Goal: Contribute content: Contribute content

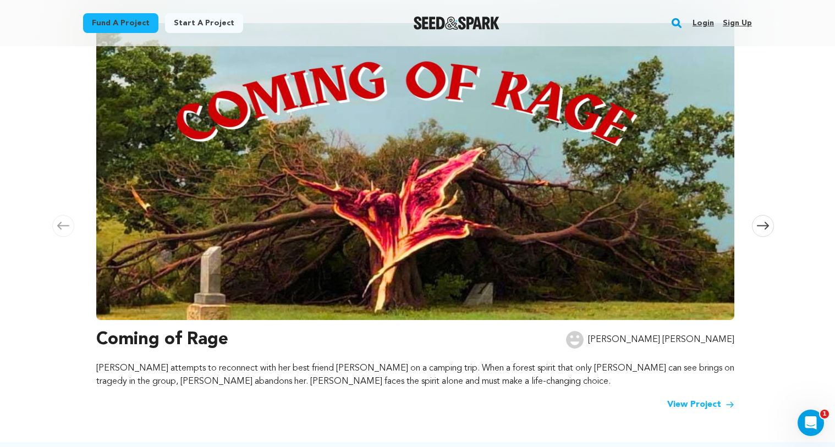
scroll to position [158, 0]
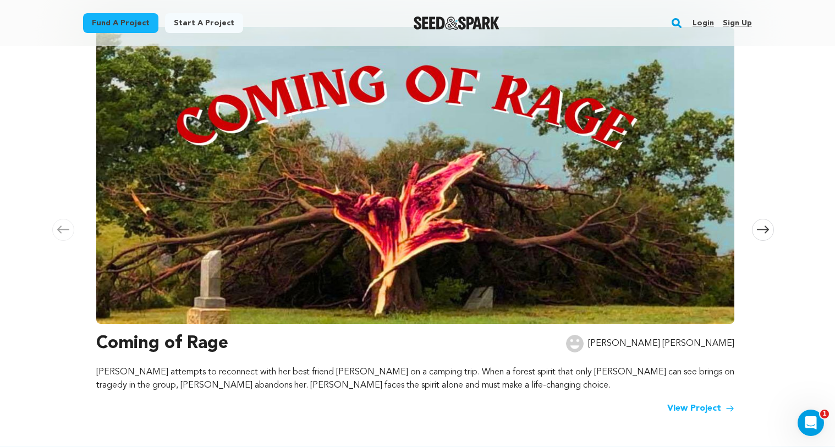
click at [697, 23] on link "Login" at bounding box center [703, 23] width 21 height 18
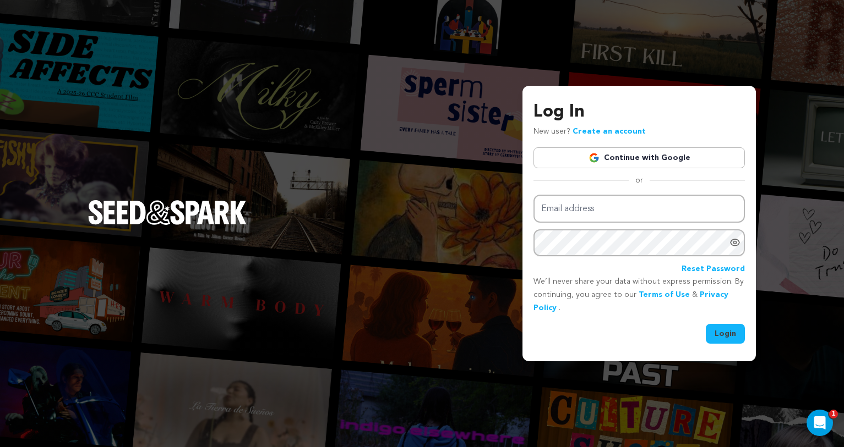
click at [610, 149] on link "Continue with Google" at bounding box center [638, 157] width 211 height 21
click at [631, 156] on link "Continue with Google" at bounding box center [638, 157] width 211 height 21
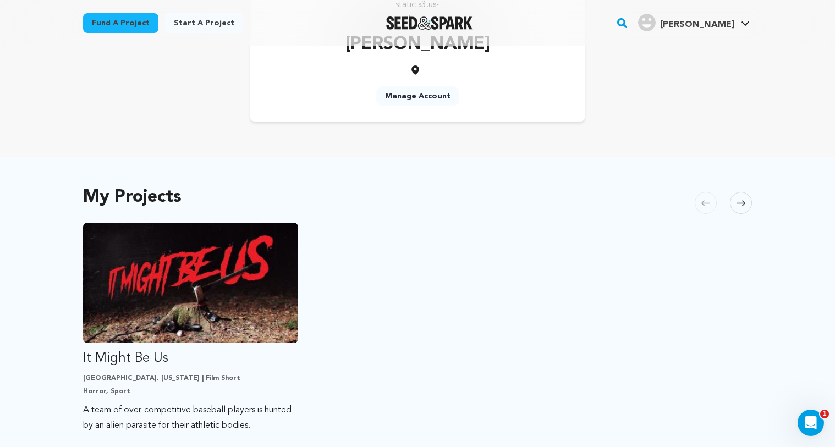
scroll to position [231, 0]
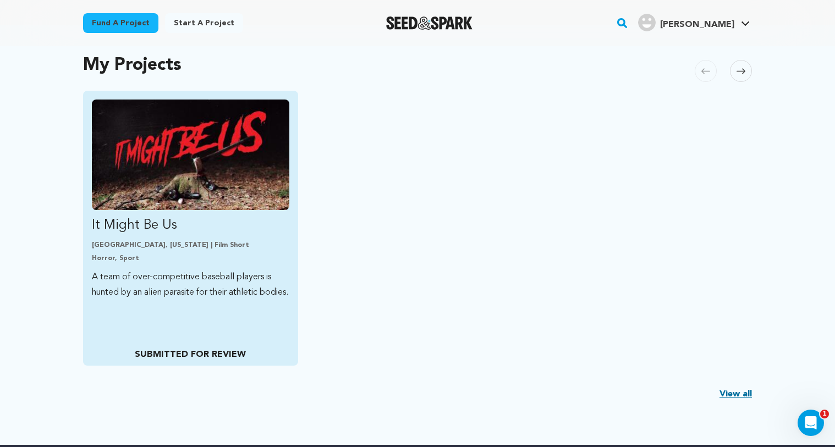
click at [207, 233] on p "It Might Be Us" at bounding box center [191, 226] width 198 height 18
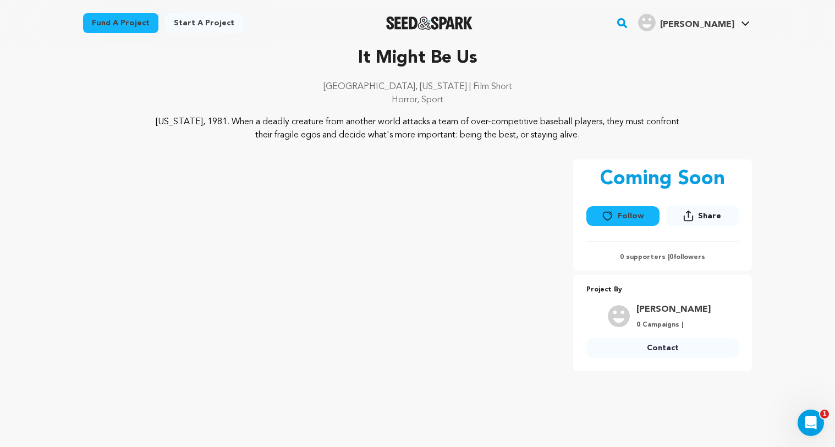
click at [276, 95] on p "Horror, Sport" at bounding box center [417, 100] width 669 height 13
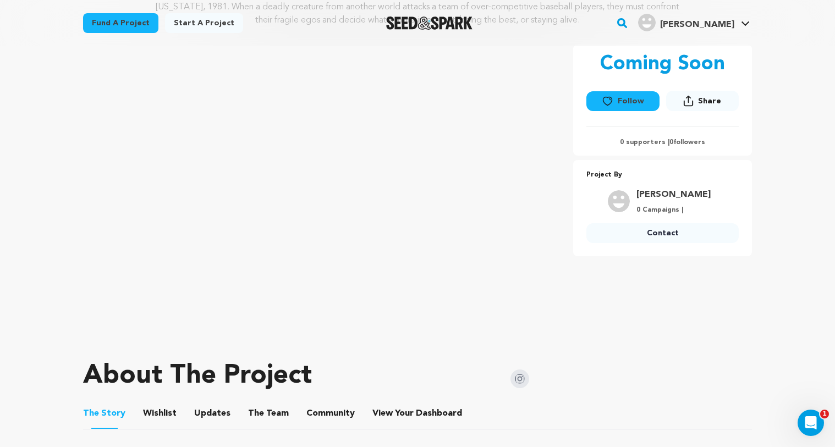
scroll to position [85, 0]
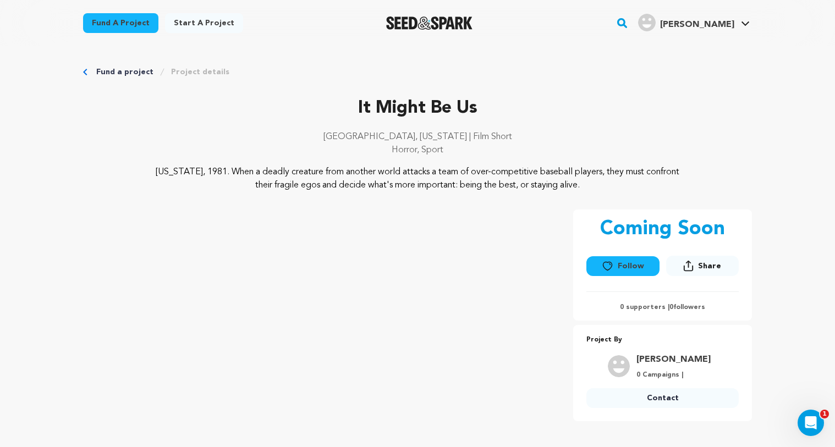
scroll to position [2, 0]
click at [439, 29] on img "Seed&Spark Homepage" at bounding box center [429, 23] width 86 height 13
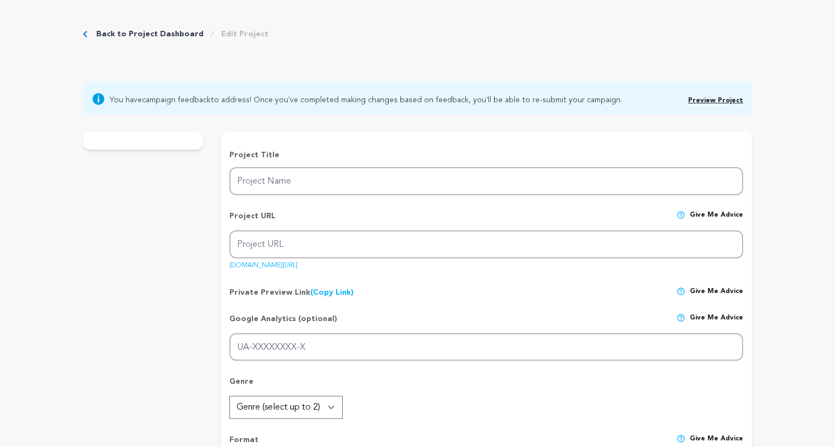
type input "It Might Be Us"
type input "it-might-be-us"
type input "A team of over-competitive baseball players is hunted by an alien parasite for …"
type textarea "[US_STATE], 1981. When a deadly creature from another world attacks a team of o…"
type textarea ""It Might Be Us" is a blood-soaked exploration of purpose, failure, and identit…"
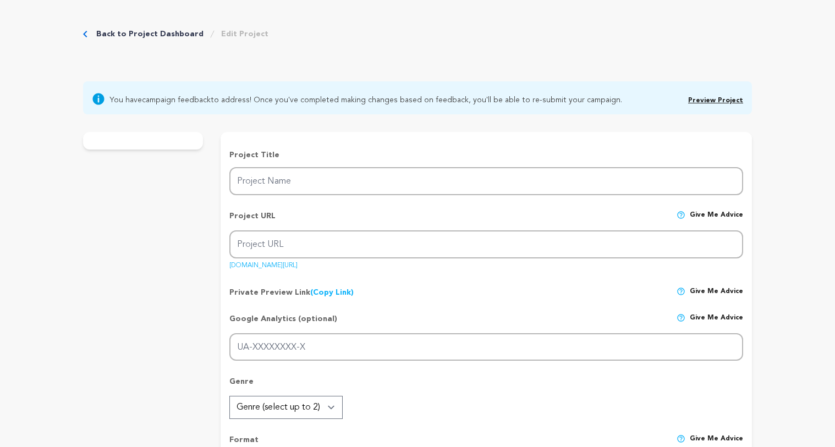
radio input "true"
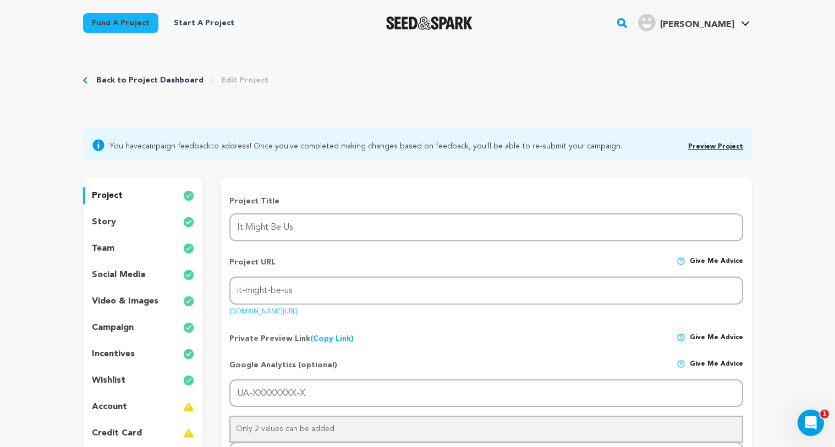
click at [112, 221] on p "story" at bounding box center [104, 222] width 24 height 13
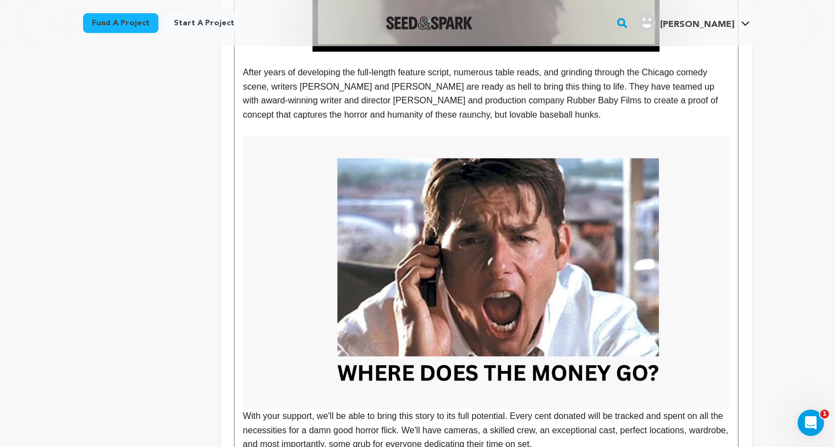
scroll to position [918, 0]
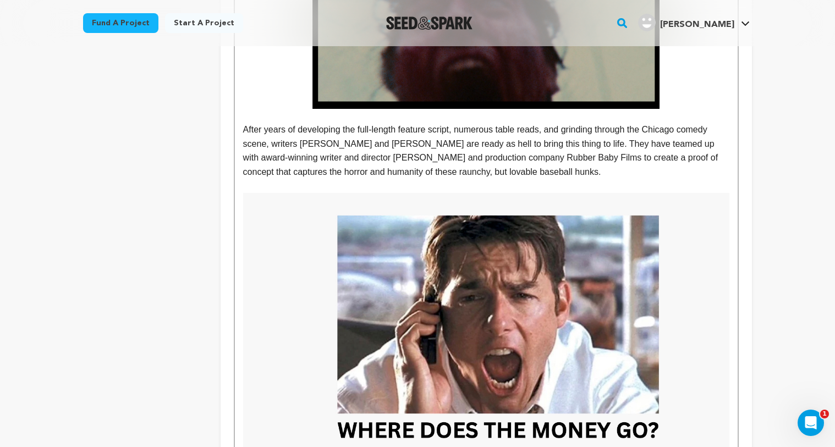
click at [586, 171] on p "After years of developing the full-length feature script, numerous table reads,…" at bounding box center [486, 151] width 486 height 56
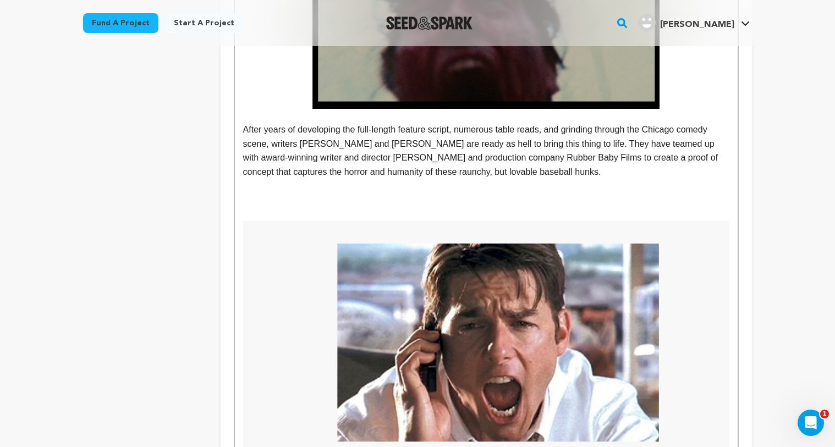
click at [271, 200] on p "To enrich screen reader interactions, please activate Accessibility in Grammarl…" at bounding box center [486, 200] width 486 height 14
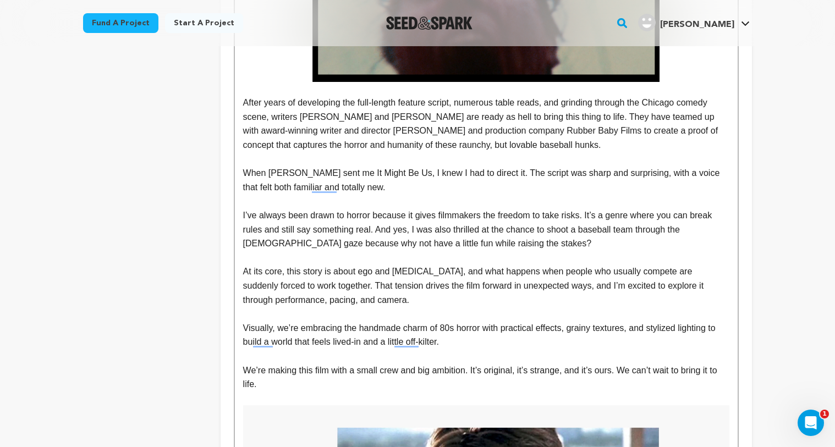
scroll to position [936, 0]
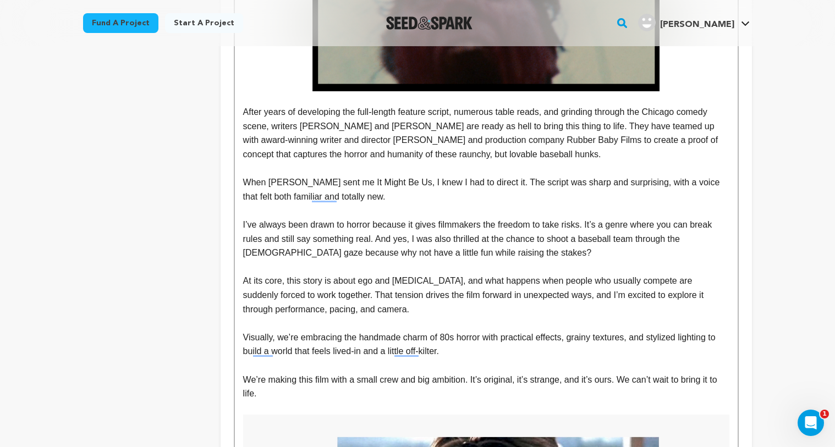
click at [240, 281] on div "The story follows a team of talented baseball players that can do all but one t…" at bounding box center [486, 192] width 503 height 1666
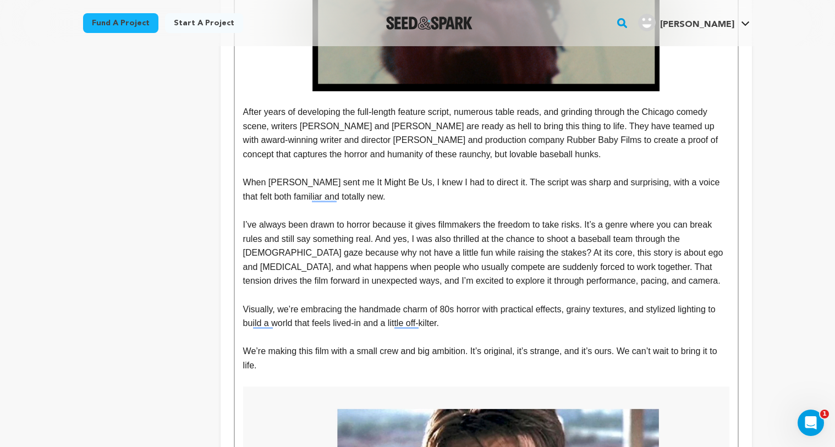
click at [241, 222] on div "The story follows a team of talented baseball players that can do all but one t…" at bounding box center [486, 178] width 503 height 1638
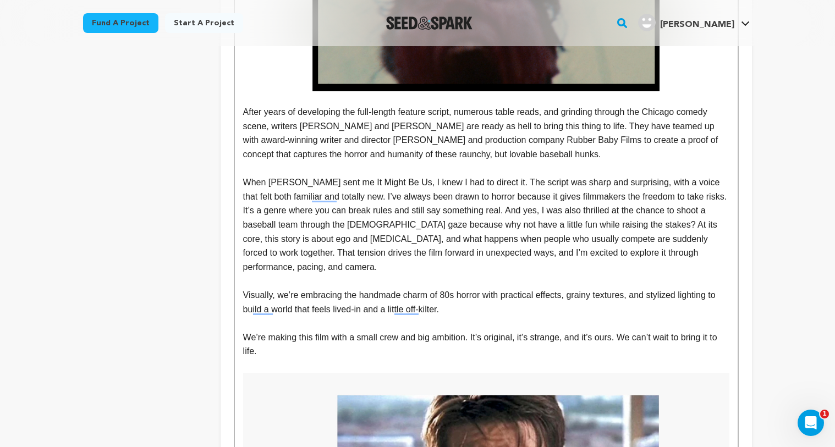
click at [596, 224] on p "When Charlie sent me It Might Be Us, I knew I had to direct it. The script was …" at bounding box center [486, 225] width 486 height 98
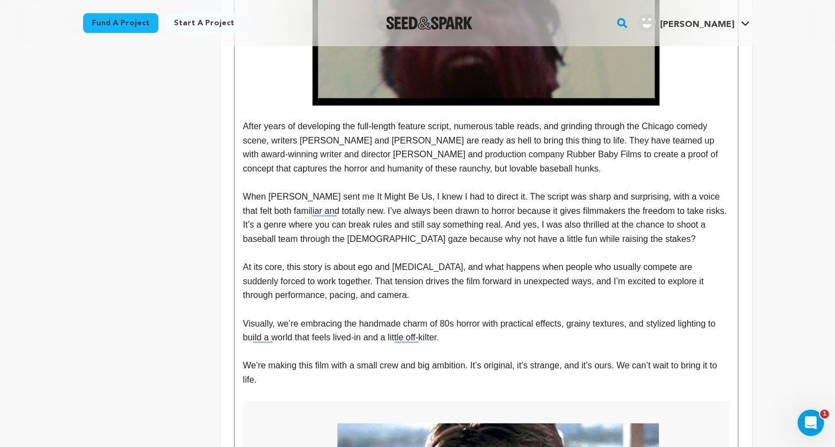
scroll to position [924, 0]
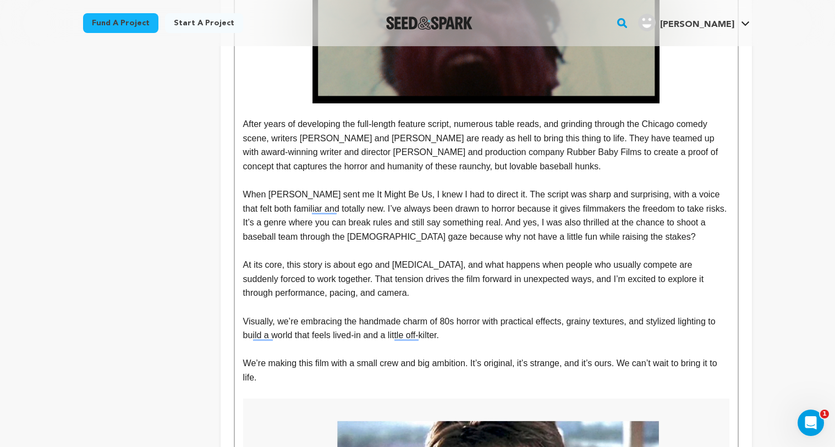
click at [585, 166] on p "After years of developing the full-length feature script, numerous table reads,…" at bounding box center [486, 145] width 486 height 56
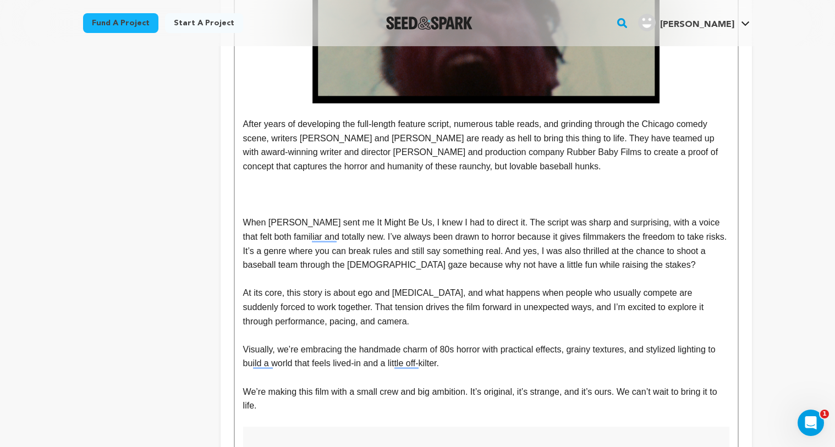
click at [357, 240] on p "When Charlie sent me It Might Be Us, I knew I had to direct it. The script was …" at bounding box center [486, 244] width 486 height 56
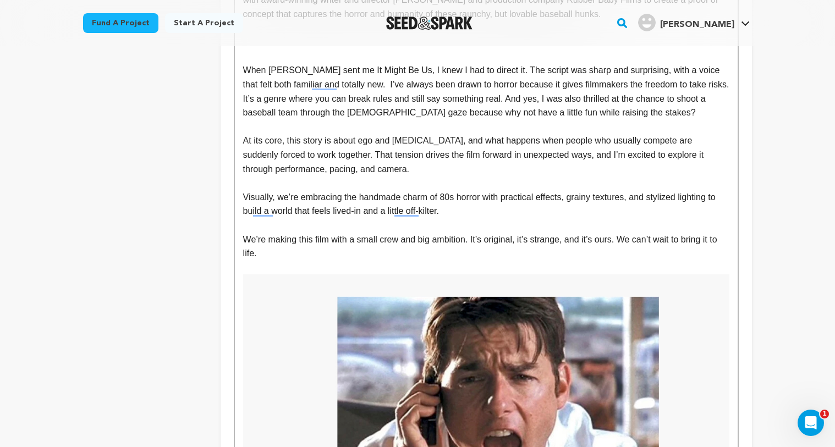
scroll to position [1024, 0]
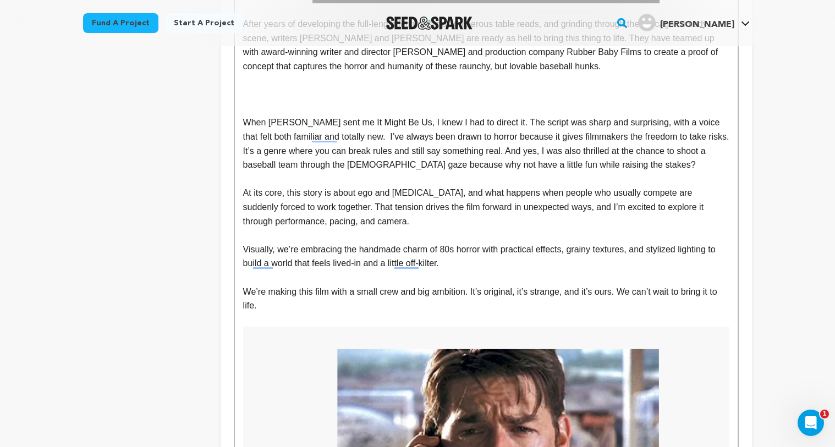
click at [603, 165] on p "When [PERSON_NAME] sent me It Might Be Us, I knew I had to direct it. The scrip…" at bounding box center [486, 144] width 486 height 56
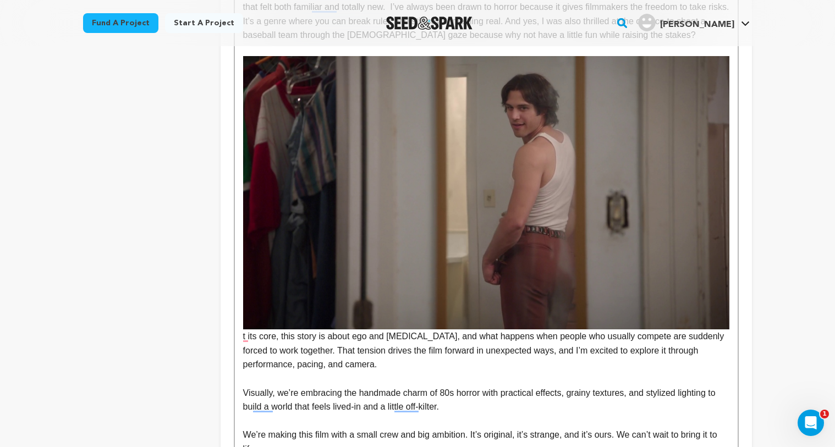
scroll to position [1143, 0]
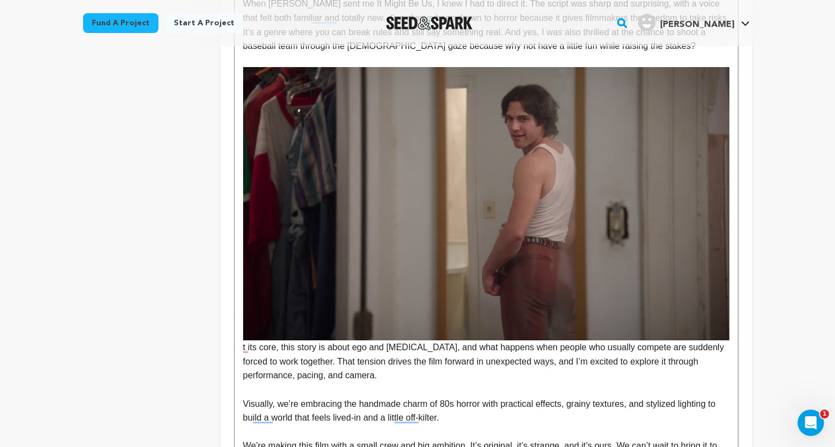
click at [458, 215] on img "To enrich screen reader interactions, please activate Accessibility in Grammarl…" at bounding box center [486, 203] width 486 height 273
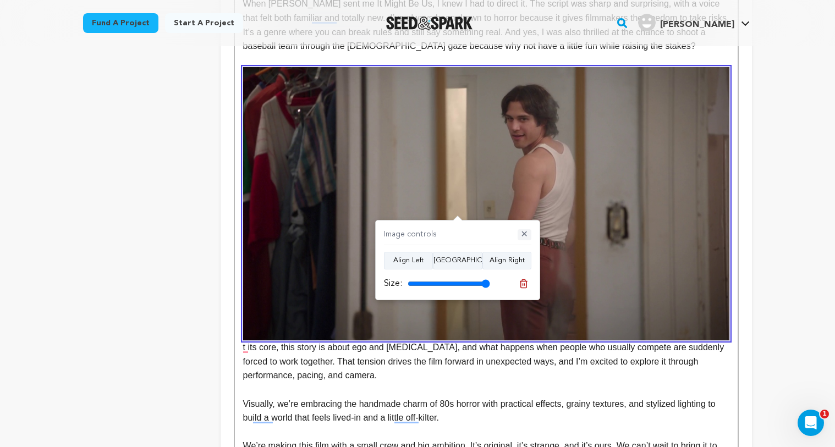
click at [522, 236] on button "✕" at bounding box center [525, 234] width 14 height 11
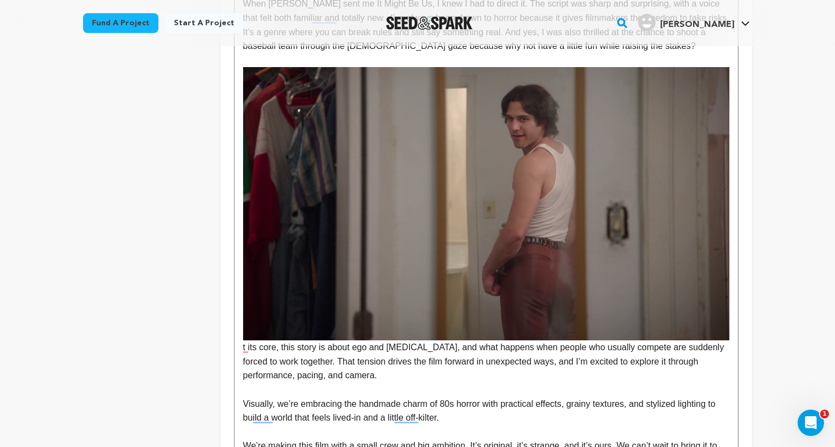
click at [715, 329] on img "To enrich screen reader interactions, please activate Accessibility in Grammarl…" at bounding box center [486, 203] width 486 height 273
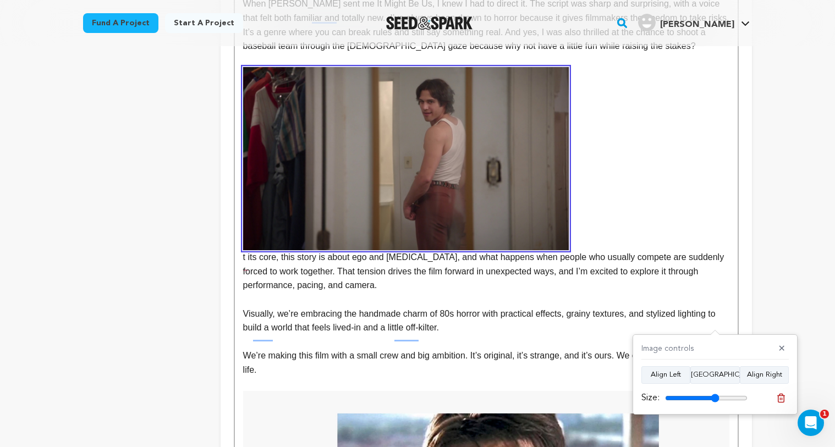
drag, startPoint x: 743, startPoint y: 396, endPoint x: 715, endPoint y: 395, distance: 28.1
type input "66"
click at [715, 395] on input "range" at bounding box center [706, 398] width 83 height 9
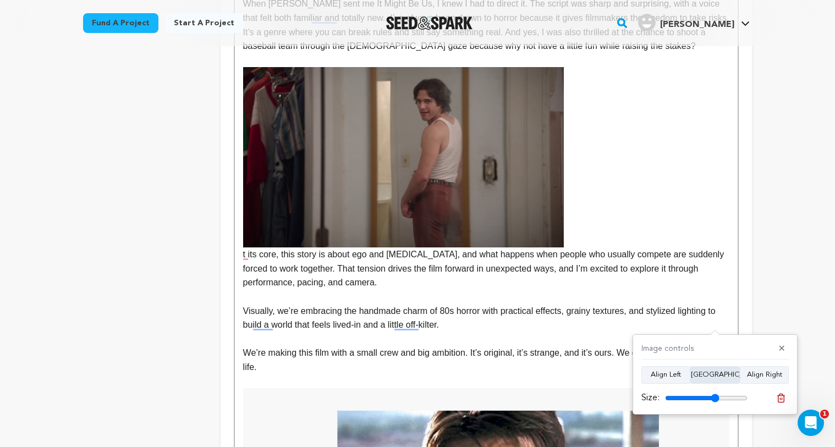
click at [707, 374] on button "Align Center" at bounding box center [716, 375] width 50 height 18
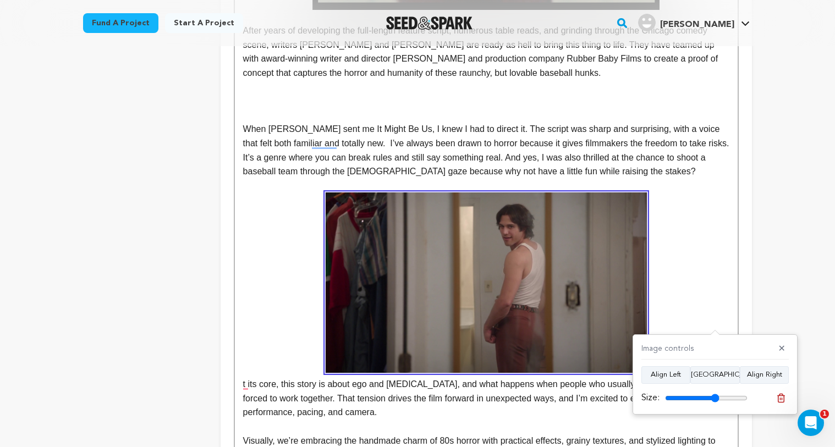
scroll to position [1020, 0]
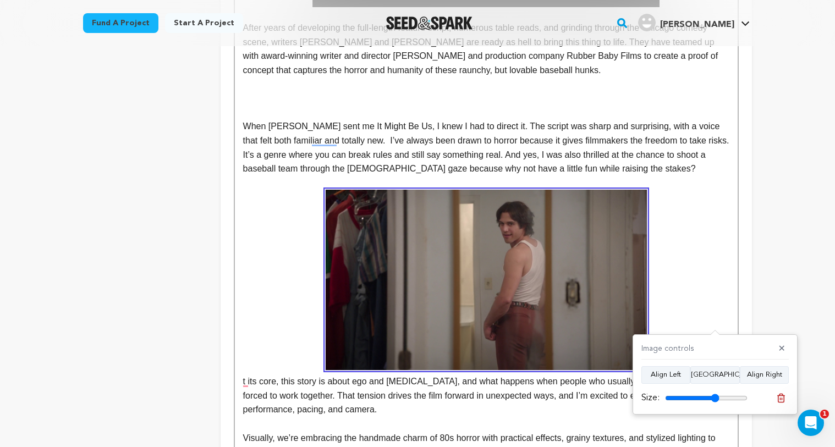
click at [241, 382] on div "The story follows a team of talented baseball players that can do all but one t…" at bounding box center [486, 200] width 503 height 1850
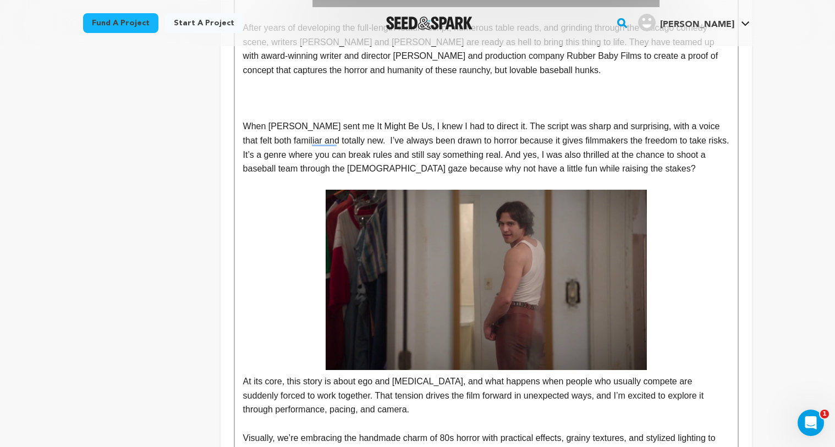
click at [243, 381] on p "At its core, this story is about ego and [MEDICAL_DATA], and what happens when …" at bounding box center [486, 303] width 486 height 227
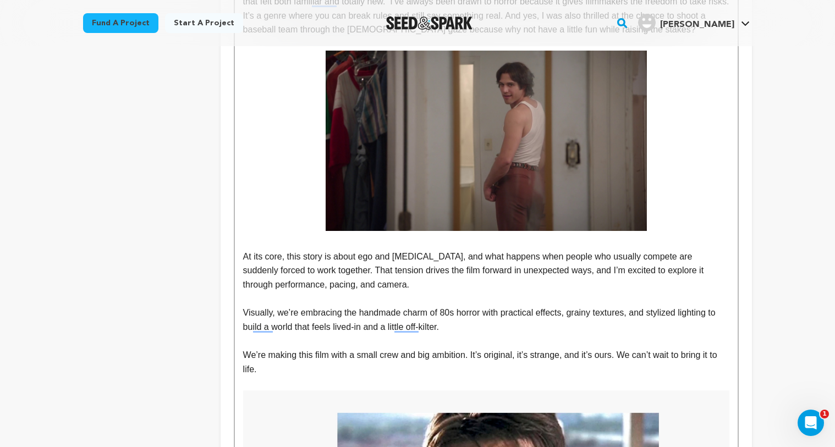
scroll to position [1268, 0]
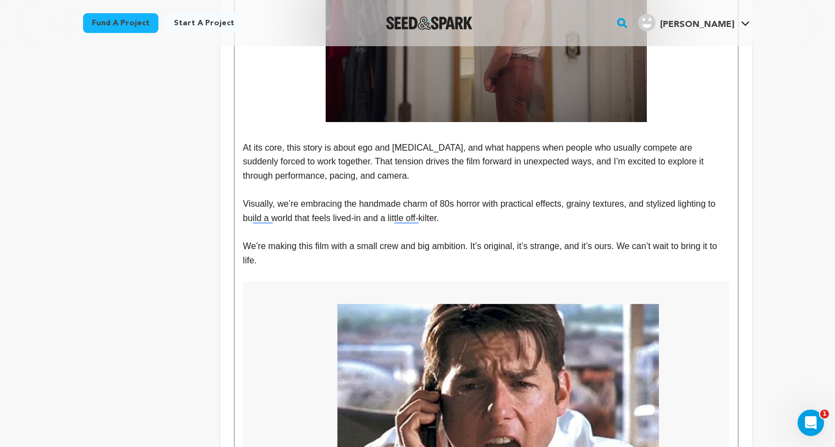
click at [244, 246] on p "We’re making this film with a small crew and big ambition. It’s original, it’s …" at bounding box center [486, 253] width 486 height 28
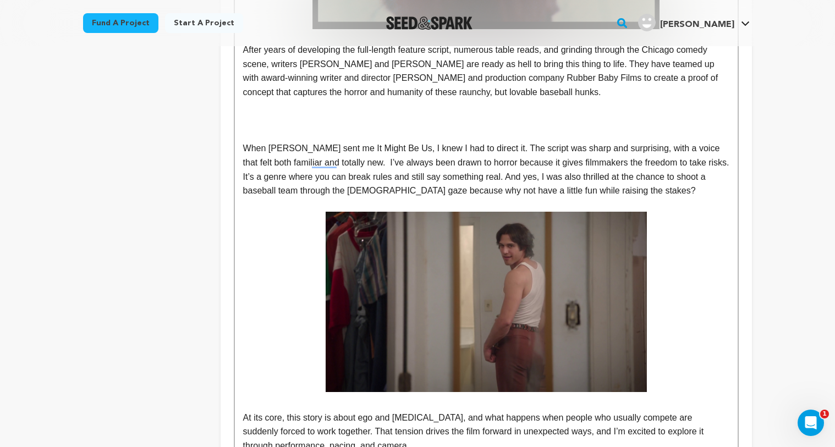
scroll to position [1045, 0]
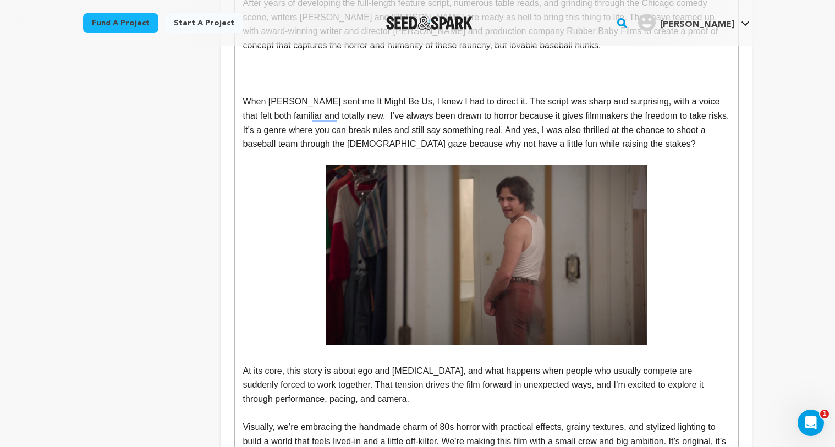
click at [437, 239] on img "To enrich screen reader interactions, please activate Accessibility in Grammarl…" at bounding box center [486, 255] width 321 height 180
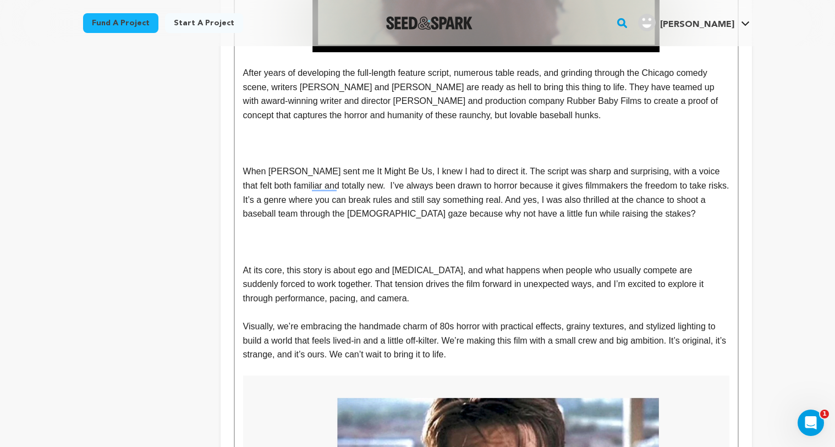
scroll to position [963, 0]
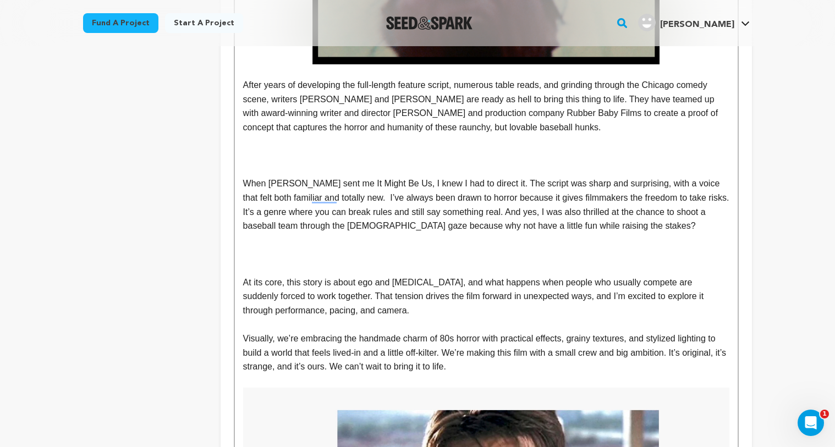
click at [585, 133] on p "After years of developing the full-length feature script, numerous table reads,…" at bounding box center [486, 106] width 486 height 56
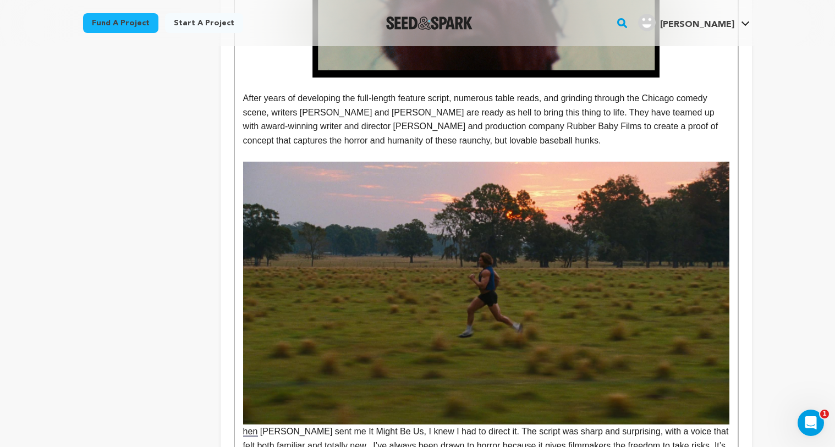
scroll to position [999, 0]
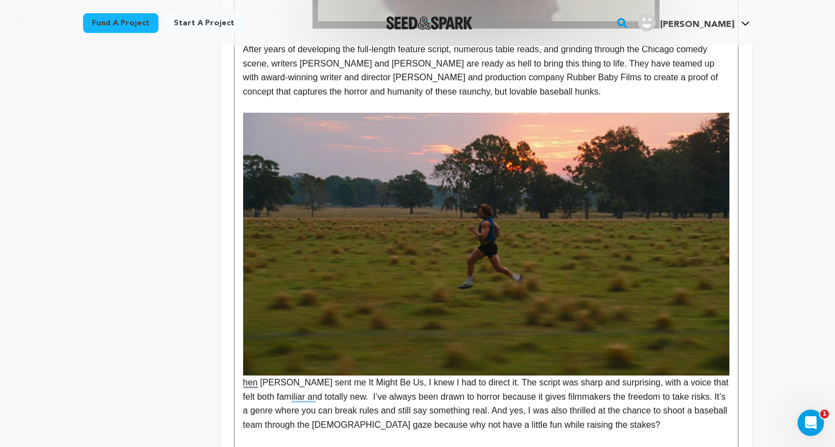
click at [527, 252] on img "To enrich screen reader interactions, please activate Accessibility in Grammarl…" at bounding box center [486, 244] width 486 height 263
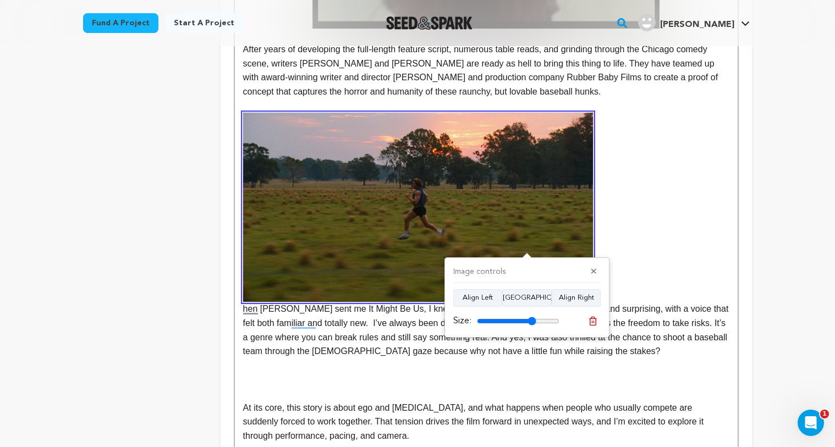
drag, startPoint x: 555, startPoint y: 320, endPoint x: 532, endPoint y: 324, distance: 24.1
type input "72"
click at [532, 324] on input "range" at bounding box center [518, 321] width 83 height 9
click at [519, 299] on button "Align Center" at bounding box center [527, 298] width 50 height 18
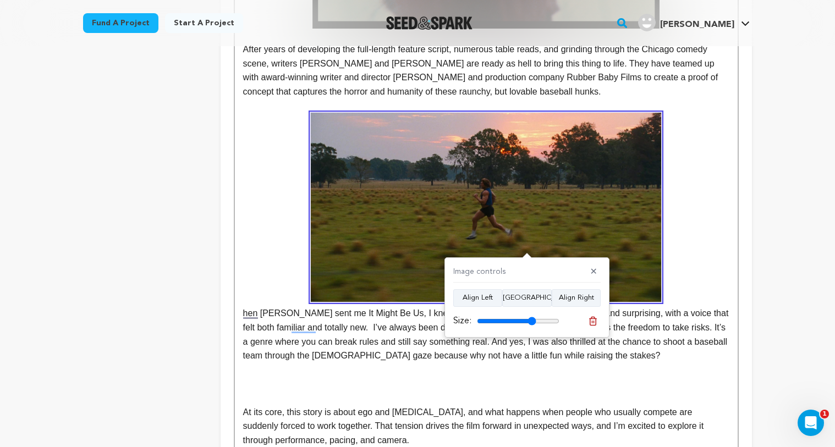
click at [518, 228] on img "To enrich screen reader interactions, please activate Accessibility in Grammarl…" at bounding box center [486, 207] width 351 height 189
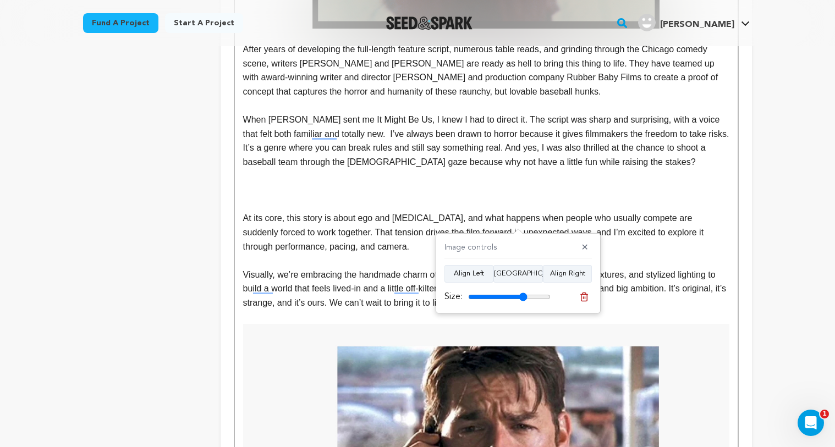
click at [318, 178] on p "To enrich screen reader interactions, please activate Accessibility in Grammarl…" at bounding box center [486, 176] width 486 height 14
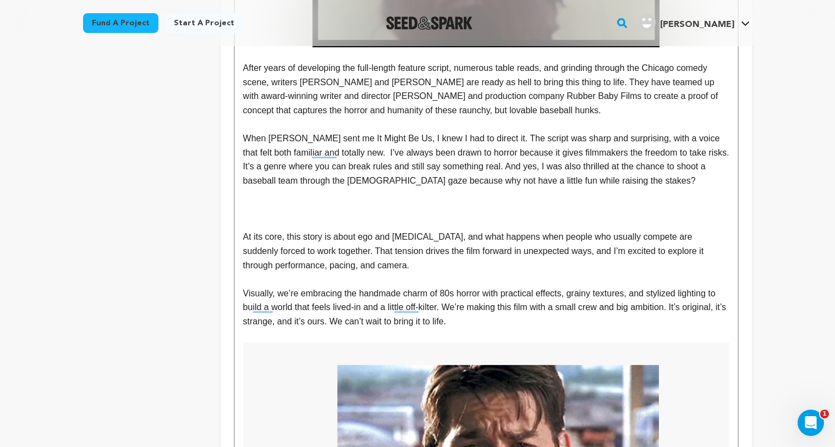
scroll to position [978, 0]
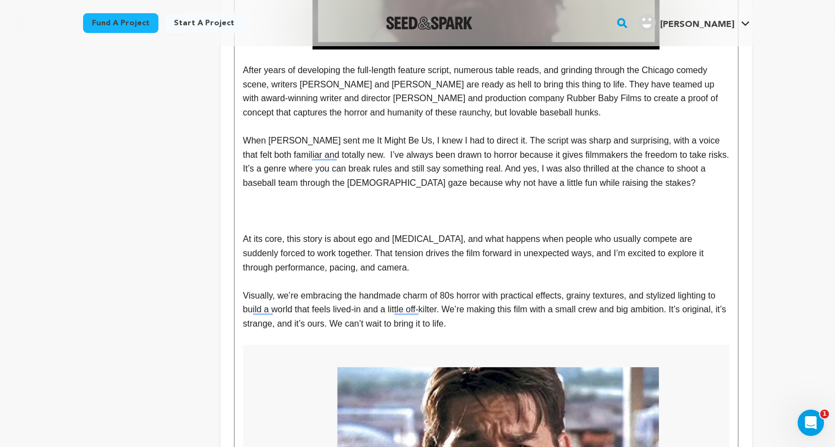
click at [589, 107] on p "After years of developing the full-length feature script, numerous table reads,…" at bounding box center [486, 91] width 486 height 56
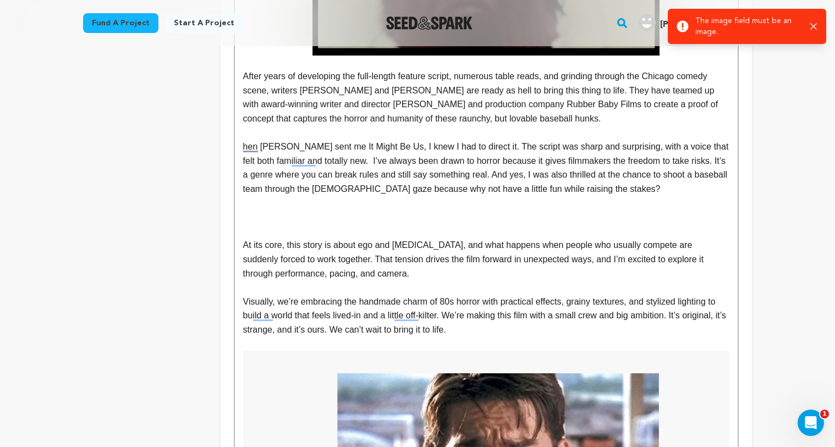
scroll to position [971, 0]
click at [683, 28] on icon at bounding box center [683, 27] width 12 height 12
click at [736, 30] on p "The image field must be an image." at bounding box center [749, 26] width 106 height 22
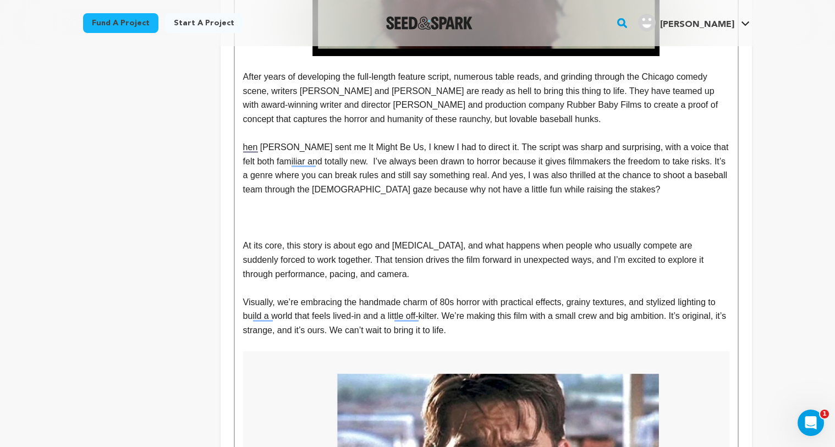
click at [585, 119] on p "After years of developing the full-length feature script, numerous table reads,…" at bounding box center [486, 98] width 486 height 56
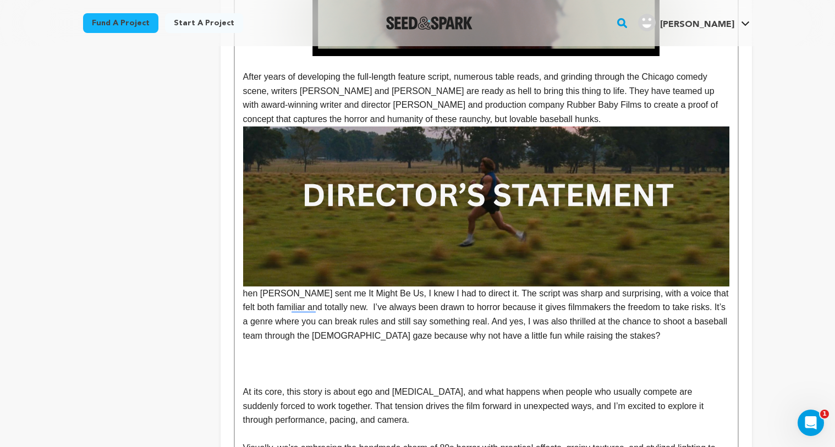
click at [244, 162] on img "To enrich screen reader interactions, please activate Accessibility in Grammarl…" at bounding box center [486, 207] width 486 height 160
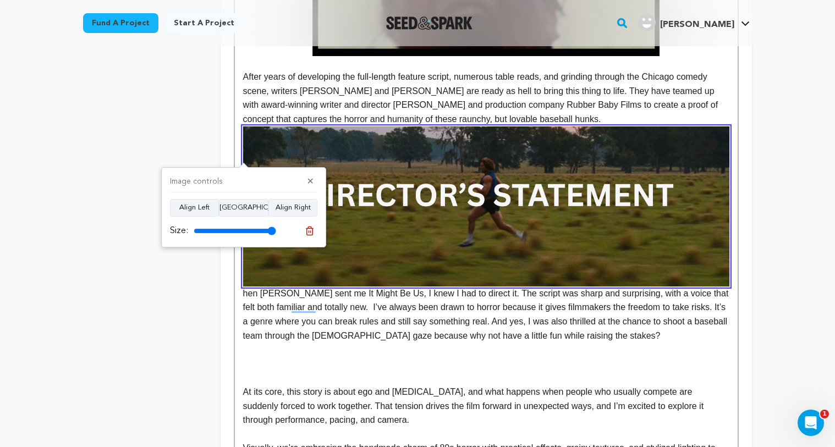
click at [235, 158] on div "The story follows a team of talented baseball players that can do all but one t…" at bounding box center [486, 216] width 503 height 1784
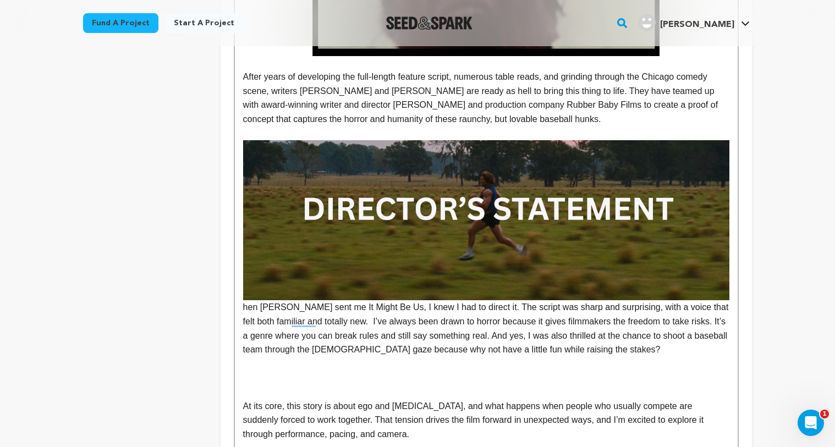
click at [244, 307] on p "hen Charlie sent me It Might Be Us, I knew I had to direct it. The script was s…" at bounding box center [486, 328] width 486 height 56
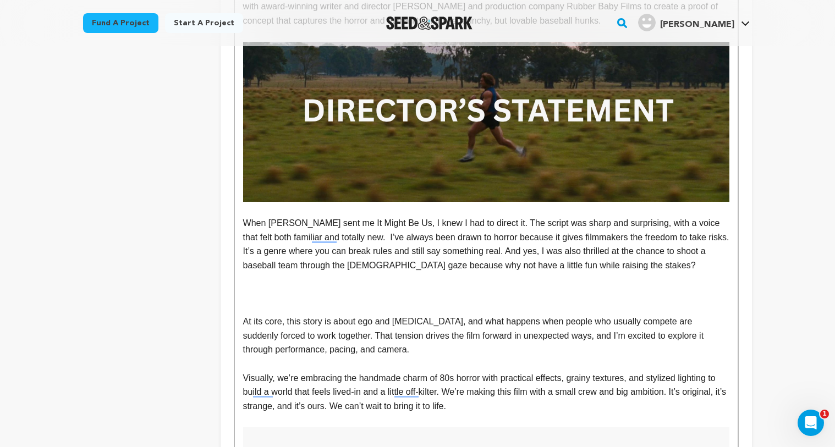
scroll to position [1072, 0]
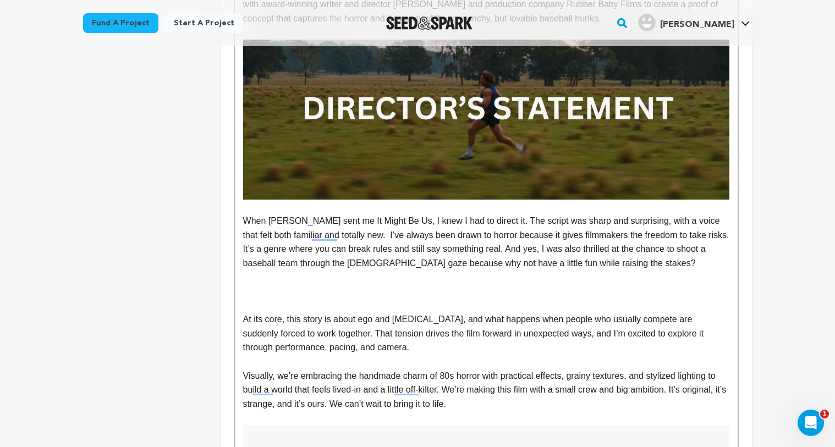
click at [239, 319] on div "The story follows a team of talented baseball players that can do all but one t…" at bounding box center [486, 129] width 503 height 1812
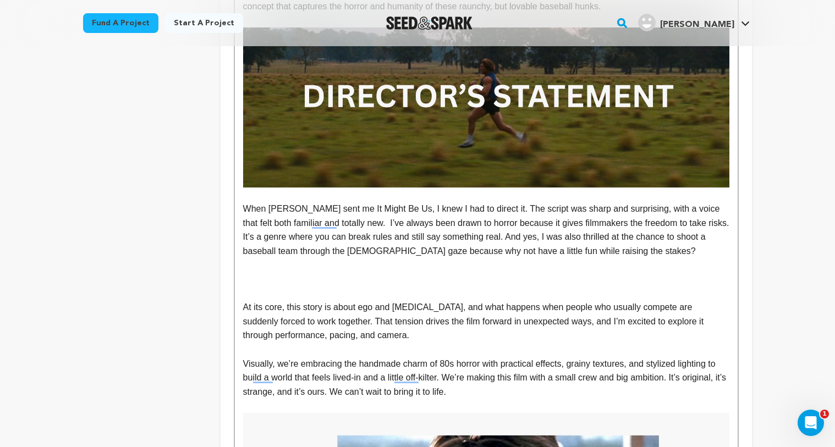
scroll to position [1086, 0]
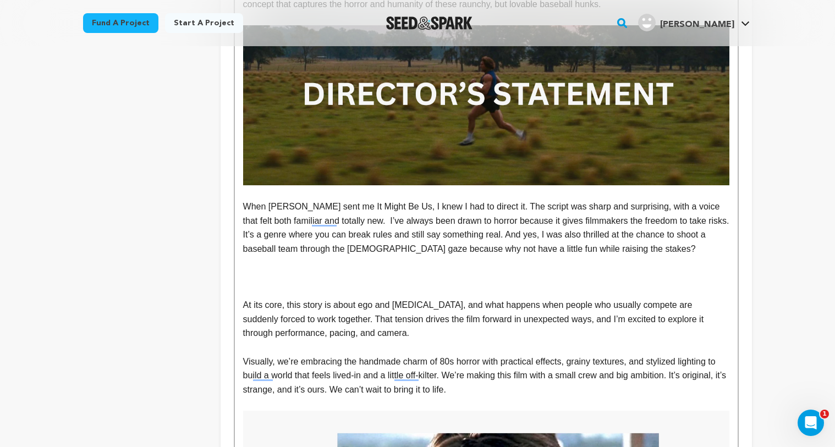
click at [609, 255] on p "When [PERSON_NAME] sent me It Might Be Us, I knew I had to direct it. The scrip…" at bounding box center [486, 228] width 486 height 56
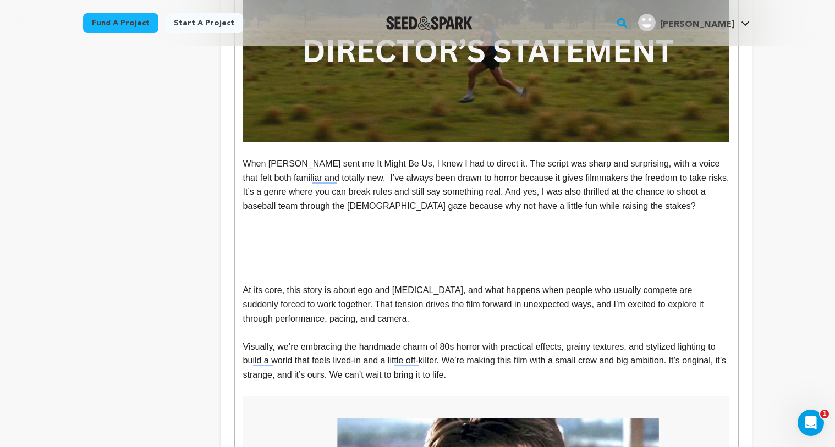
scroll to position [1141, 0]
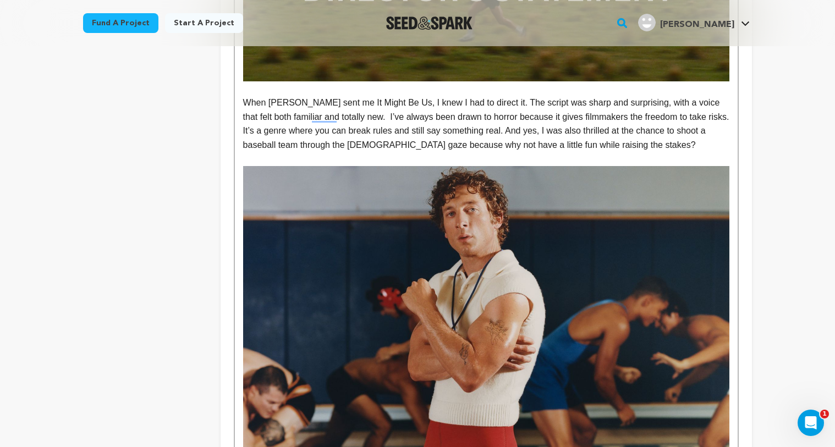
click at [465, 265] on img "To enrich screen reader interactions, please activate Accessibility in Grammarl…" at bounding box center [486, 348] width 486 height 365
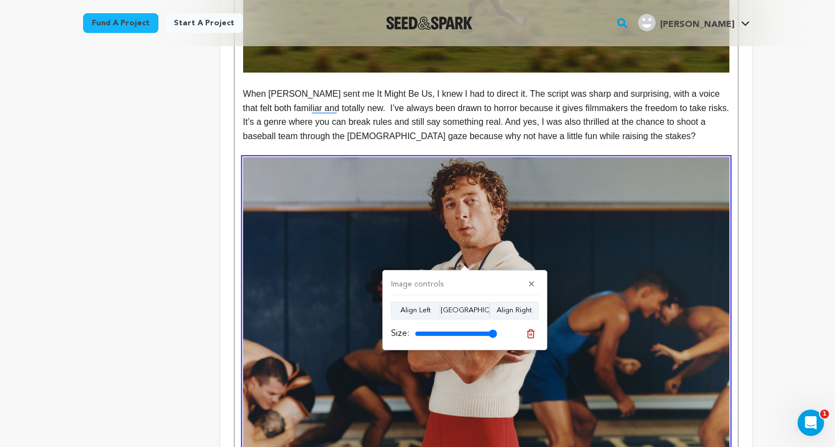
scroll to position [1213, 0]
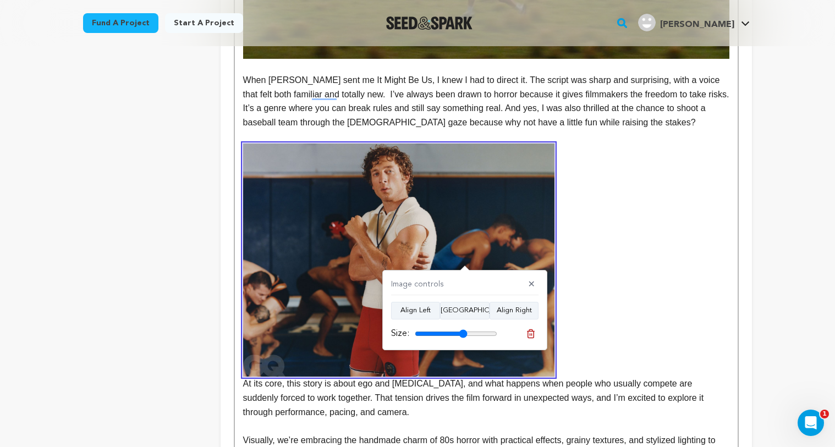
drag, startPoint x: 494, startPoint y: 332, endPoint x: 463, endPoint y: 336, distance: 30.5
type input "64"
click at [463, 336] on input "range" at bounding box center [456, 334] width 83 height 9
click at [461, 311] on button "Align Center" at bounding box center [465, 311] width 50 height 18
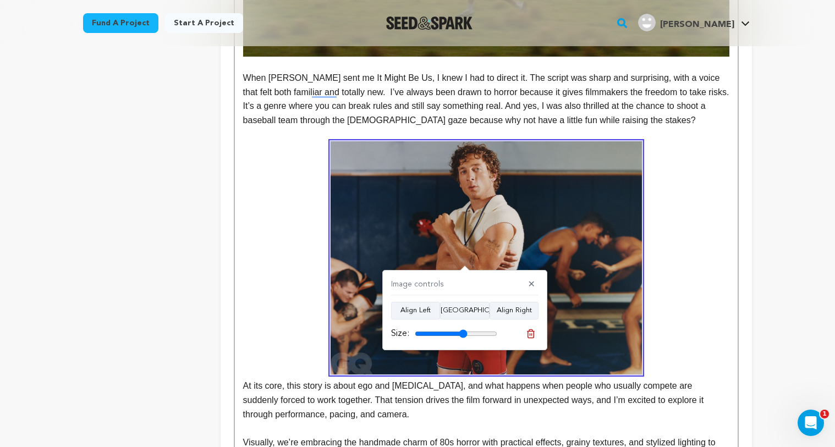
scroll to position [1217, 0]
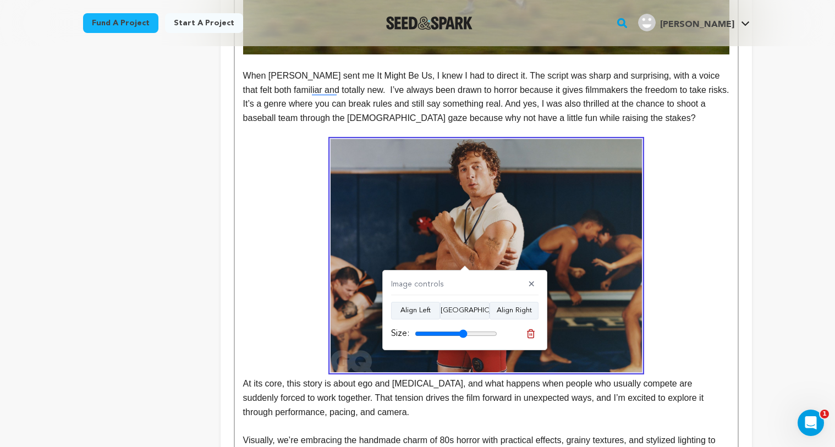
click at [242, 382] on div "The story follows a team of talented baseball players that can do all but one t…" at bounding box center [486, 89] width 503 height 2022
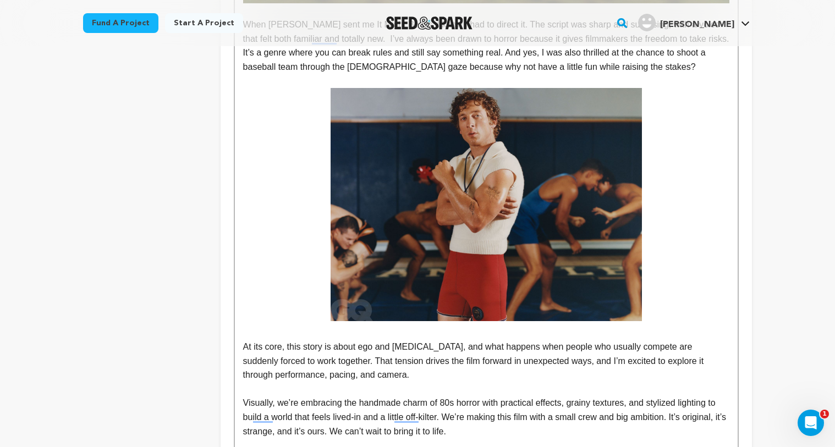
scroll to position [1340, 0]
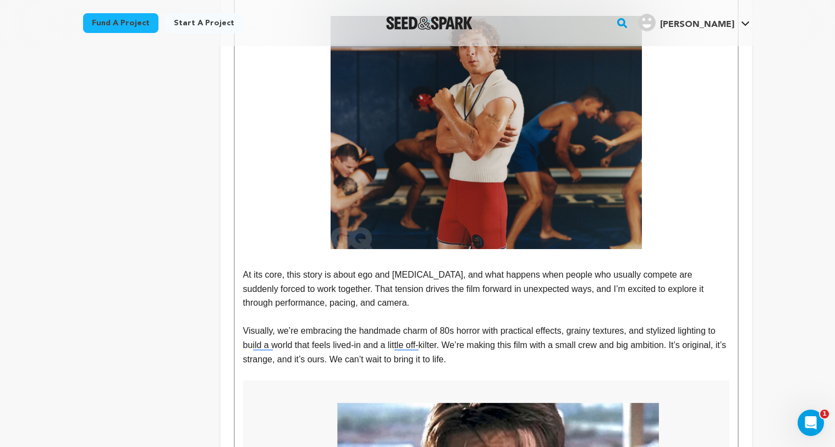
click at [268, 315] on p "To enrich screen reader interactions, please activate Accessibility in Grammarl…" at bounding box center [486, 317] width 486 height 14
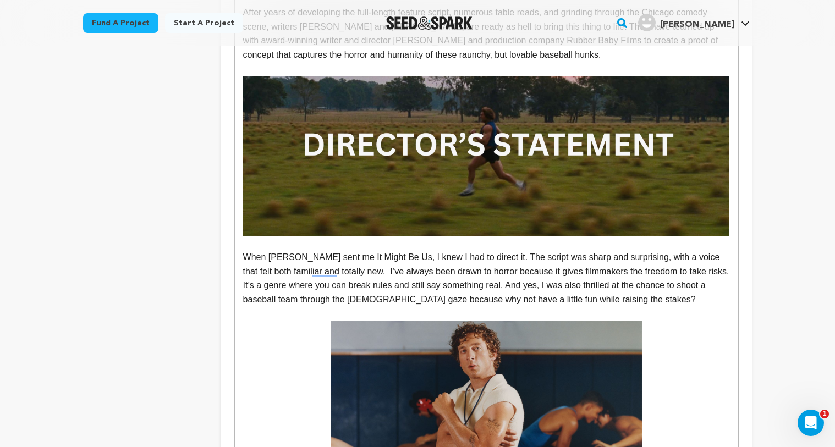
scroll to position [2185, 0]
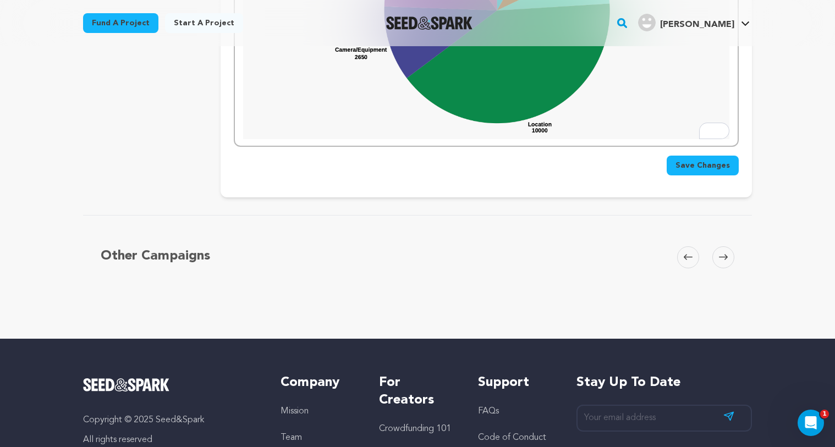
click at [695, 166] on span "Save Changes" at bounding box center [703, 165] width 54 height 11
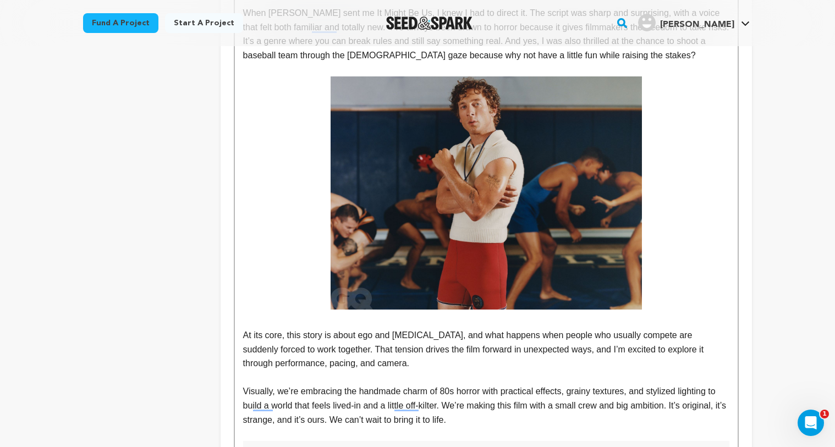
scroll to position [1263, 0]
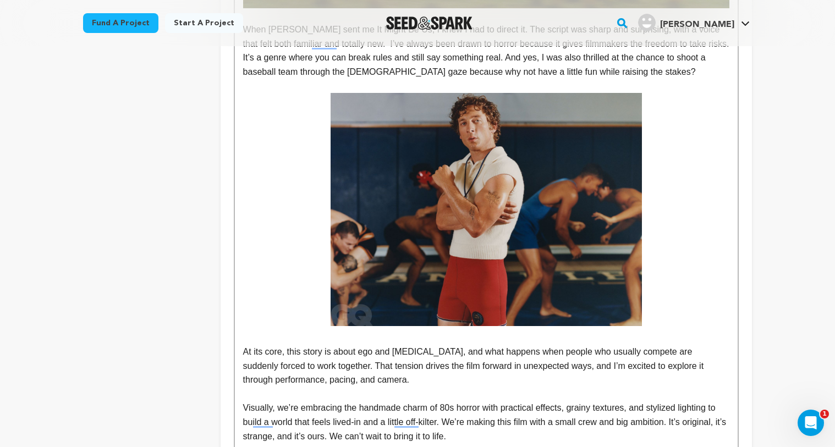
click at [425, 187] on img "To enrich screen reader interactions, please activate Accessibility in Grammarl…" at bounding box center [486, 210] width 311 height 234
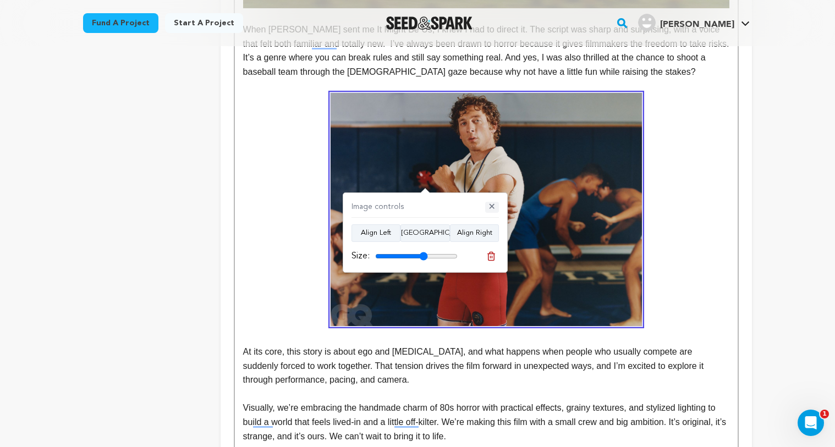
click at [491, 209] on button "✕" at bounding box center [492, 207] width 14 height 11
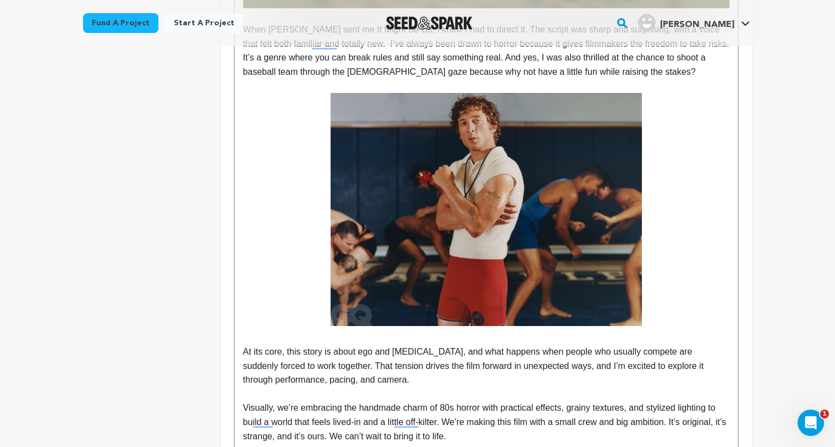
click at [579, 185] on img "To enrich screen reader interactions, please activate Accessibility in Grammarl…" at bounding box center [486, 210] width 311 height 234
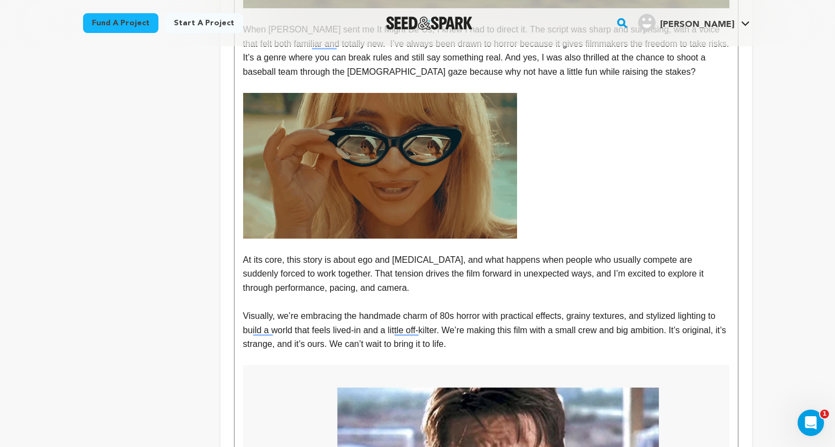
click at [307, 179] on img "To enrich screen reader interactions, please activate Accessibility in Grammarl…" at bounding box center [380, 166] width 274 height 146
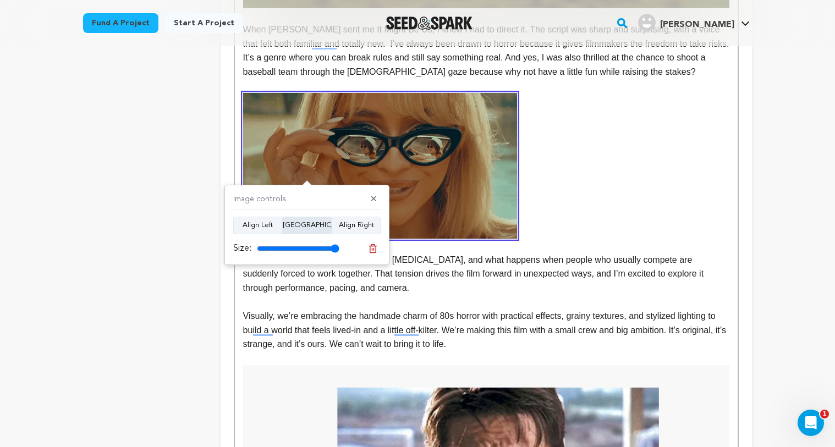
click at [315, 226] on button "Align Center" at bounding box center [307, 226] width 50 height 18
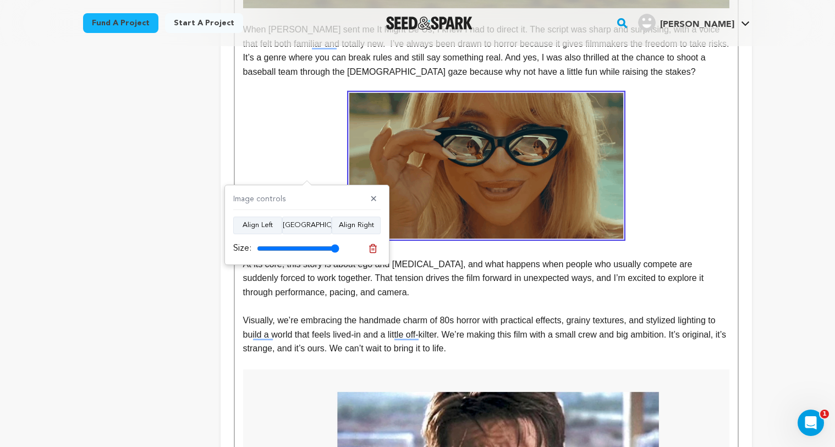
click at [316, 160] on p "To enrich screen reader interactions, please activate Accessibility in Grammarl…" at bounding box center [486, 166] width 486 height 146
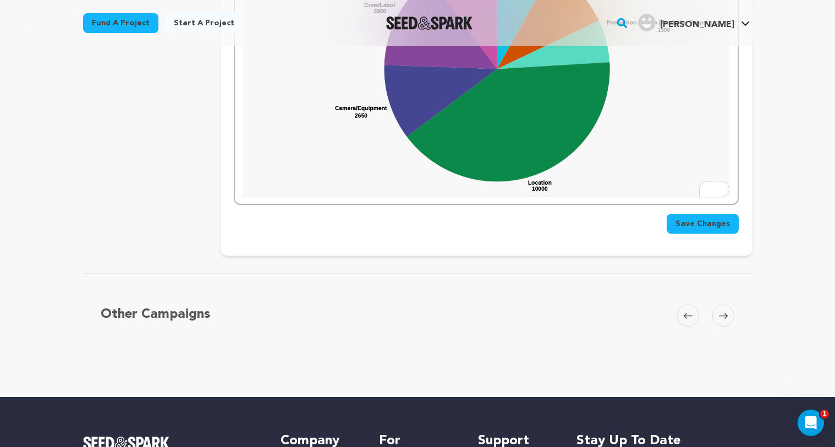
scroll to position [2149, 0]
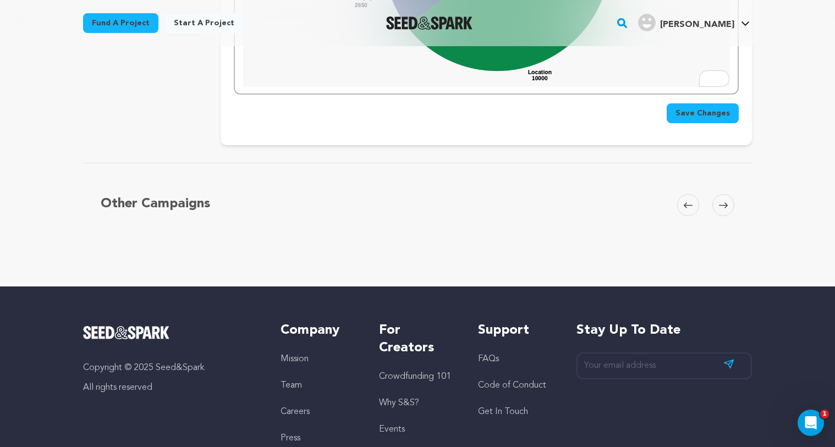
click at [693, 117] on span "Save Changes" at bounding box center [703, 113] width 54 height 11
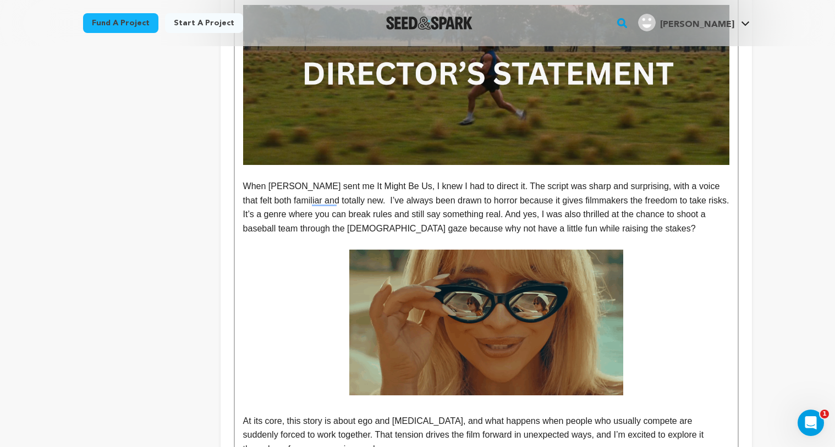
scroll to position [1174, 0]
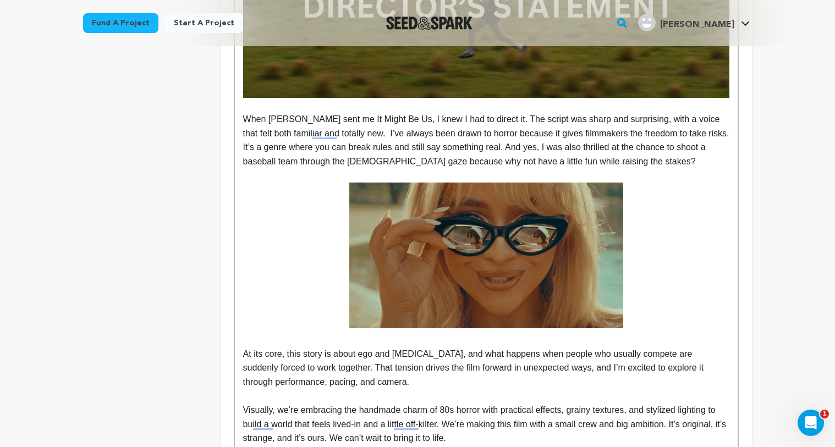
click at [425, 221] on img "To enrich screen reader interactions, please activate Accessibility in Grammarl…" at bounding box center [486, 256] width 274 height 146
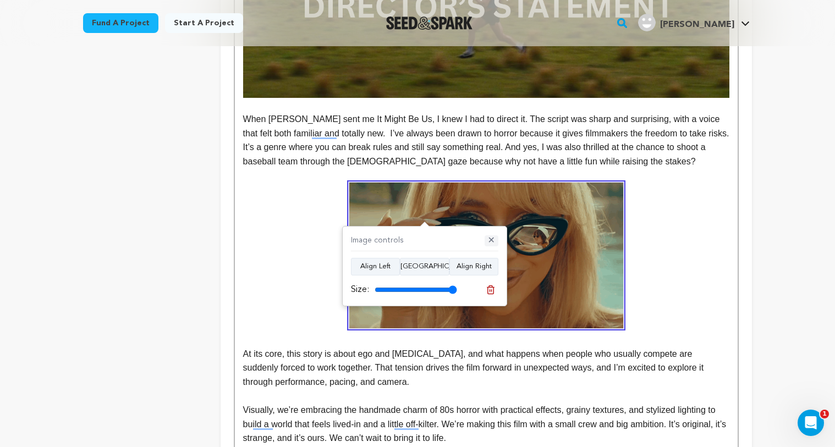
click at [491, 238] on button "✕" at bounding box center [492, 241] width 14 height 11
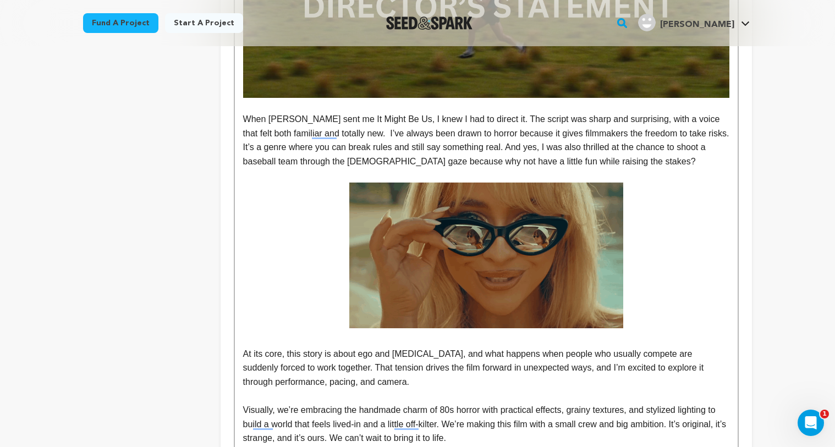
click at [553, 238] on img "To enrich screen reader interactions, please activate Accessibility in Grammarl…" at bounding box center [486, 256] width 274 height 146
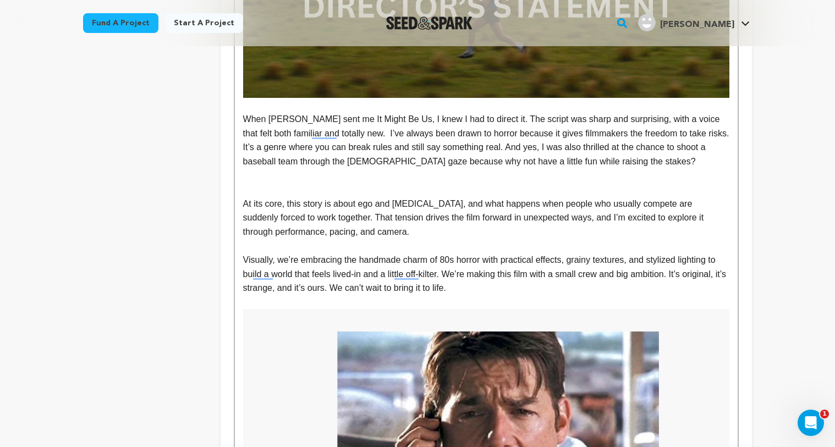
click at [239, 202] on div "The story follows a team of talented baseball players that can do all but one t…" at bounding box center [486, 20] width 503 height 1798
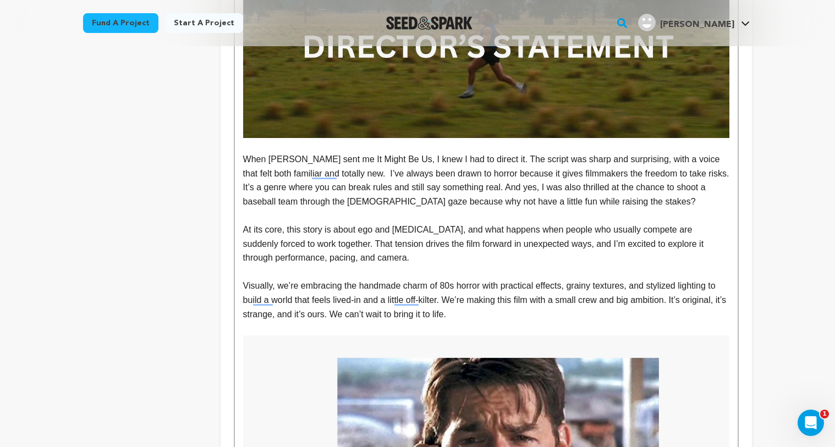
scroll to position [1142, 0]
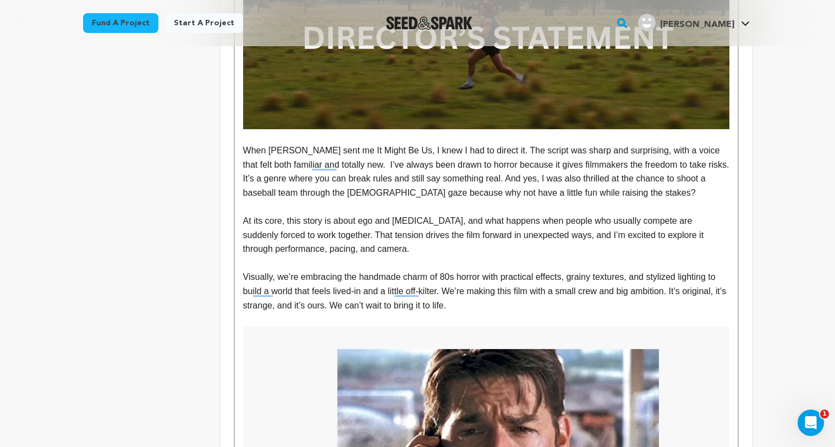
click at [395, 251] on p "At its core, this story is about ego and paranoia, and what happens when people…" at bounding box center [486, 235] width 486 height 42
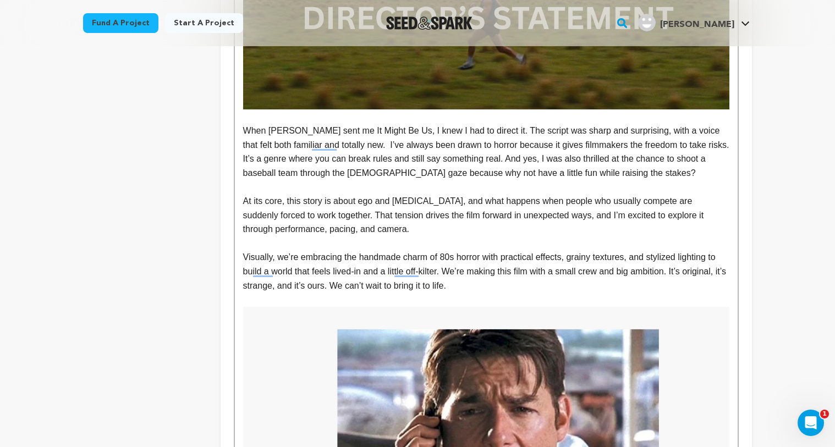
scroll to position [1164, 0]
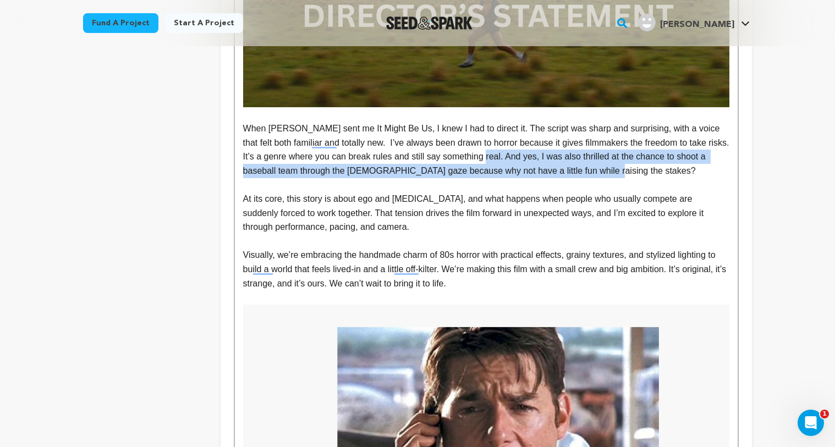
drag, startPoint x: 579, startPoint y: 169, endPoint x: 489, endPoint y: 160, distance: 90.2
click at [489, 160] on p "When Charlie sent me It Might Be Us, I knew I had to direct it. The script was …" at bounding box center [486, 150] width 486 height 56
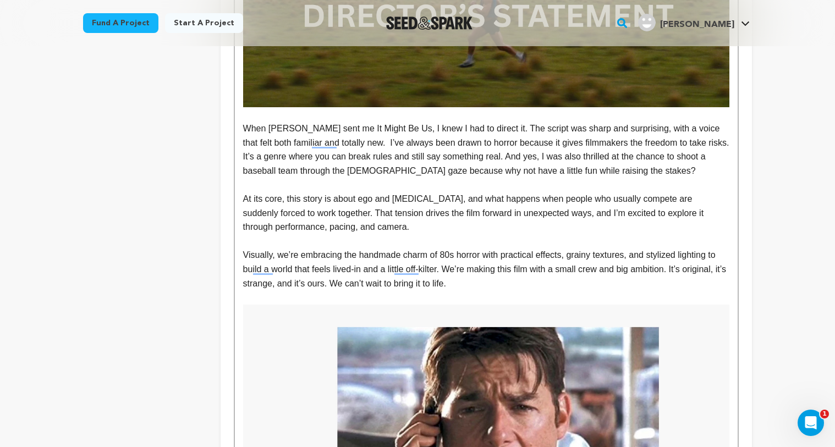
click at [603, 172] on p "When Charlie sent me It Might Be Us, I knew I had to direct it. The script was …" at bounding box center [486, 150] width 486 height 56
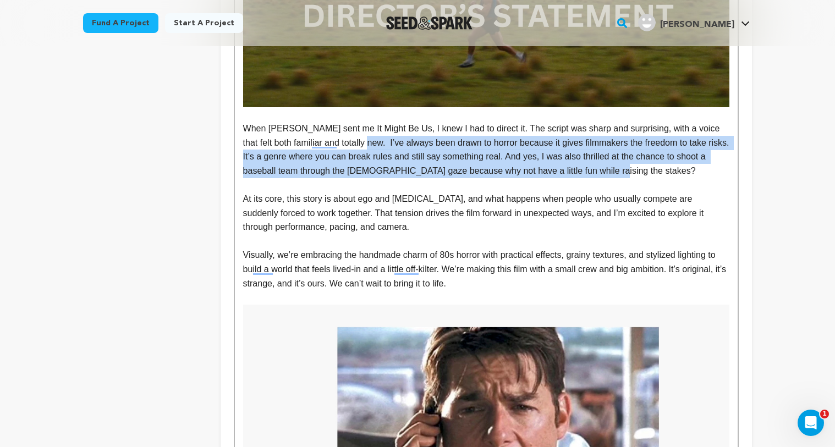
drag, startPoint x: 603, startPoint y: 172, endPoint x: 362, endPoint y: 147, distance: 242.8
click at [362, 147] on p "When Charlie sent me It Might Be Us, I knew I had to direct it. The script was …" at bounding box center [486, 150] width 486 height 56
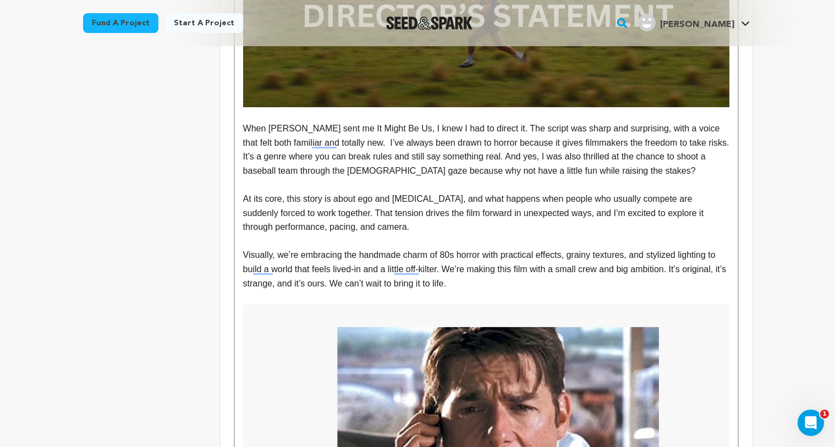
click at [497, 231] on p "At its core, this story is about ego and paranoia, and what happens when people…" at bounding box center [486, 213] width 486 height 42
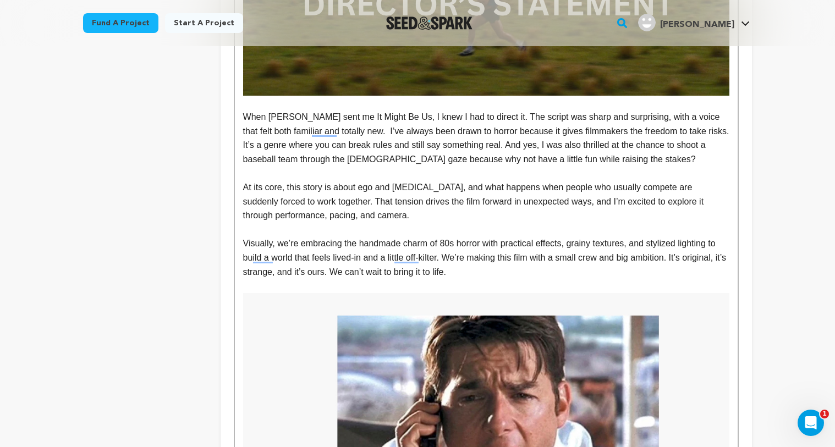
click at [582, 187] on p "At its core, this story is about ego and paranoia, and what happens when people…" at bounding box center [486, 201] width 486 height 42
drag, startPoint x: 583, startPoint y: 188, endPoint x: 634, endPoint y: 188, distance: 51.7
click at [634, 188] on p "At its core, this story is about ego and paranoia, and what happens when people…" at bounding box center [486, 201] width 486 height 42
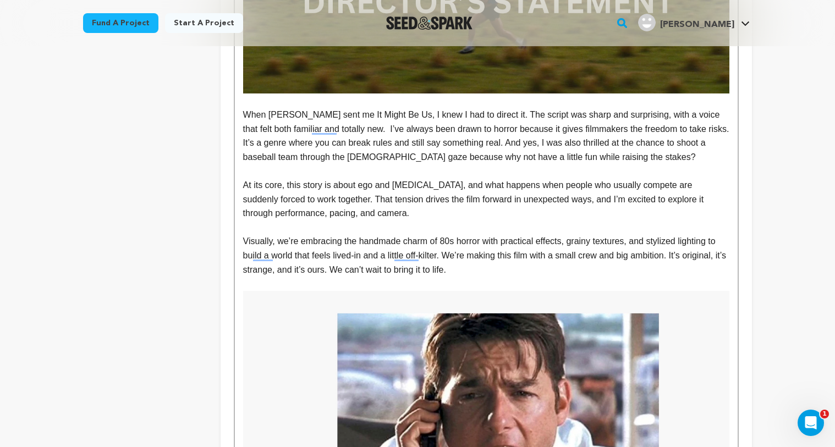
click at [431, 205] on p "At its core, this story is about ego and paranoia, and what happens when people…" at bounding box center [486, 199] width 486 height 42
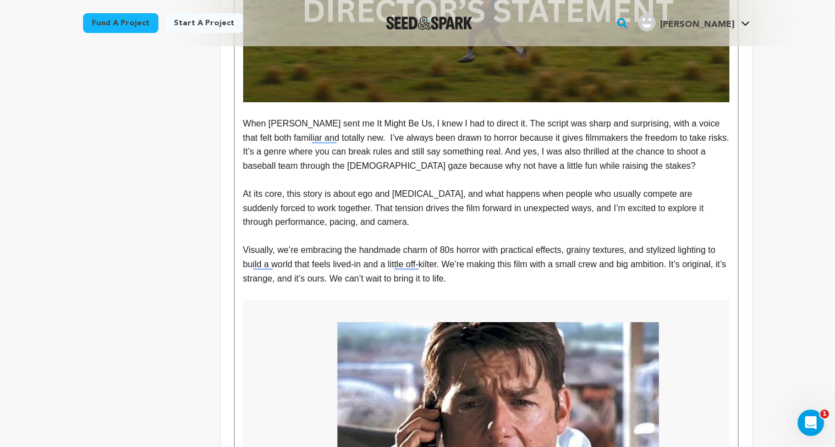
scroll to position [1170, 0]
click at [402, 223] on p "At its core, this story is about ego and paranoia, and what happens when people…" at bounding box center [486, 208] width 486 height 42
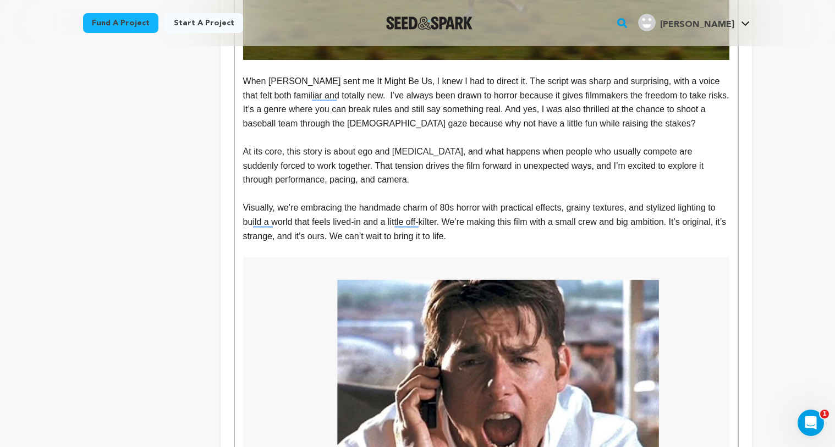
scroll to position [1162, 0]
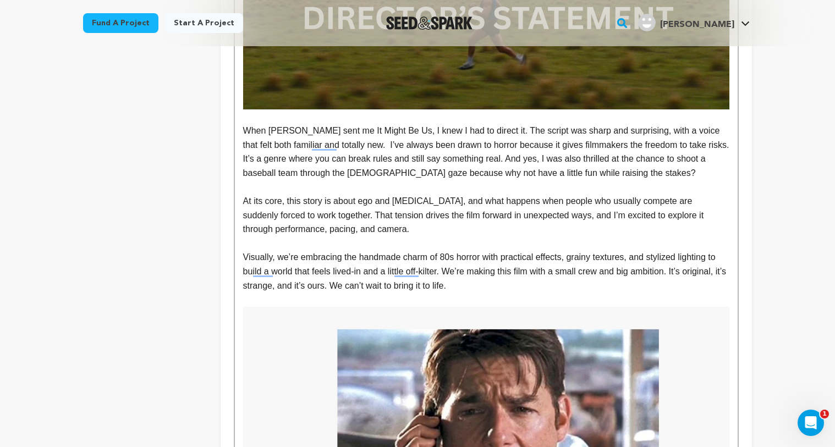
click at [240, 201] on div "The story follows a team of talented baseball players that can do all but one t…" at bounding box center [486, 25] width 503 height 1784
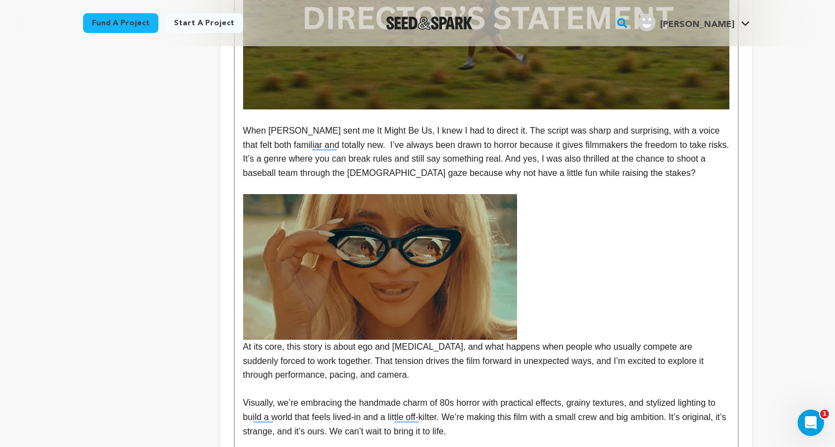
click at [382, 270] on img "To enrich screen reader interactions, please activate Accessibility in Grammarl…" at bounding box center [380, 267] width 274 height 146
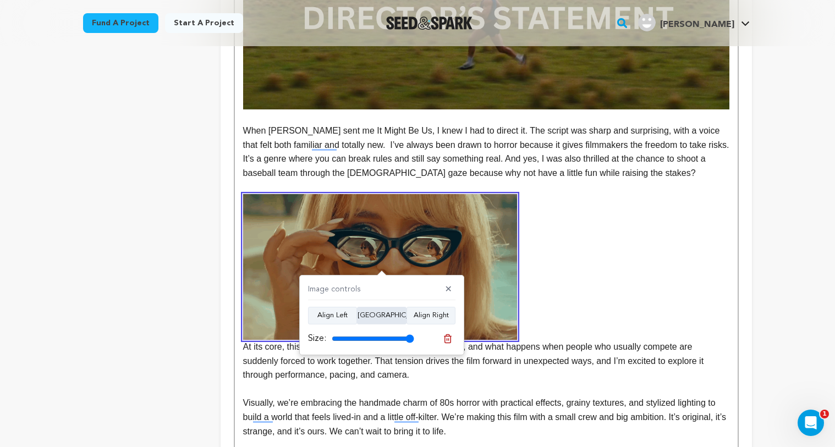
click at [391, 319] on button "Align Center" at bounding box center [382, 316] width 50 height 18
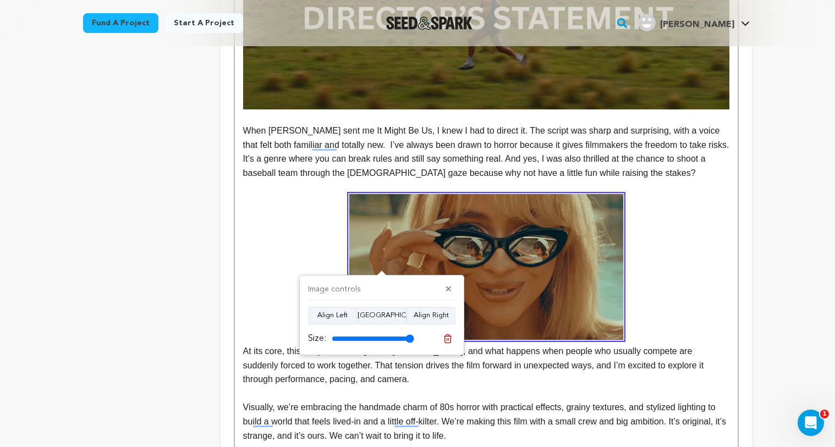
click at [289, 256] on p "At its core, this story is about ego and paranoia, and what happens when people…" at bounding box center [486, 290] width 486 height 193
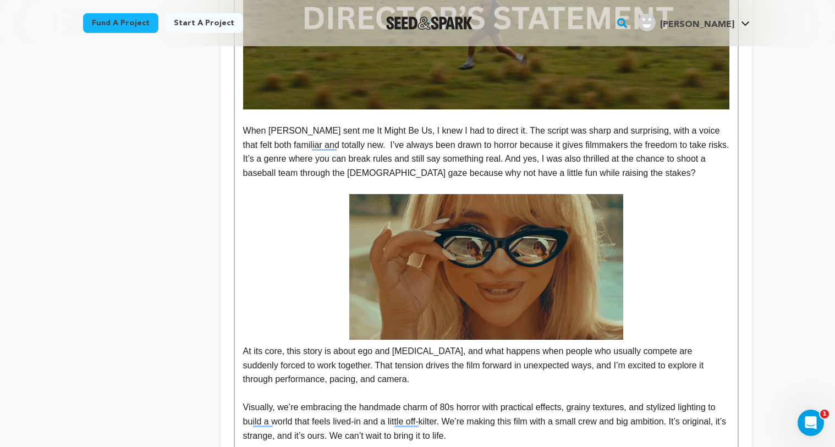
click at [242, 351] on div "The story follows a team of talented baseball players that can do all but one t…" at bounding box center [486, 100] width 503 height 1934
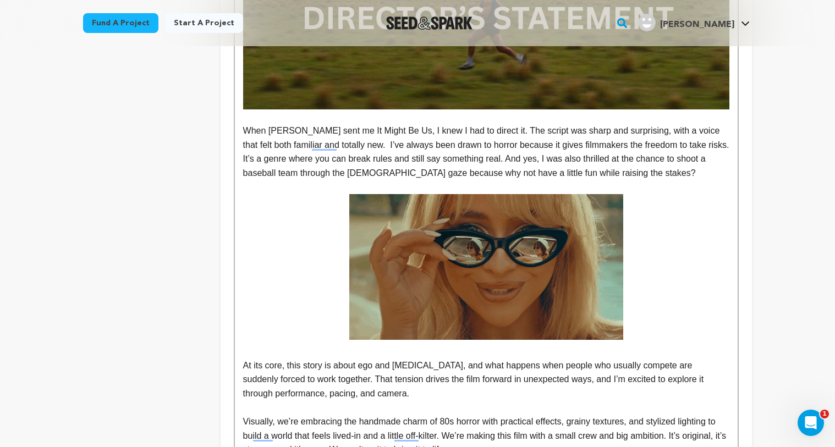
click at [251, 324] on p "To enrich screen reader interactions, please activate Accessibility in Grammarl…" at bounding box center [486, 267] width 486 height 146
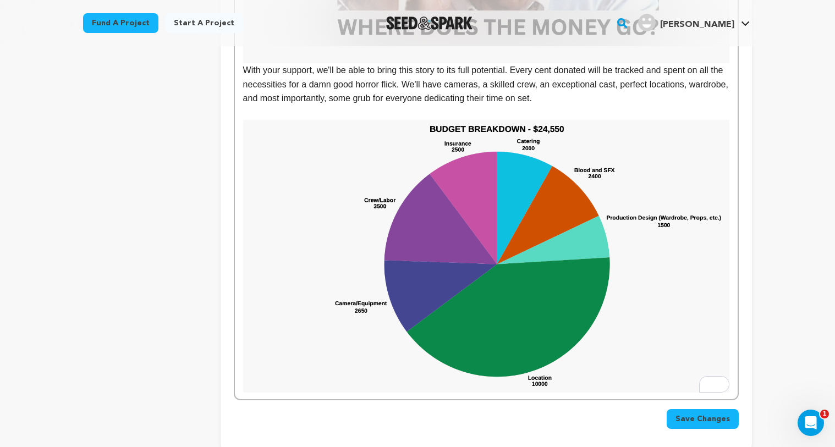
scroll to position [1898, 0]
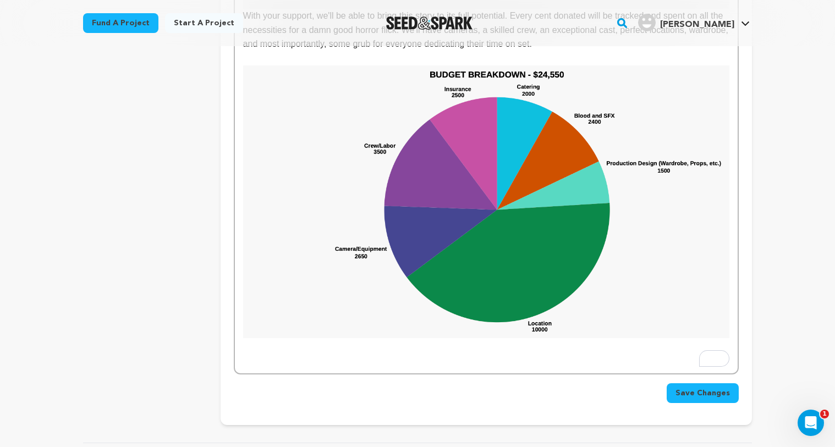
scroll to position [1896, 0]
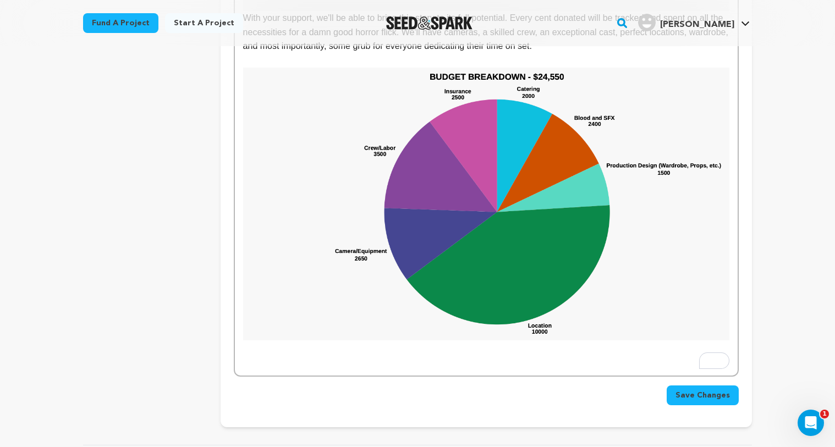
click at [707, 402] on button "Save Changes" at bounding box center [703, 396] width 72 height 20
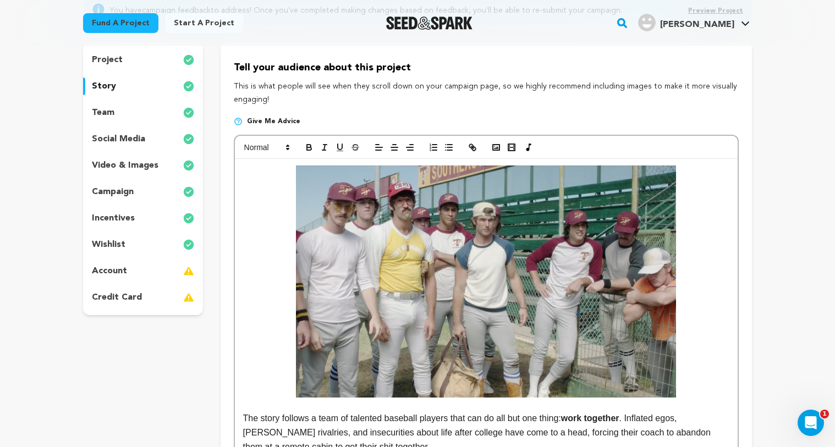
scroll to position [59, 0]
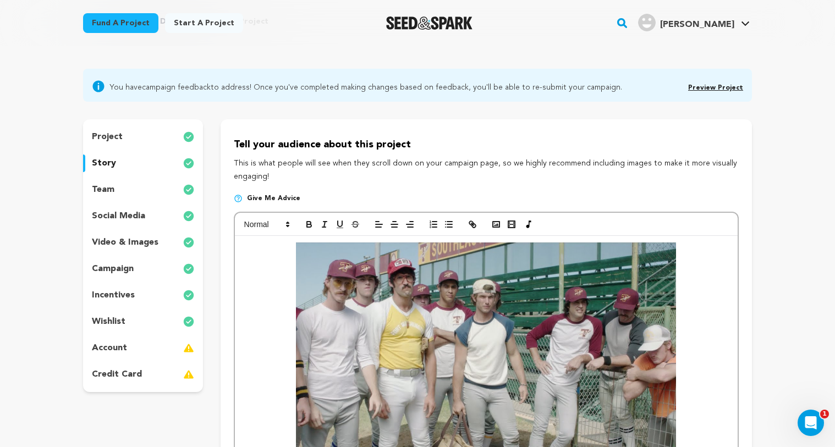
click at [111, 136] on p "project" at bounding box center [107, 136] width 31 height 13
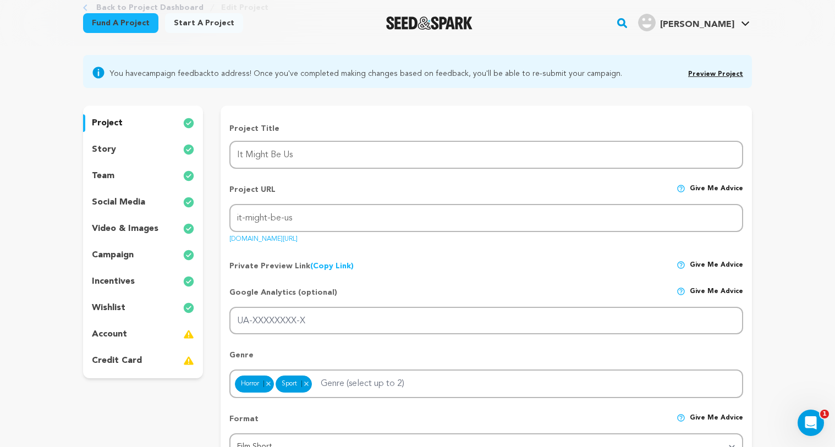
scroll to position [80, 0]
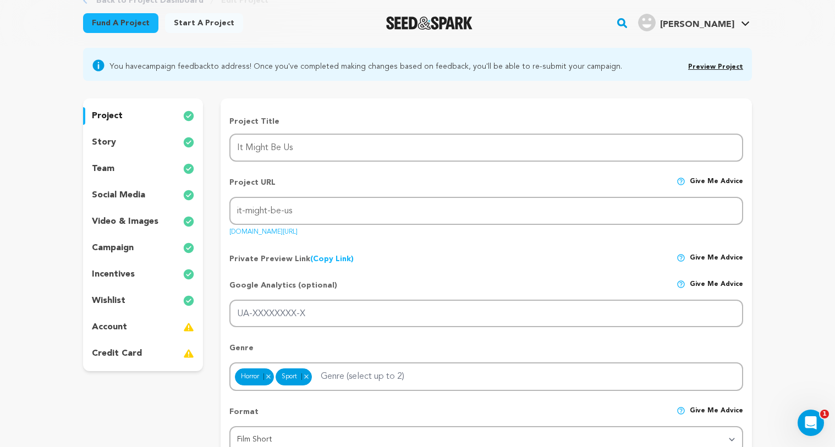
click at [117, 144] on div "story" at bounding box center [143, 143] width 120 height 18
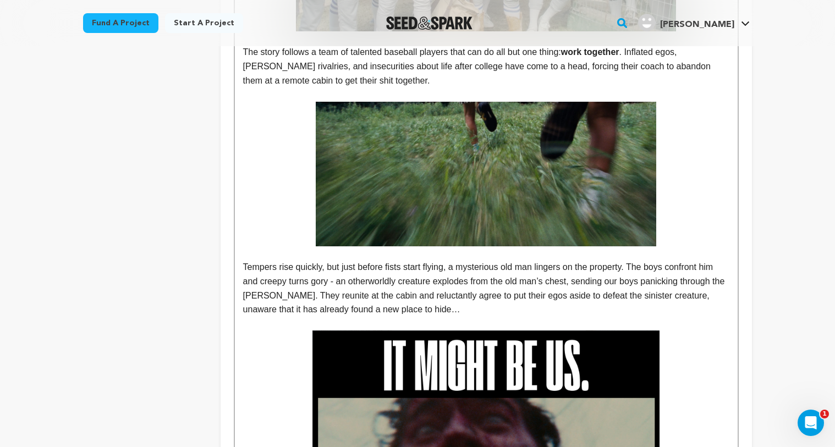
scroll to position [507, 0]
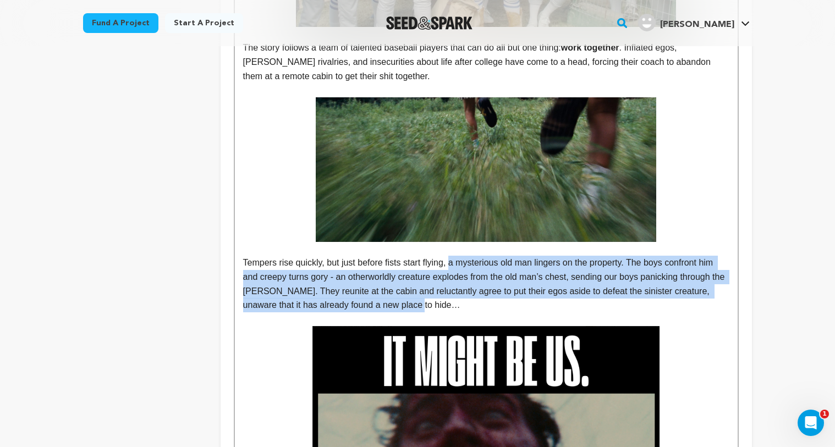
drag, startPoint x: 431, startPoint y: 304, endPoint x: 458, endPoint y: 265, distance: 47.5
click at [458, 265] on p "Tempers rise quickly, but just before fists start flying, a mysterious old man …" at bounding box center [486, 284] width 486 height 56
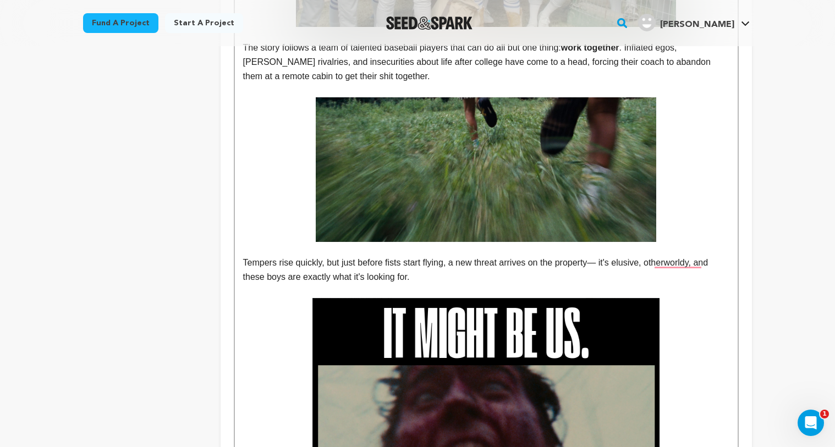
drag, startPoint x: 432, startPoint y: 278, endPoint x: 601, endPoint y: 261, distance: 169.8
click at [601, 261] on p "Tempers rise quickly, but just before fists start flying, a new threat arrives …" at bounding box center [486, 270] width 486 height 28
click at [449, 287] on p "To enrich screen reader interactions, please activate Accessibility in Grammarl…" at bounding box center [486, 291] width 486 height 14
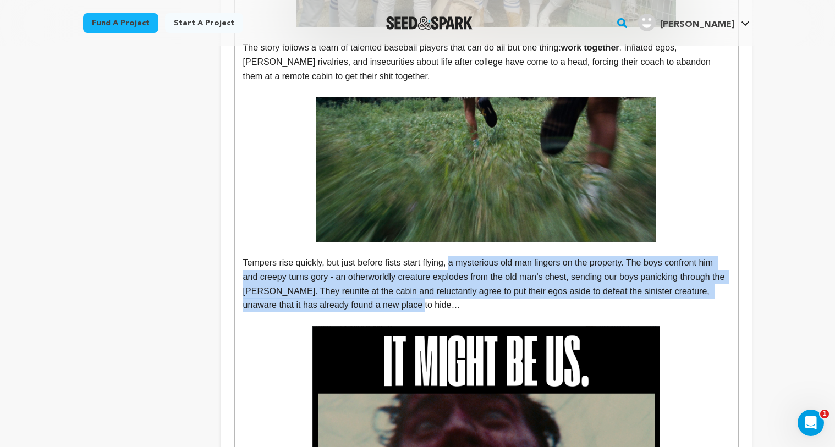
drag, startPoint x: 433, startPoint y: 304, endPoint x: 457, endPoint y: 267, distance: 43.3
click at [457, 267] on p "Tempers rise quickly, but just before fists start flying, a mysterious old man …" at bounding box center [486, 284] width 486 height 56
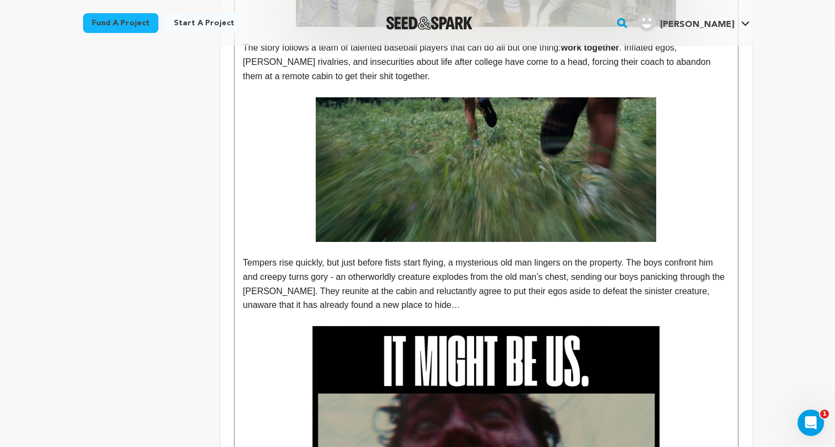
click at [638, 266] on span "Tempers rise quickly, but just before fists start flying, a mysterious old man …" at bounding box center [485, 284] width 484 height 52
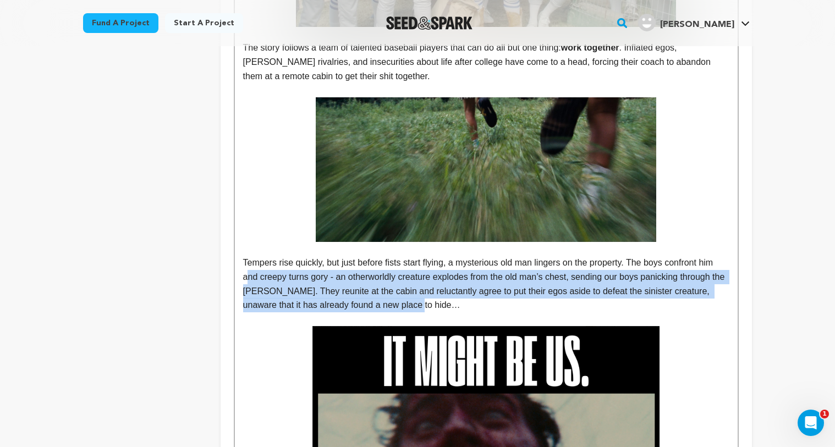
drag, startPoint x: 437, startPoint y: 305, endPoint x: 248, endPoint y: 280, distance: 191.0
click at [248, 280] on p "Tempers rise quickly, but just before fists start flying, a mysterious old man …" at bounding box center [486, 284] width 486 height 56
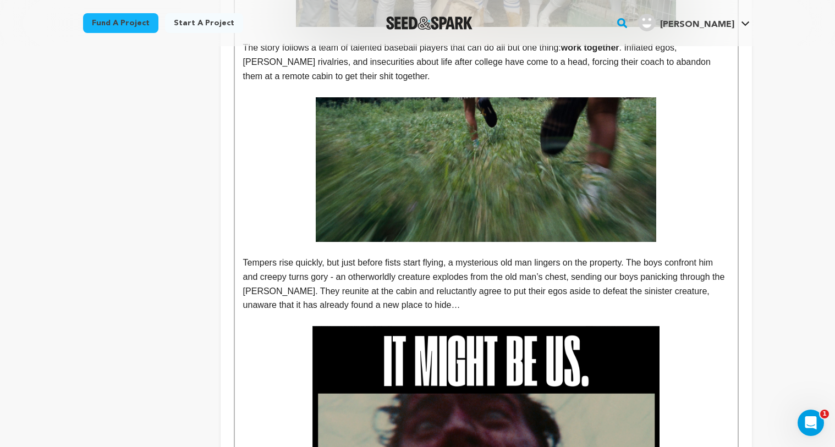
scroll to position [599, 0]
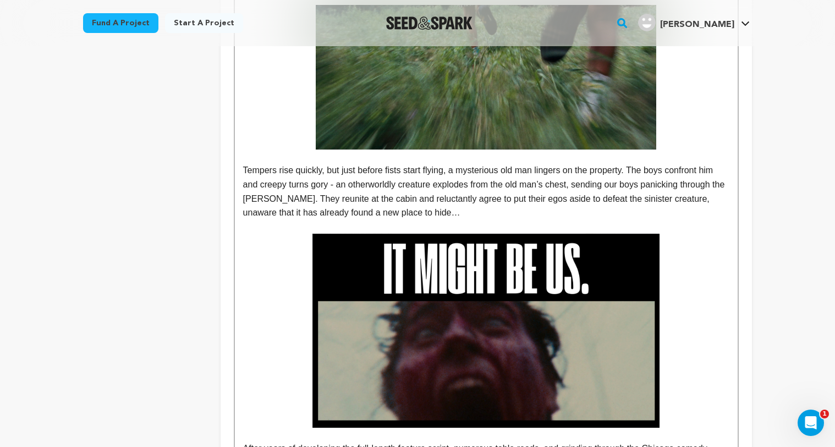
click at [707, 234] on p "To enrich screen reader interactions, please activate Accessibility in Grammarl…" at bounding box center [486, 331] width 486 height 194
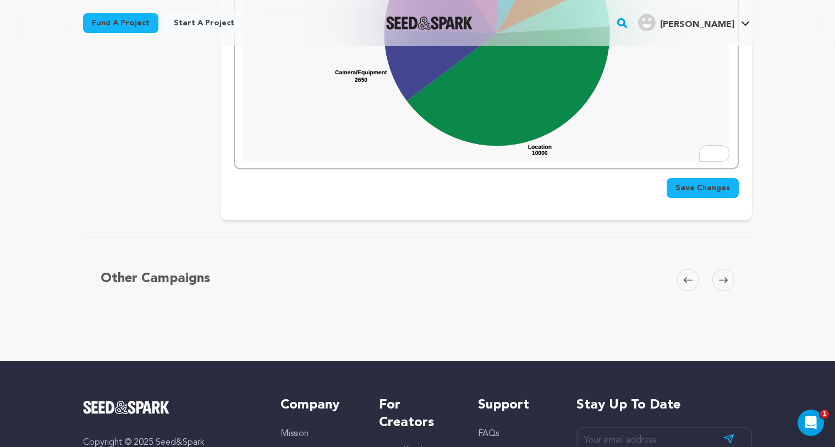
scroll to position [2205, 0]
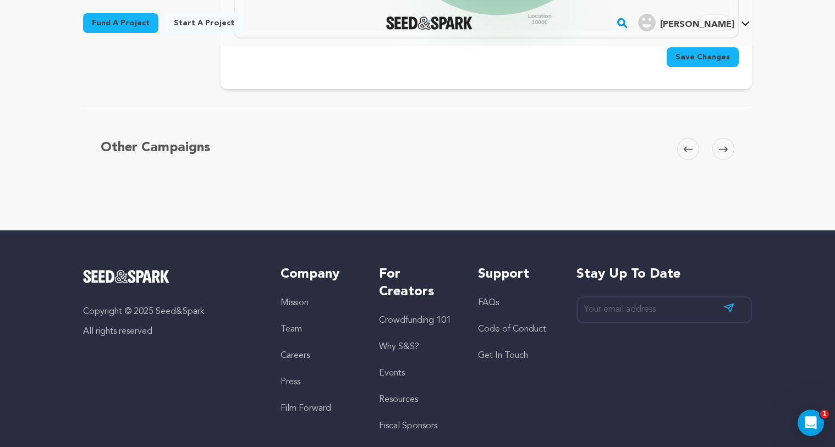
click at [694, 65] on button "Save Changes" at bounding box center [703, 57] width 72 height 20
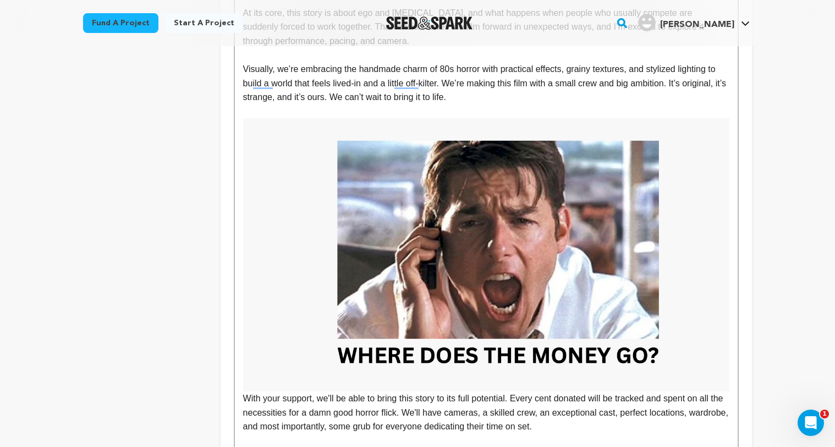
scroll to position [1472, 0]
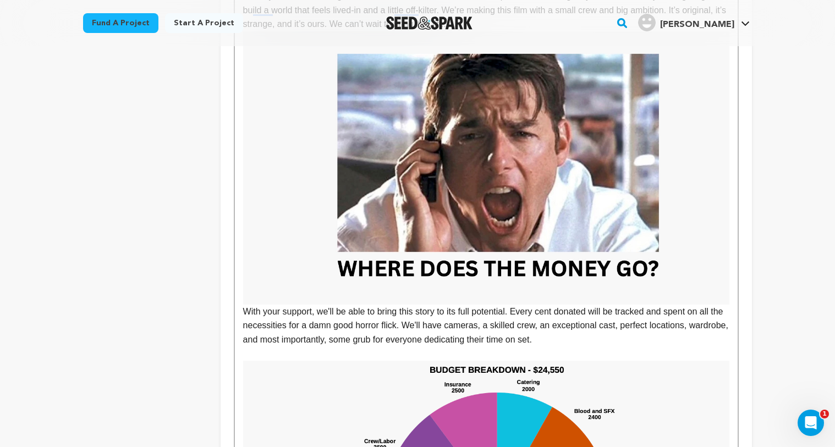
scroll to position [1597, 0]
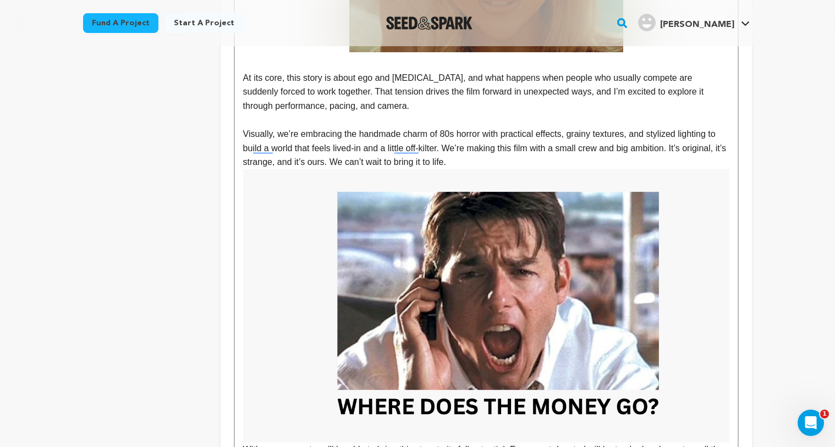
scroll to position [1456, 0]
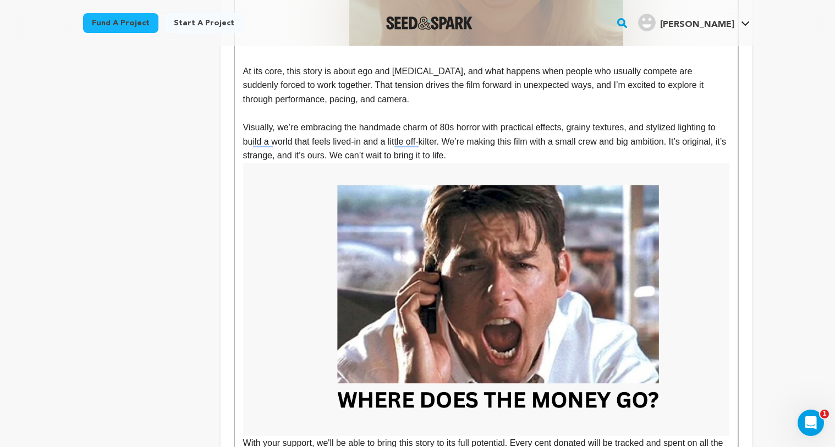
click at [510, 156] on p "Visually, we’re embracing the handmade charm of 80s horror with practical effec…" at bounding box center [486, 142] width 486 height 42
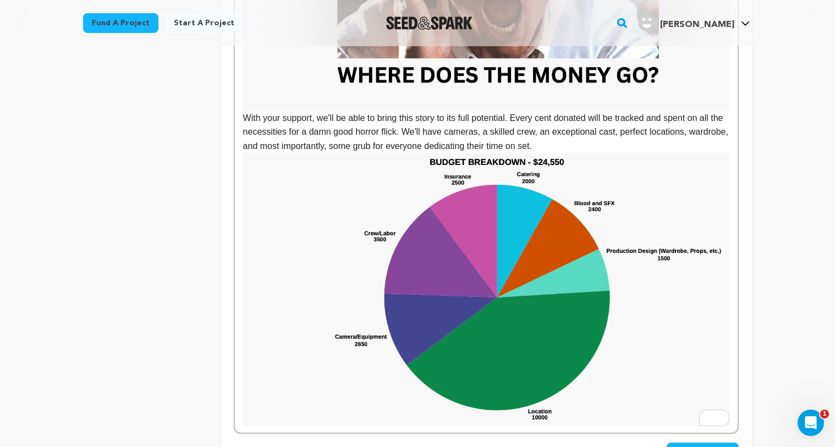
scroll to position [1921, 0]
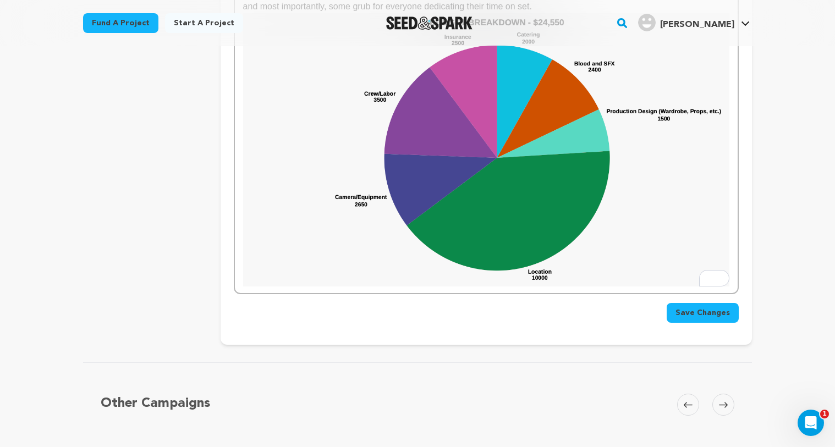
click at [702, 312] on span "Save Changes" at bounding box center [703, 313] width 54 height 11
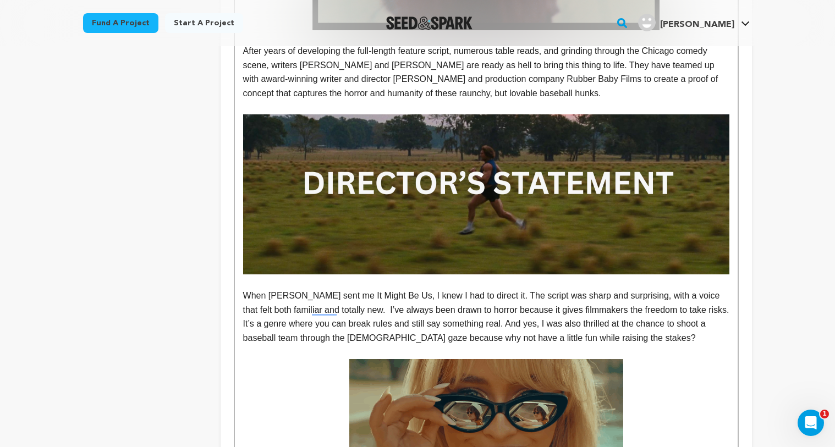
scroll to position [999, 0]
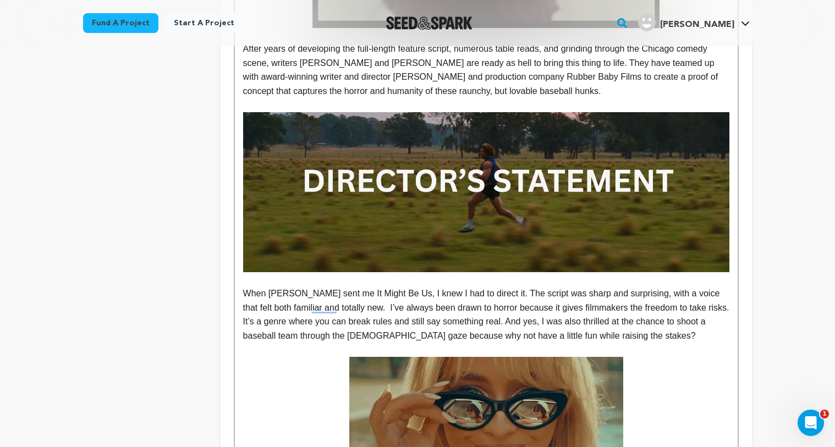
click at [241, 293] on div "The story follows a team of talented baseball players that can do all but one t…" at bounding box center [486, 256] width 503 height 1920
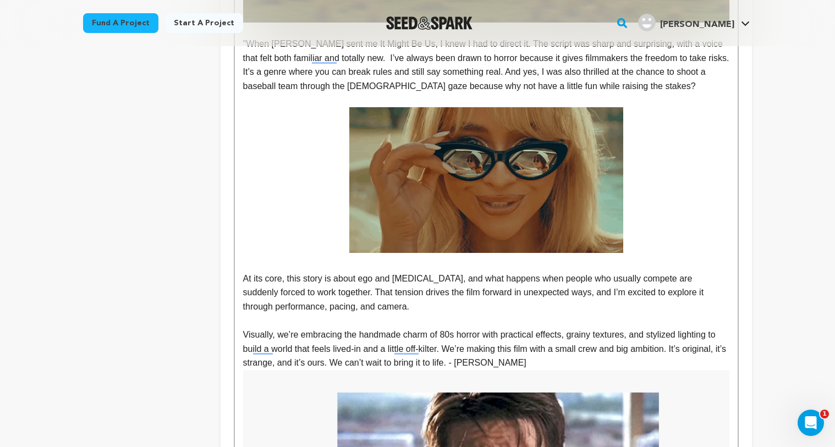
scroll to position [1252, 0]
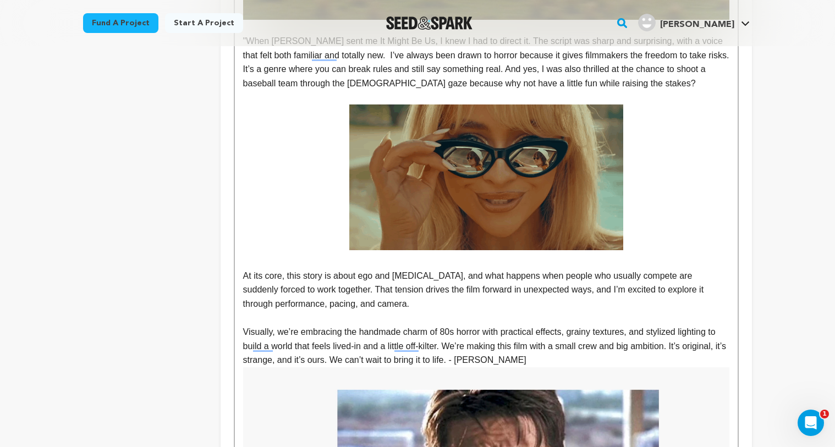
click at [533, 363] on p "Visually, we’re embracing the handmade charm of 80s horror with practical effec…" at bounding box center [486, 346] width 486 height 42
click at [499, 360] on p "Visually, we’re embracing the handmade charm of 80s horror with practical effec…" at bounding box center [486, 346] width 486 height 42
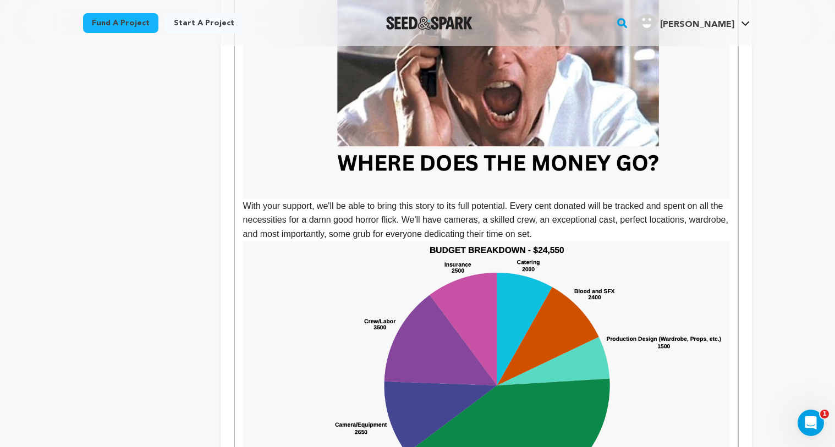
scroll to position [2067, 0]
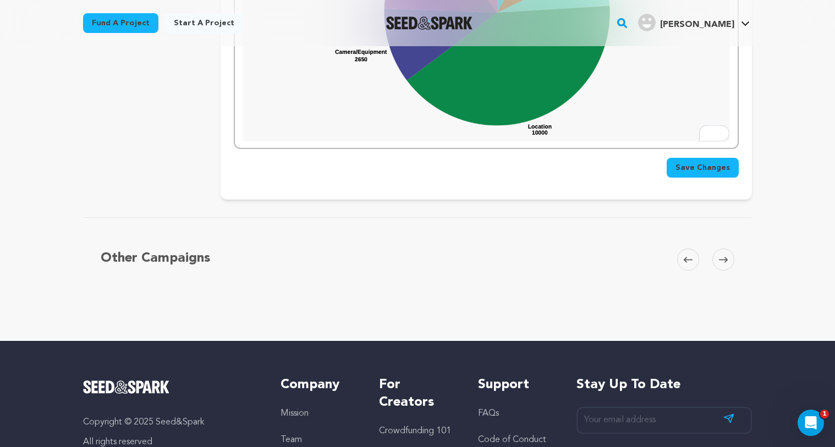
click at [714, 173] on span "Save Changes" at bounding box center [703, 167] width 54 height 11
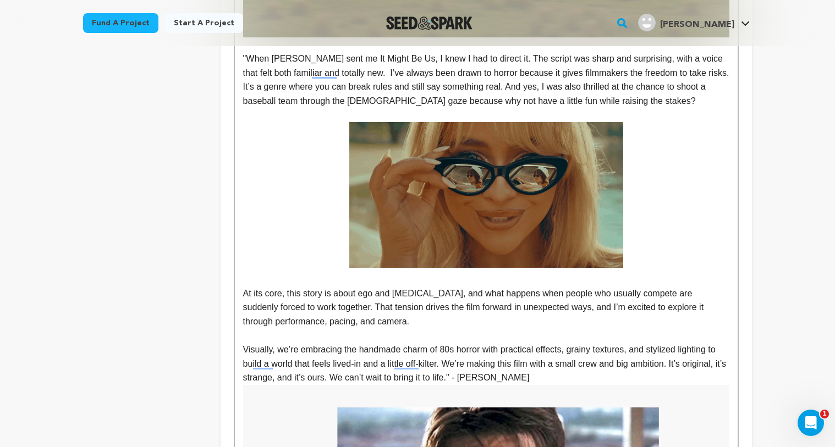
scroll to position [1213, 0]
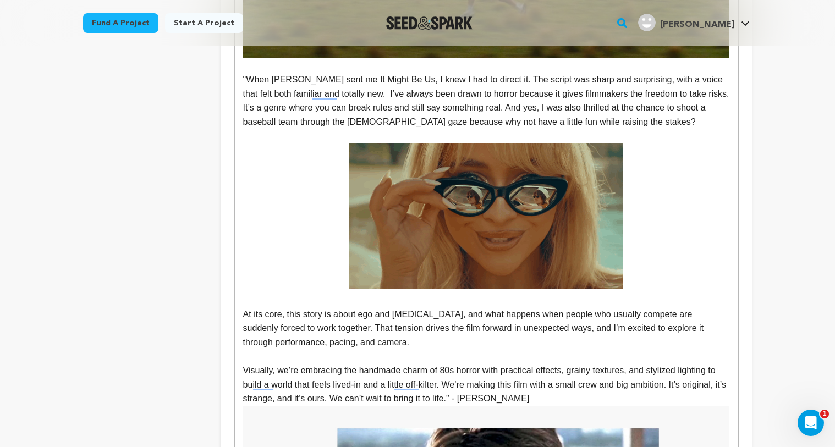
click at [249, 80] on p ""When Charlie sent me It Might Be Us, I knew I had to direct it. The script was…" at bounding box center [486, 101] width 486 height 56
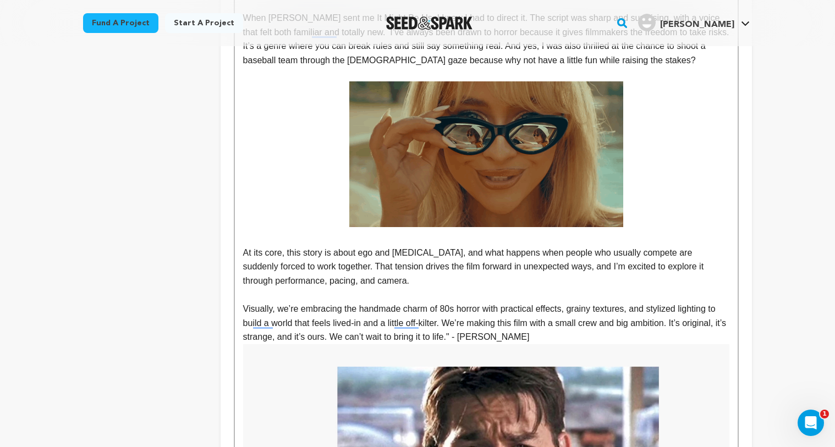
scroll to position [1318, 0]
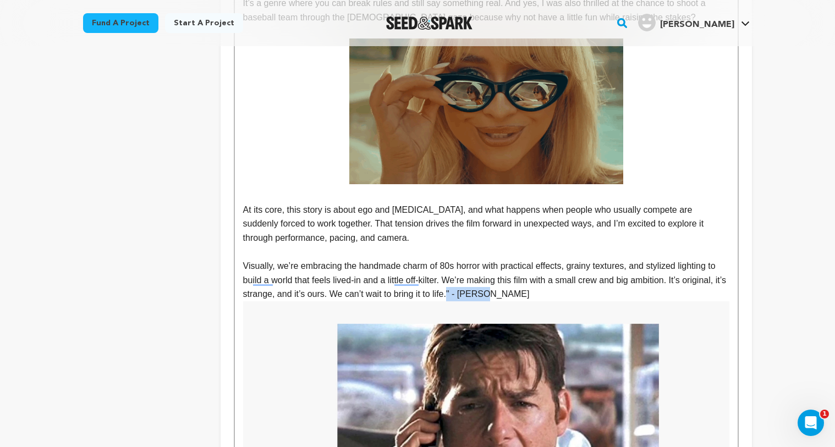
drag, startPoint x: 534, startPoint y: 294, endPoint x: 501, endPoint y: 292, distance: 33.1
click at [501, 292] on p "Visually, we’re embracing the handmade charm of 80s horror with practical effec…" at bounding box center [486, 280] width 486 height 42
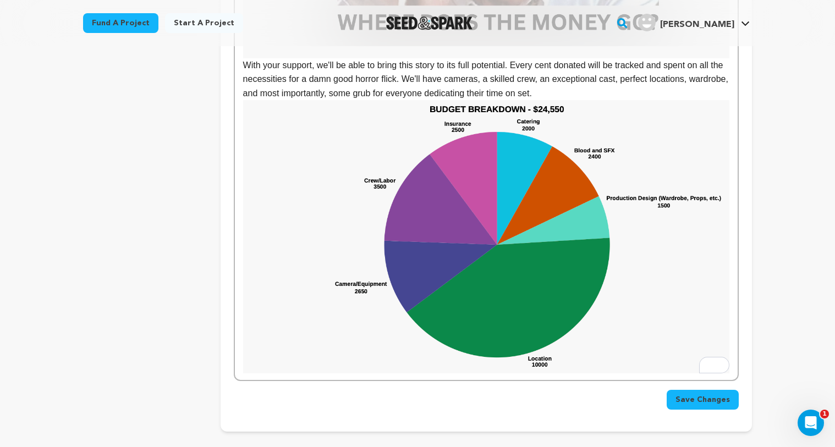
scroll to position [1959, 0]
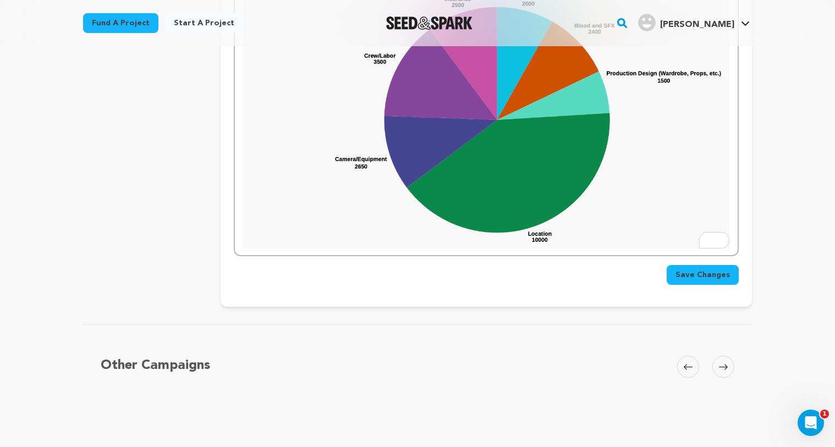
click at [692, 271] on span "Save Changes" at bounding box center [703, 275] width 54 height 11
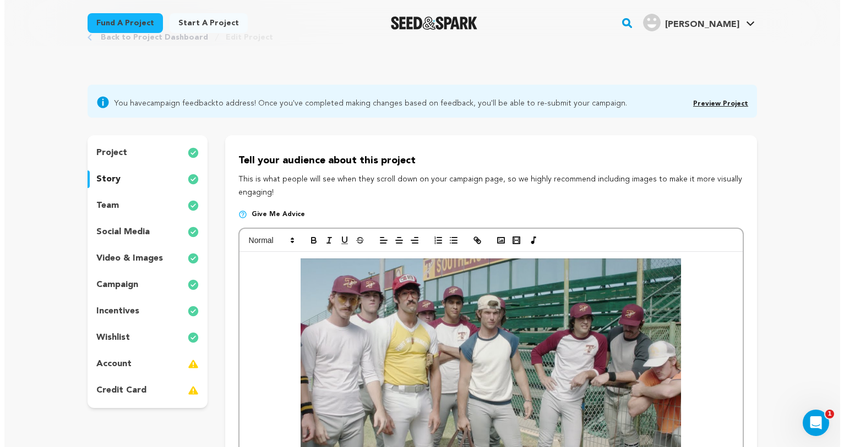
scroll to position [217, 0]
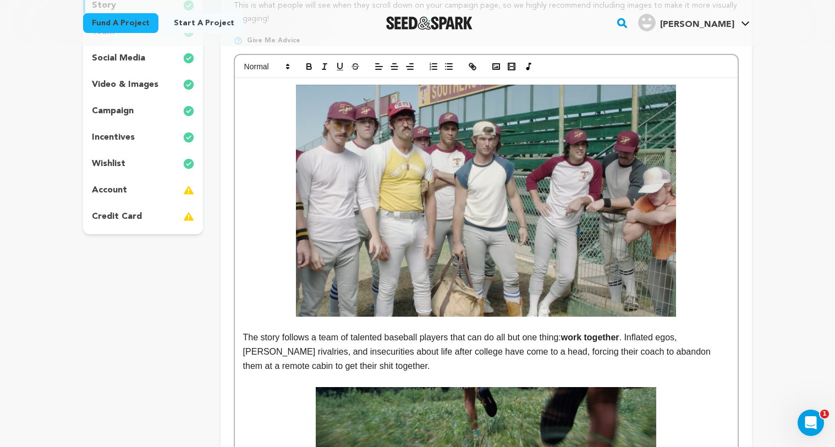
click at [127, 134] on p "incentives" at bounding box center [113, 137] width 43 height 13
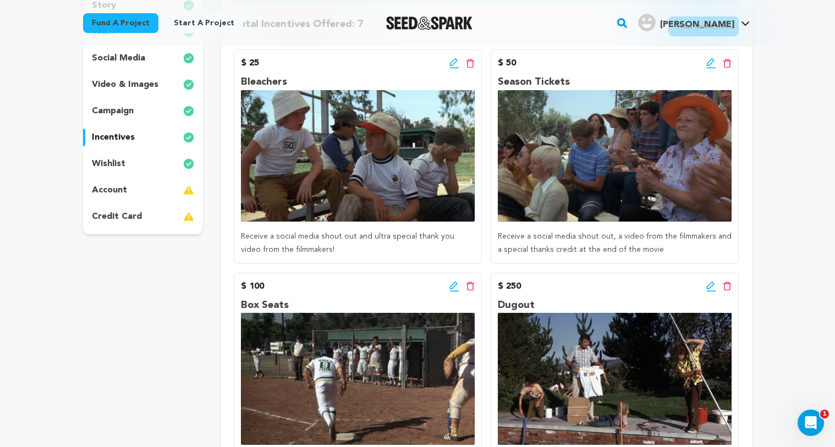
click at [710, 64] on icon at bounding box center [711, 62] width 8 height 8
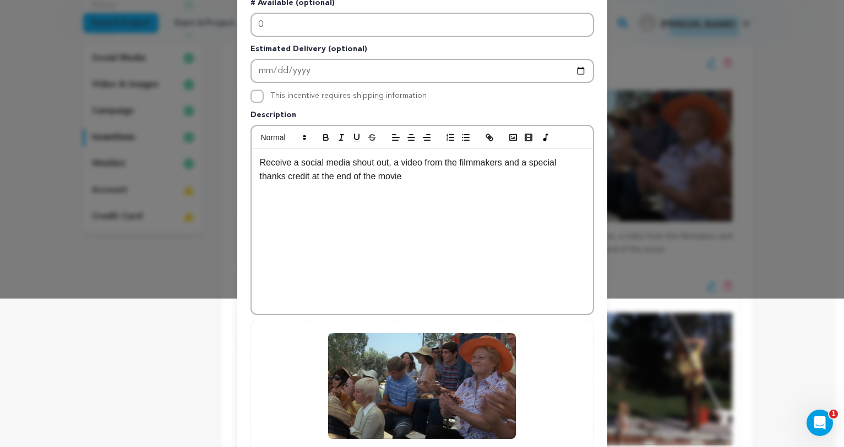
scroll to position [229, 0]
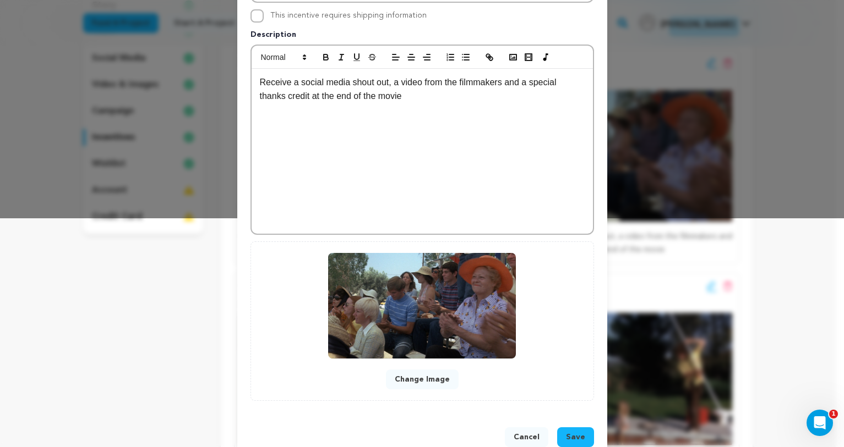
click at [423, 315] on img at bounding box center [422, 306] width 188 height 106
click at [409, 380] on button "Change Image" at bounding box center [422, 380] width 73 height 20
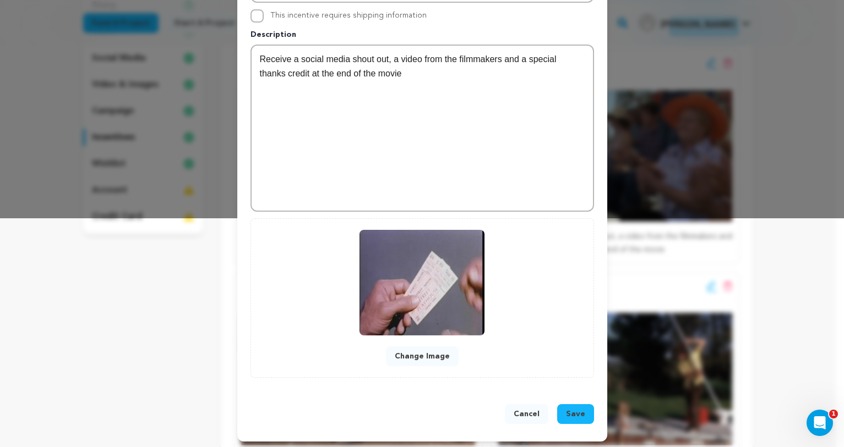
click at [566, 412] on span "Save" at bounding box center [575, 414] width 19 height 11
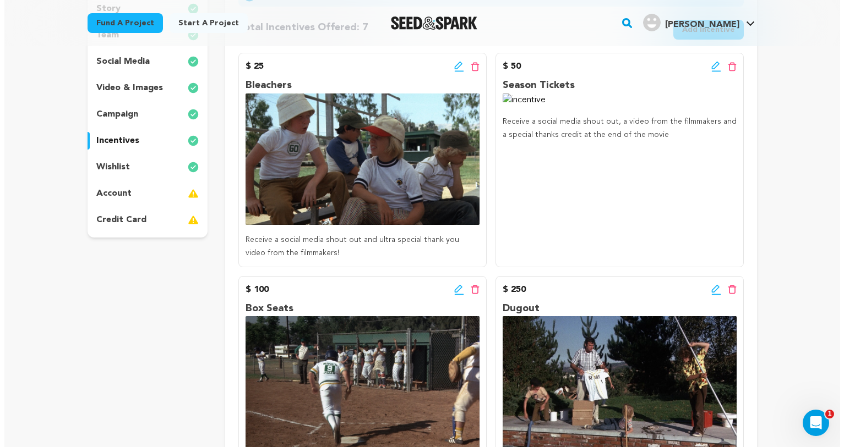
scroll to position [223, 0]
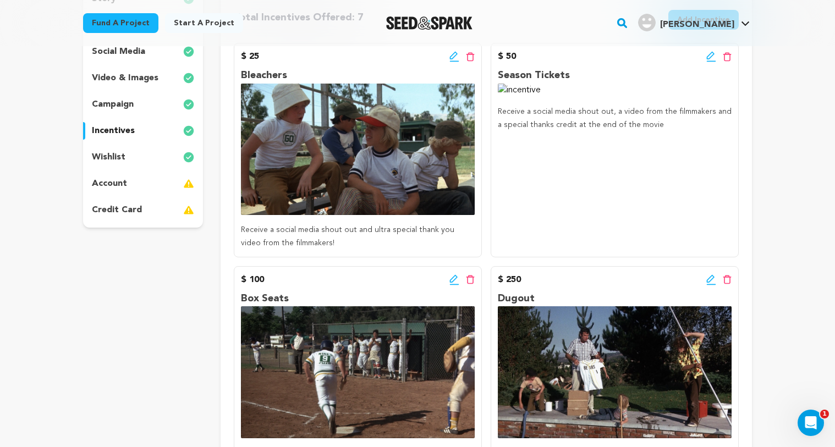
click at [708, 56] on icon at bounding box center [711, 56] width 8 height 8
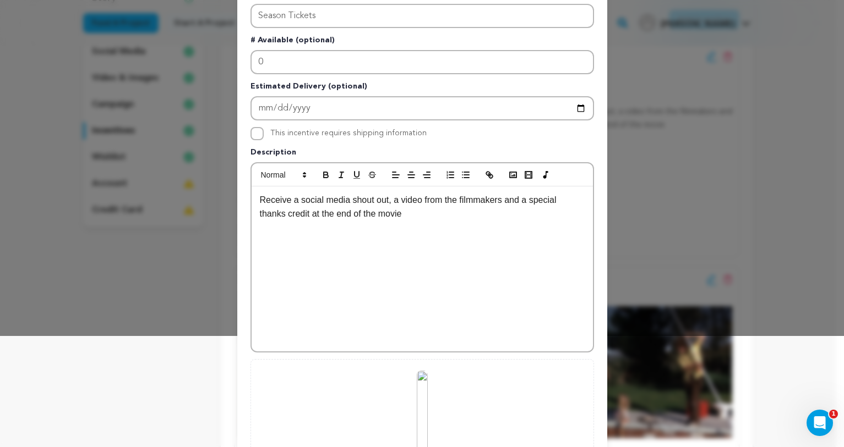
scroll to position [235, 0]
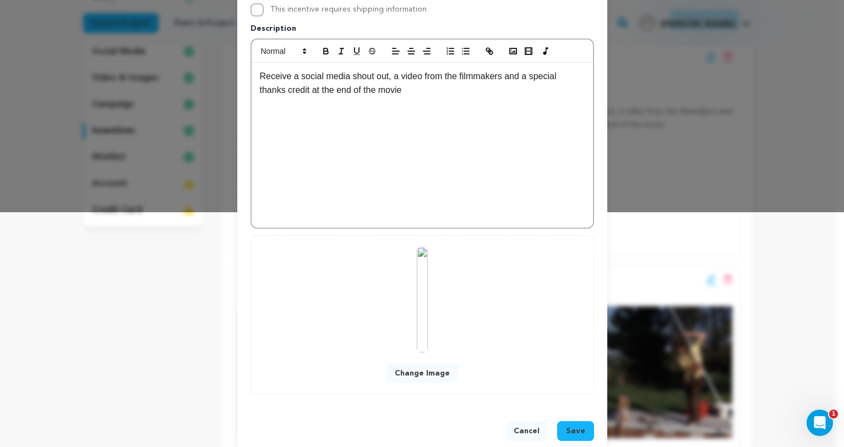
click at [417, 370] on button "Change Image" at bounding box center [422, 374] width 73 height 20
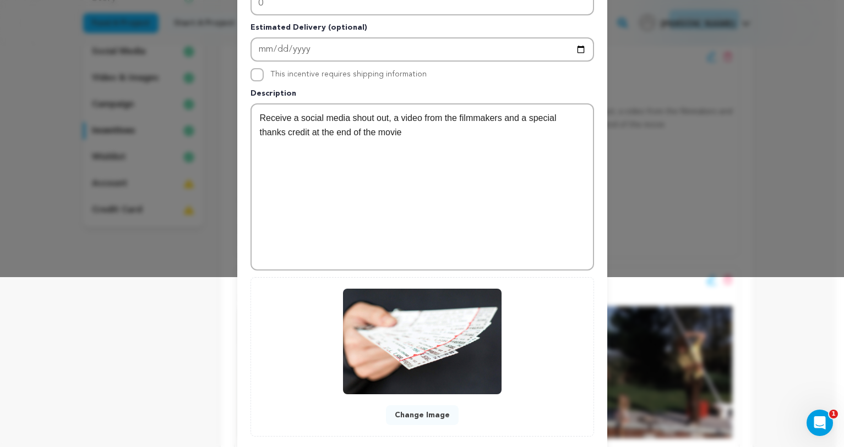
scroll to position [232, 0]
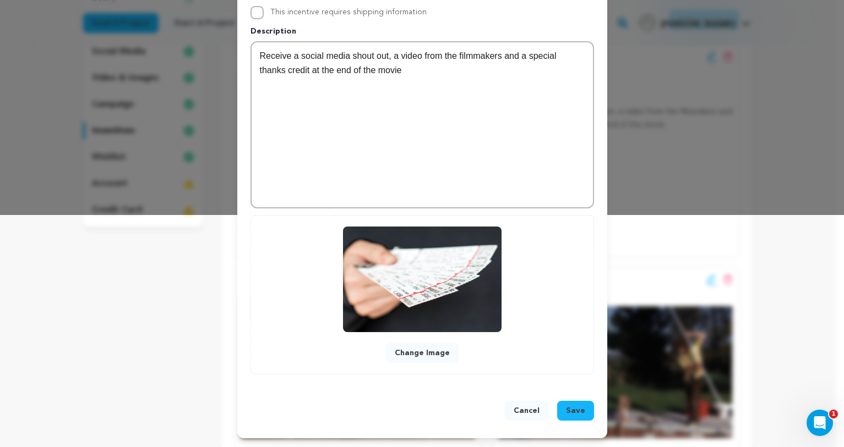
click at [583, 411] on button "Save" at bounding box center [575, 411] width 37 height 20
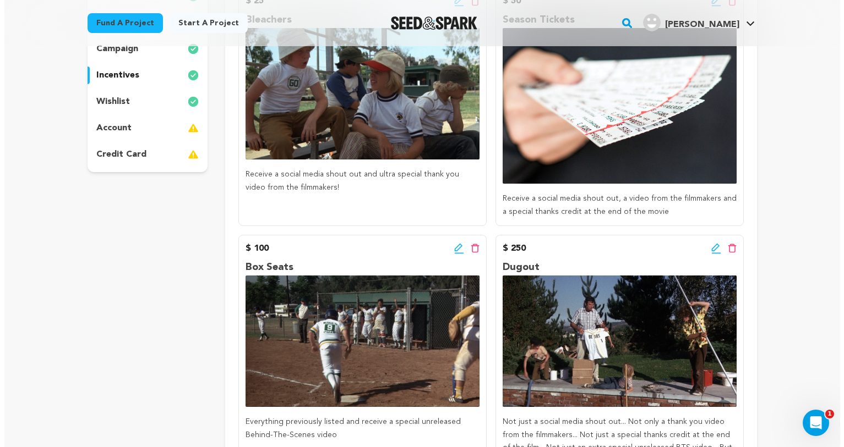
scroll to position [292, 0]
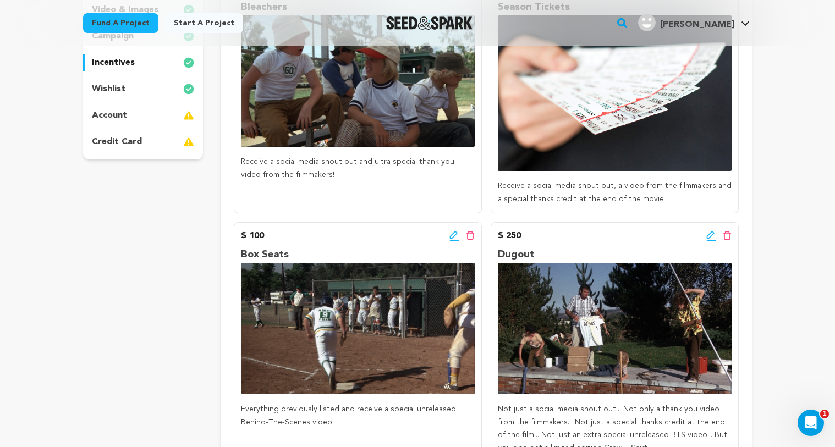
click at [452, 234] on icon at bounding box center [454, 235] width 8 height 8
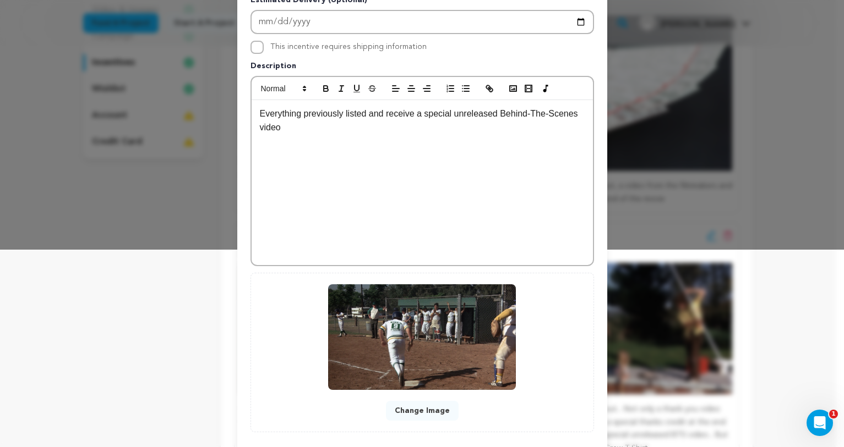
scroll to position [248, 0]
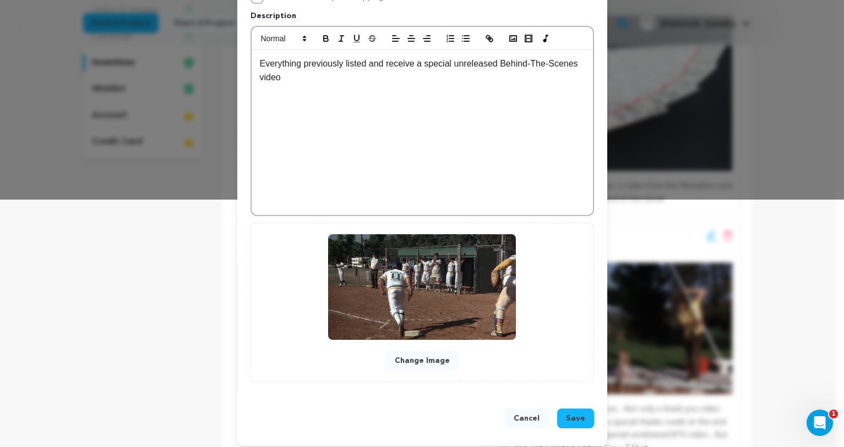
click at [408, 299] on img at bounding box center [422, 287] width 188 height 106
click at [428, 362] on button "Change Image" at bounding box center [422, 361] width 73 height 20
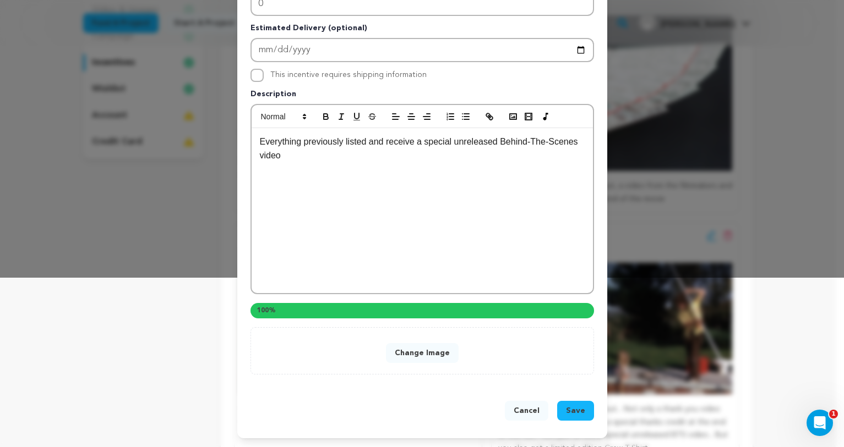
scroll to position [232, 0]
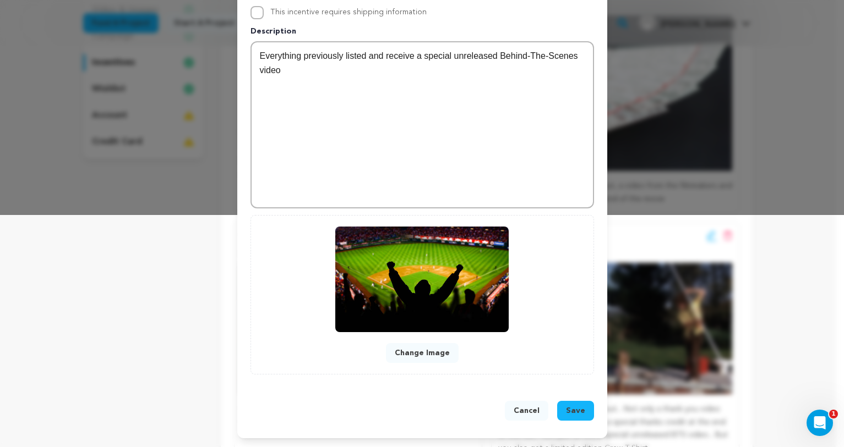
click at [566, 412] on span "Save" at bounding box center [575, 411] width 19 height 11
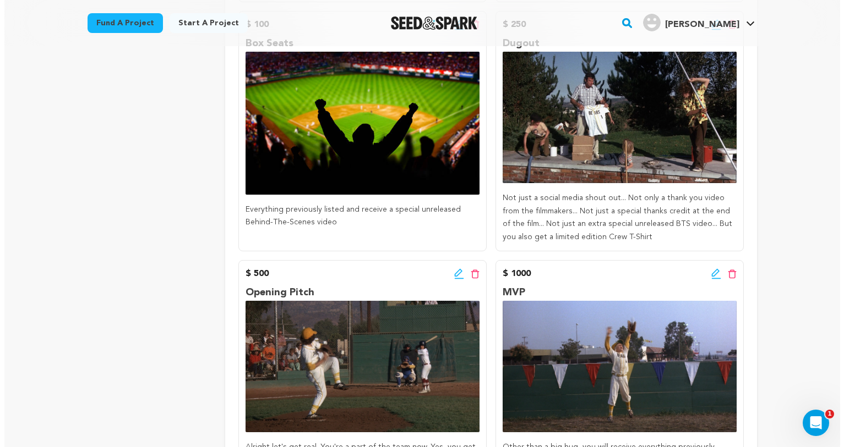
scroll to position [448, 0]
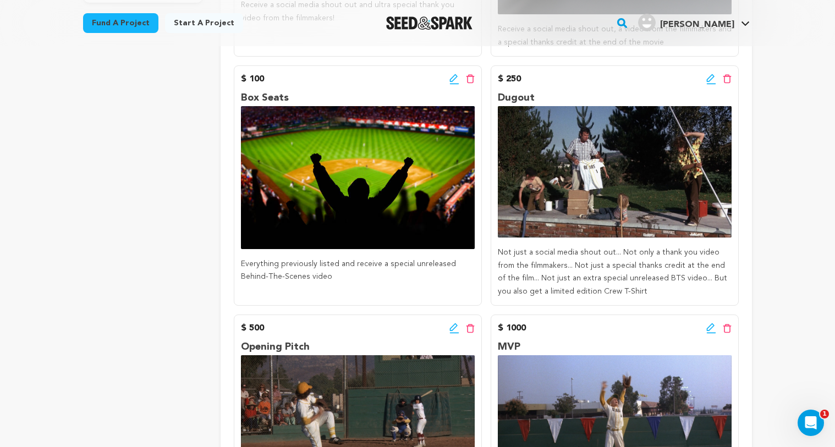
click at [709, 80] on icon at bounding box center [712, 79] width 10 height 11
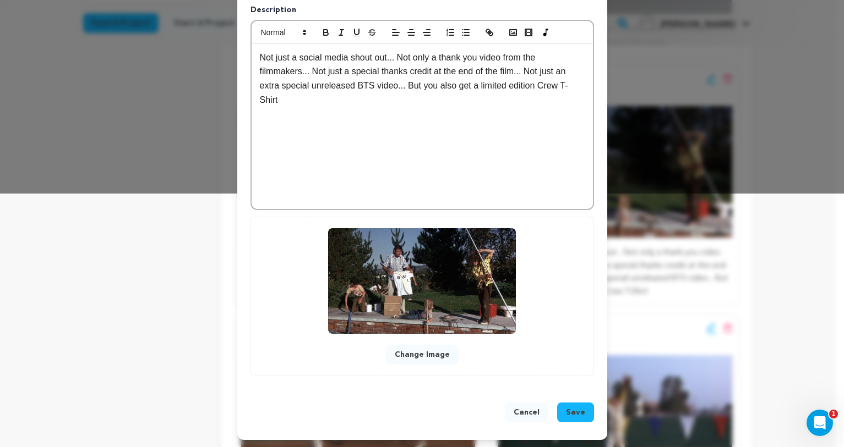
scroll to position [256, 0]
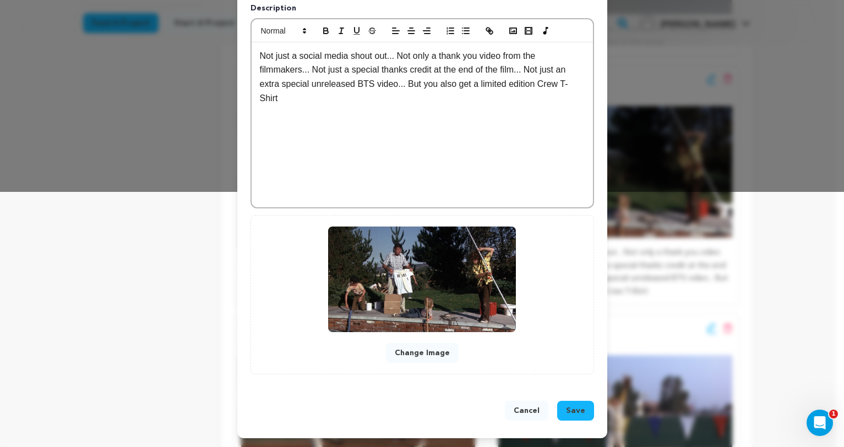
click at [399, 360] on button "Change Image" at bounding box center [422, 353] width 73 height 20
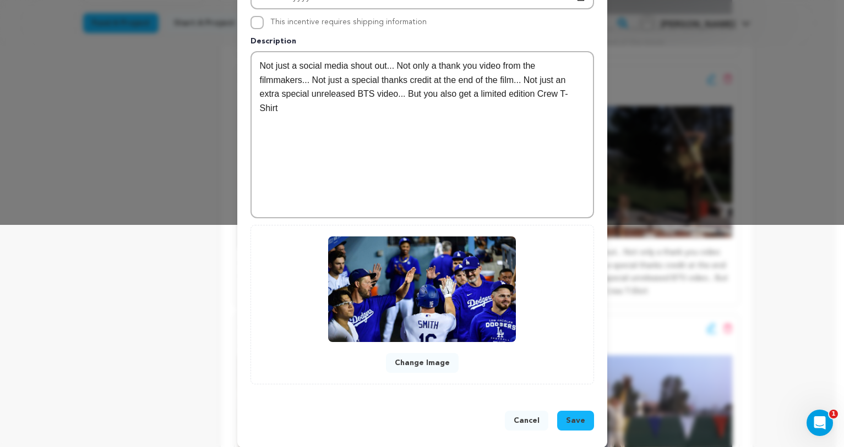
scroll to position [232, 0]
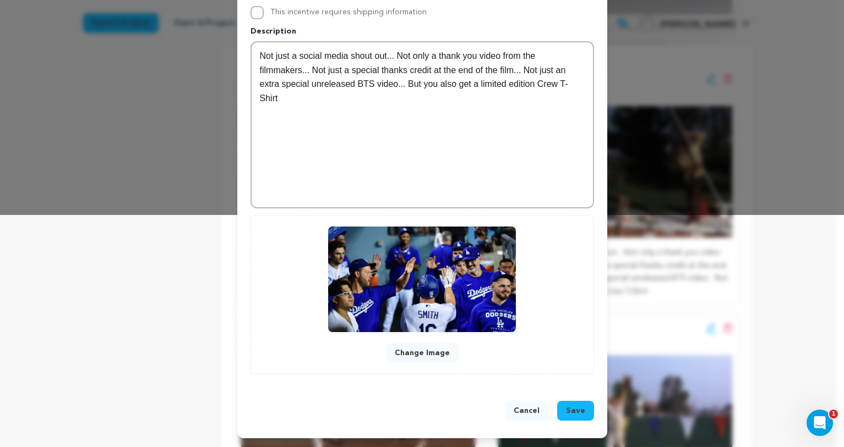
click at [573, 409] on span "Save" at bounding box center [575, 411] width 19 height 11
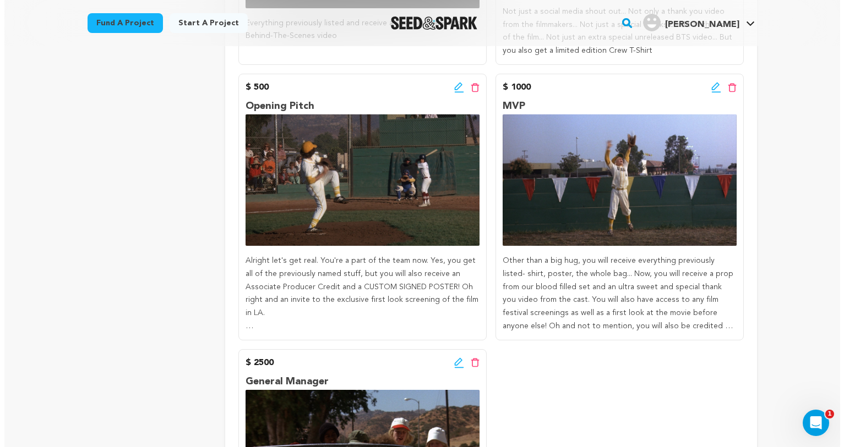
scroll to position [688, 0]
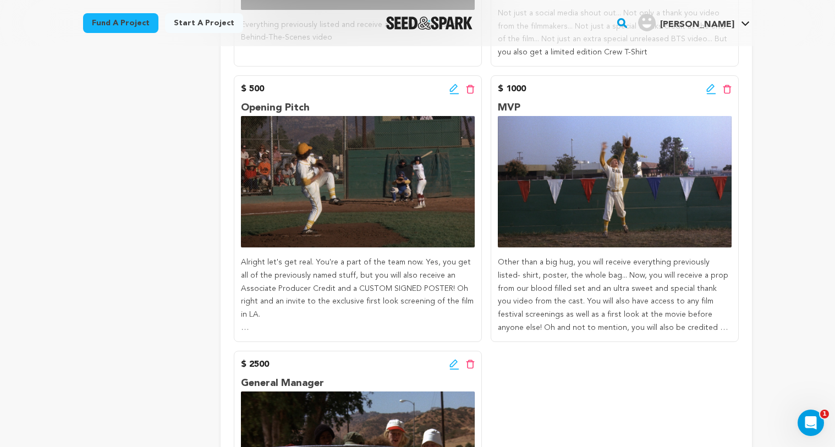
click at [708, 89] on icon at bounding box center [712, 89] width 10 height 11
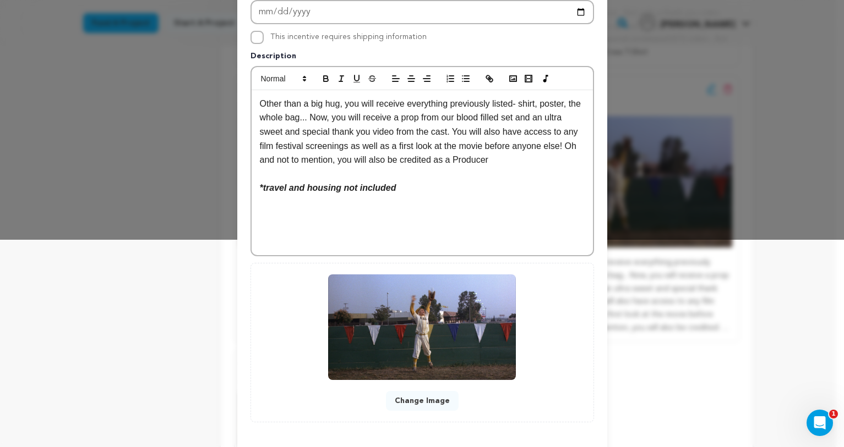
scroll to position [221, 0]
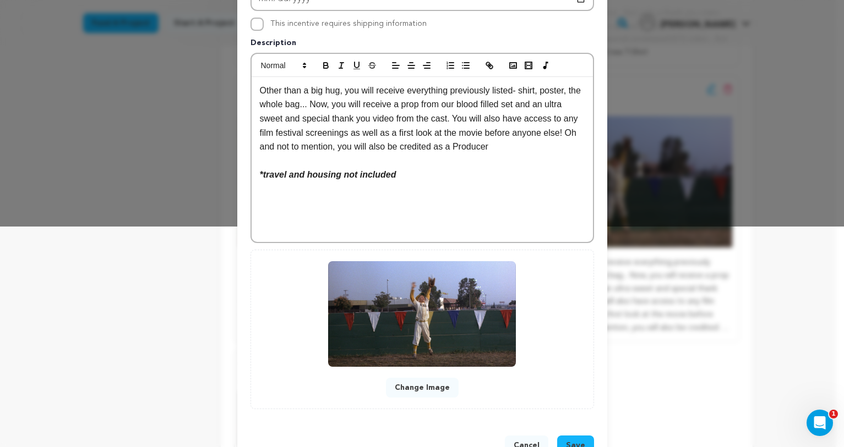
click at [401, 389] on button "Change Image" at bounding box center [422, 388] width 73 height 20
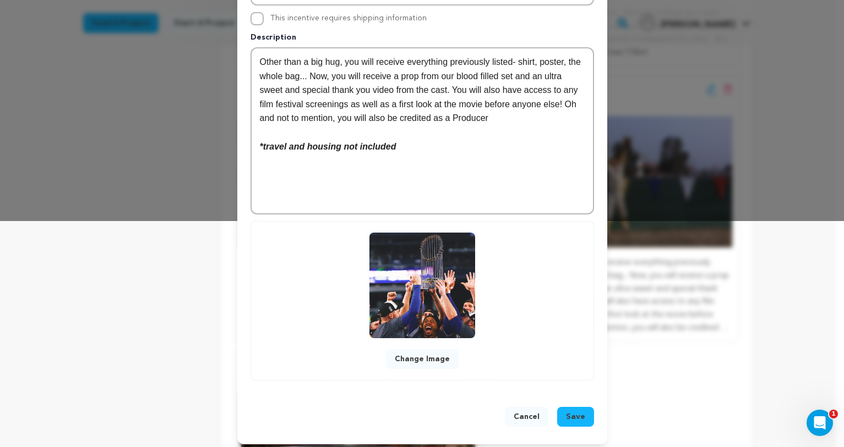
scroll to position [232, 0]
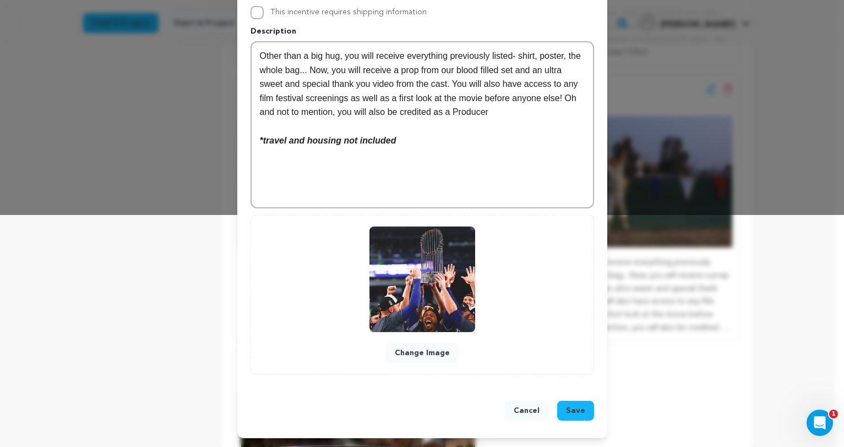
click at [573, 413] on span "Save" at bounding box center [575, 411] width 19 height 11
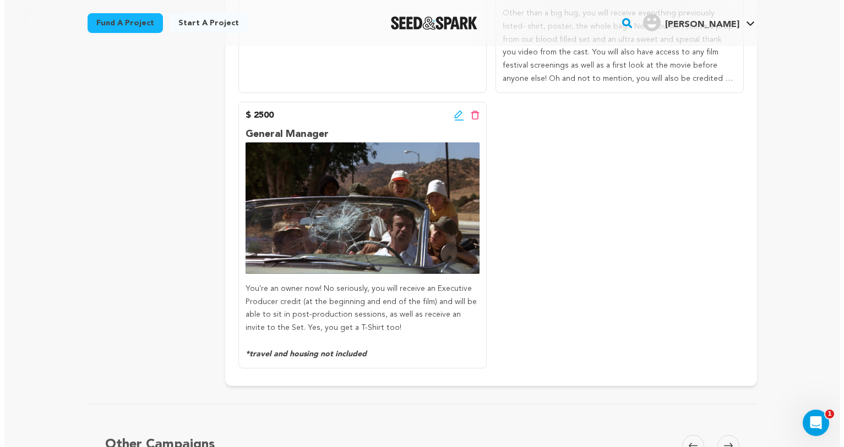
scroll to position [662, 0]
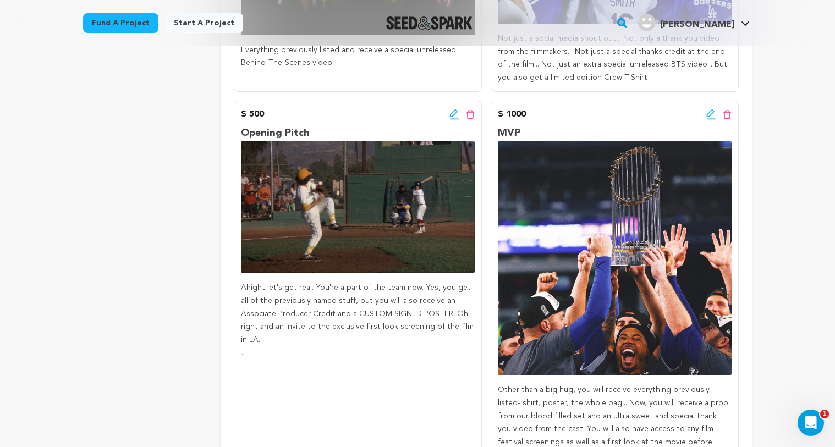
click at [713, 114] on icon at bounding box center [712, 114] width 10 height 11
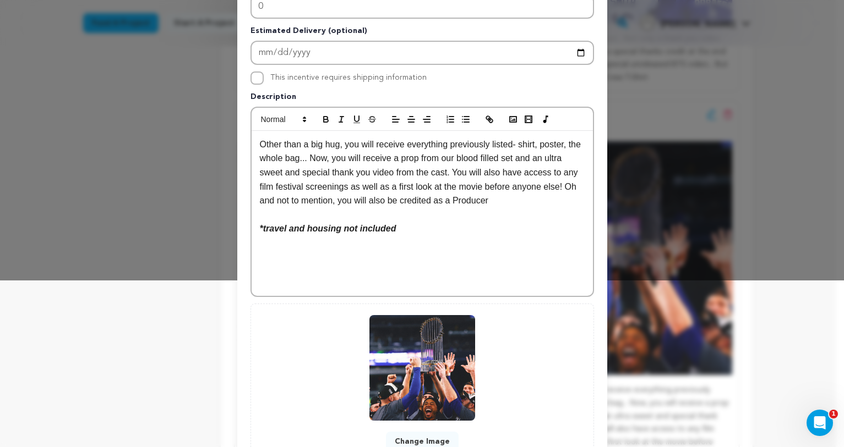
scroll to position [256, 0]
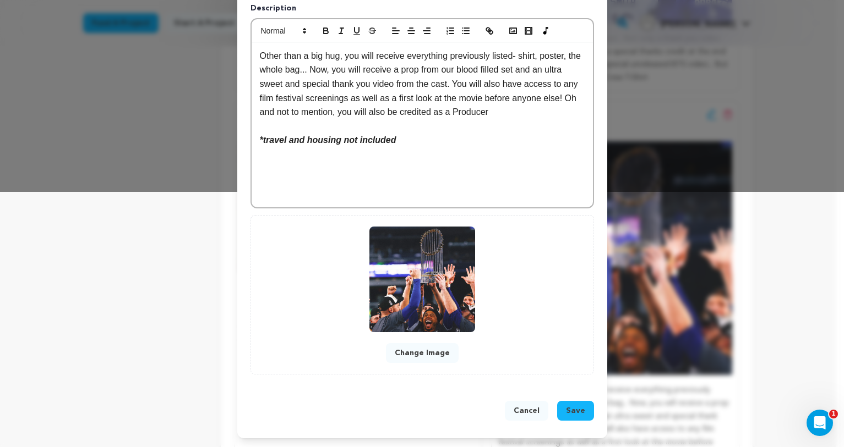
click at [417, 348] on button "Change Image" at bounding box center [422, 353] width 73 height 20
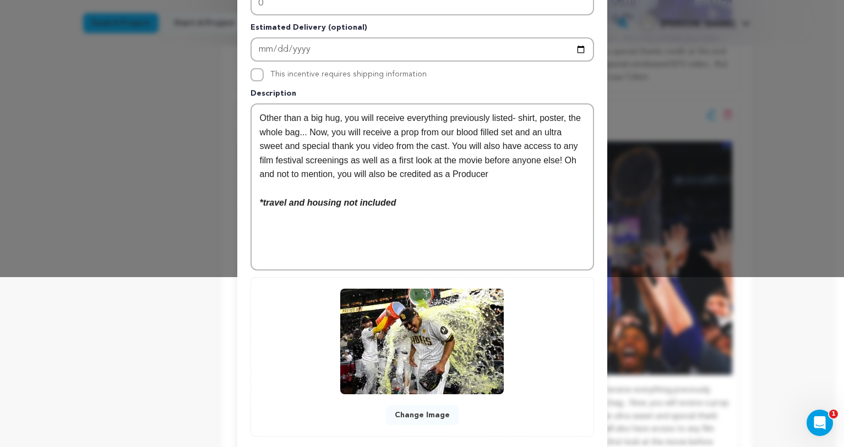
scroll to position [232, 0]
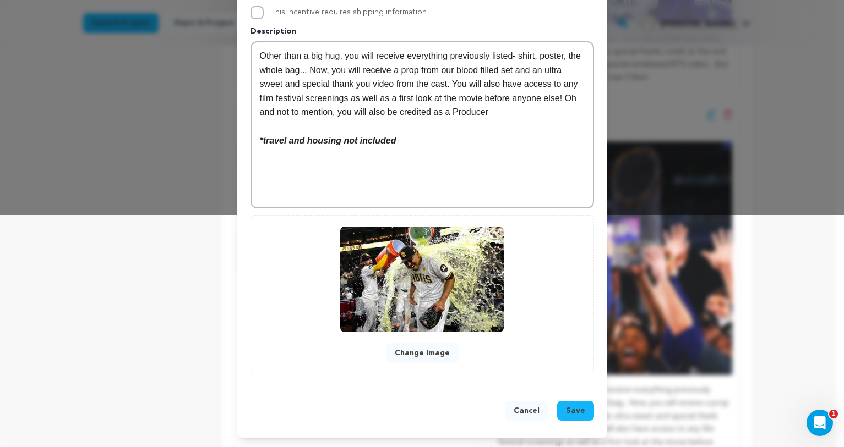
click at [574, 409] on span "Save" at bounding box center [575, 411] width 19 height 11
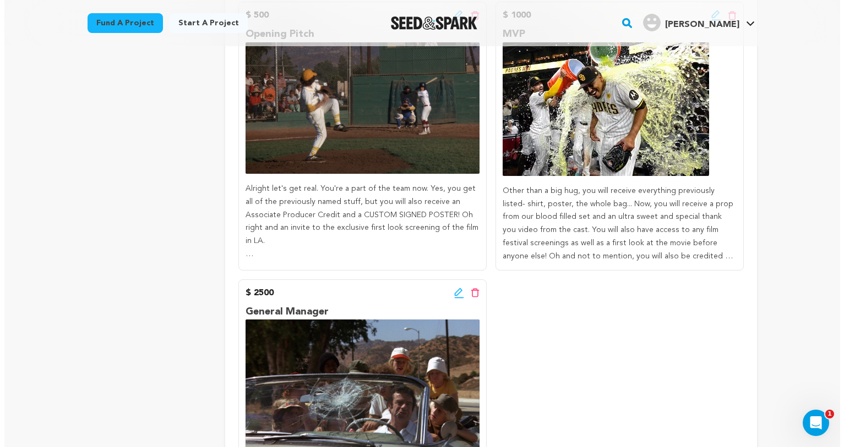
scroll to position [814, 0]
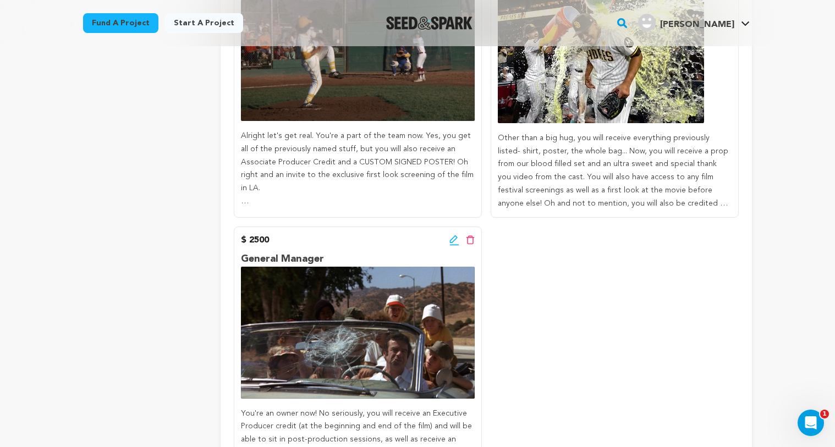
click at [452, 242] on icon at bounding box center [454, 239] width 8 height 8
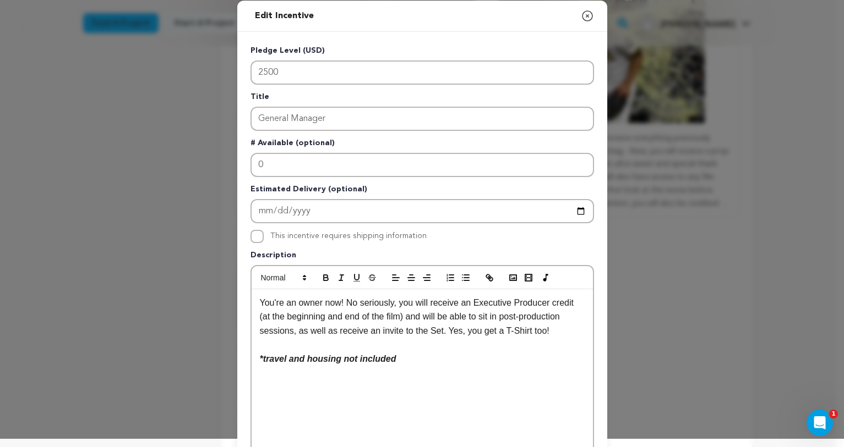
scroll to position [0, 0]
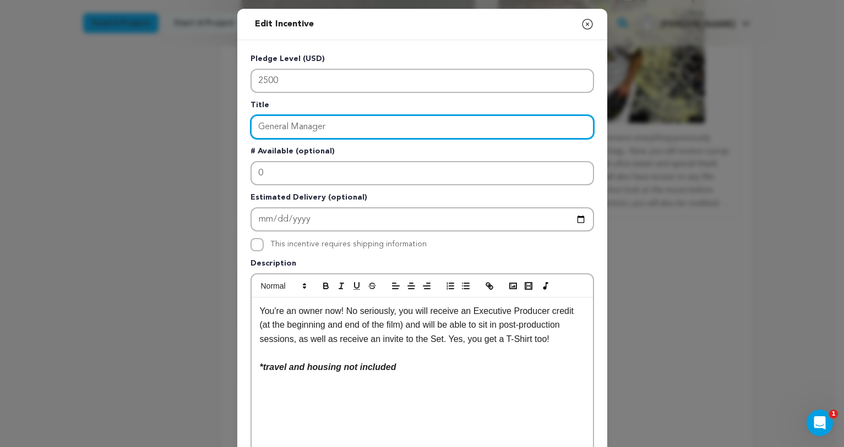
drag, startPoint x: 326, startPoint y: 129, endPoint x: 223, endPoint y: 118, distance: 103.5
click at [223, 118] on div "Edit Incentive Close modal Pledge Level (USD) 2500 Title General Manager # Avai…" at bounding box center [422, 351] width 844 height 703
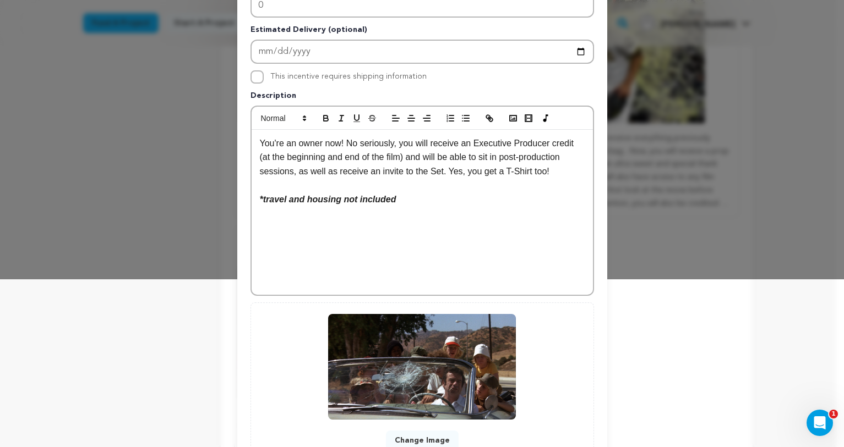
scroll to position [256, 0]
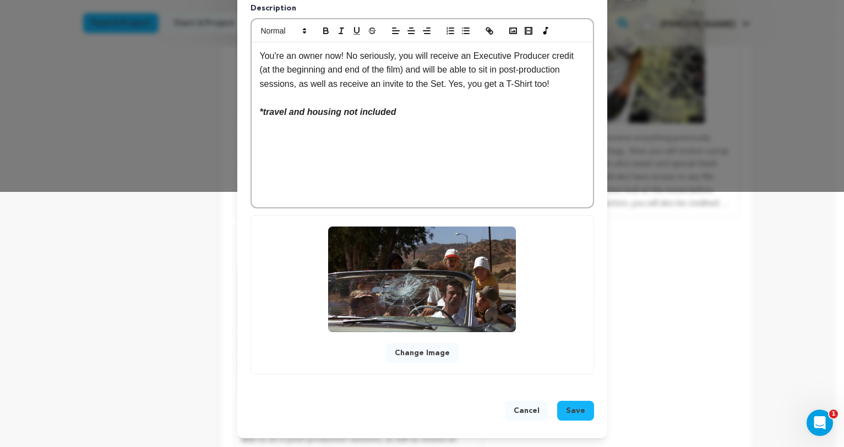
type input "World Series Champion"
click at [432, 348] on button "Change Image" at bounding box center [422, 353] width 73 height 20
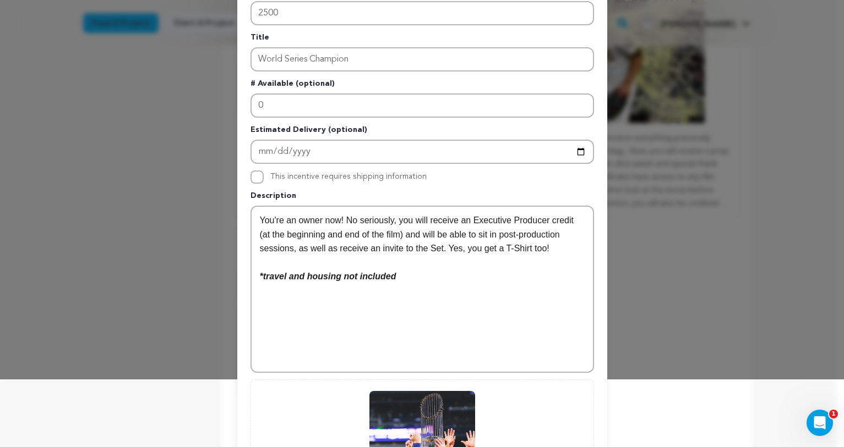
scroll to position [232, 0]
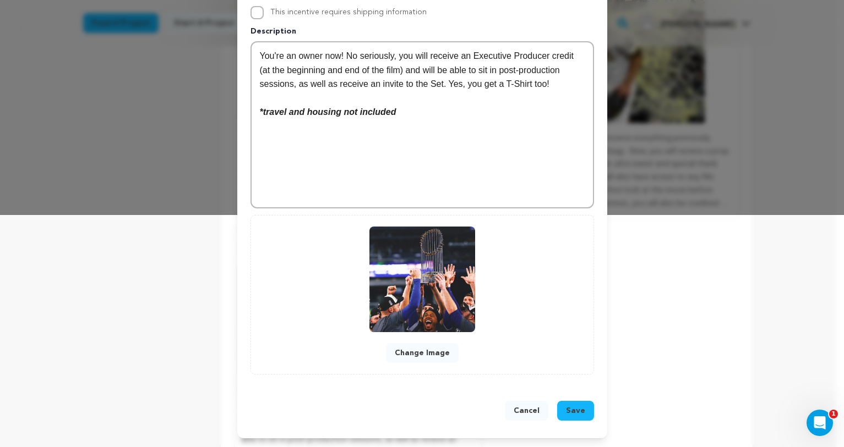
click at [574, 412] on span "Save" at bounding box center [575, 411] width 19 height 11
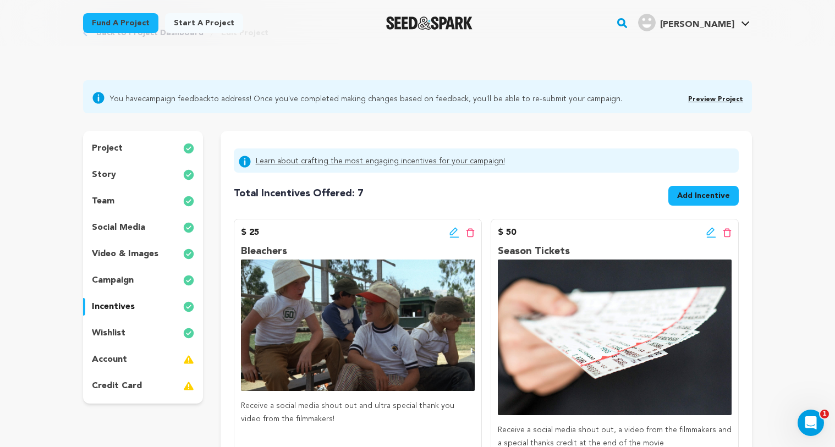
scroll to position [0, 0]
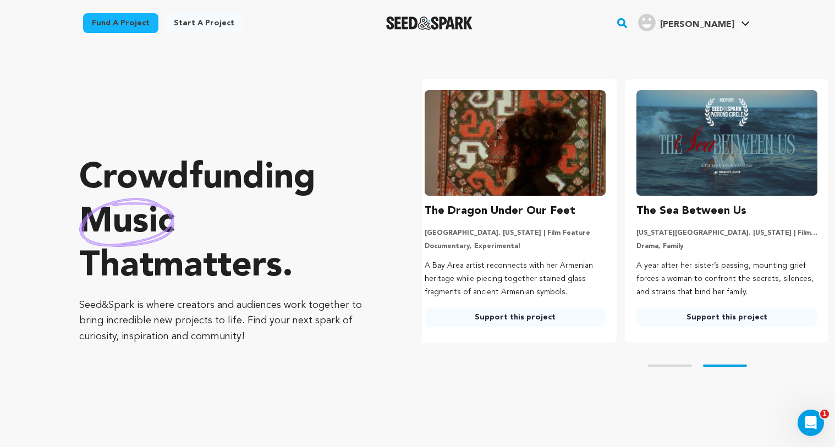
click at [629, 24] on rect "button" at bounding box center [622, 23] width 13 height 13
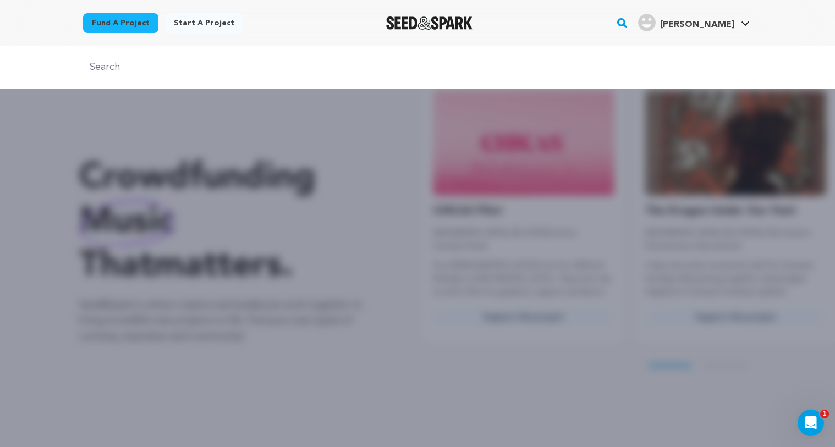
type input "man of god"
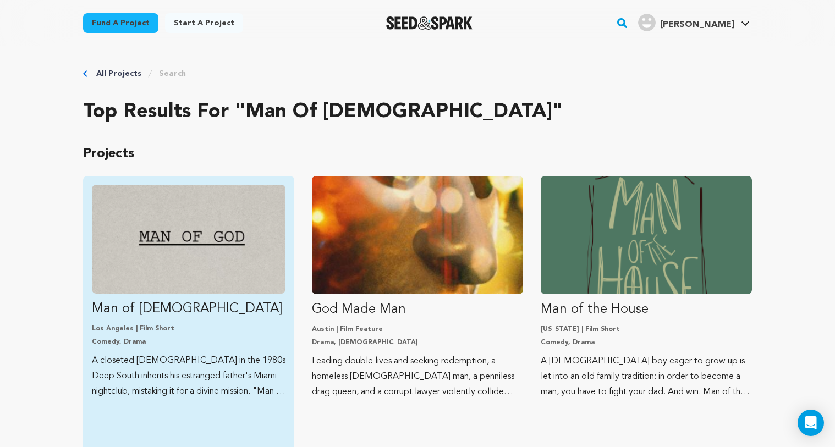
click at [213, 249] on img "Fund Man of God" at bounding box center [189, 239] width 194 height 109
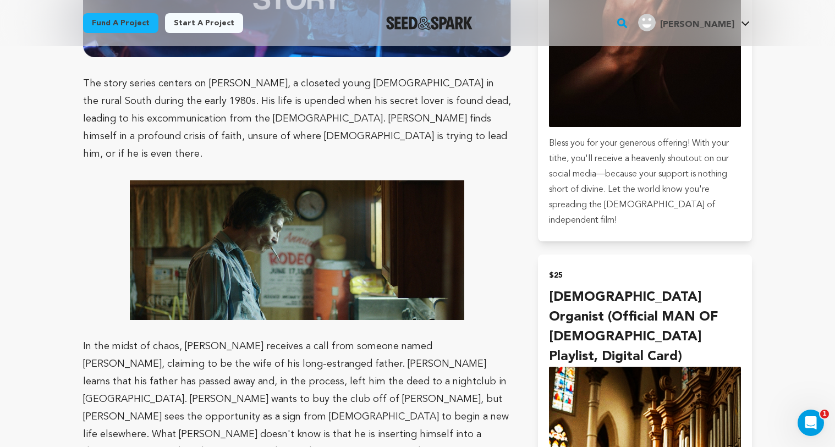
scroll to position [895, 0]
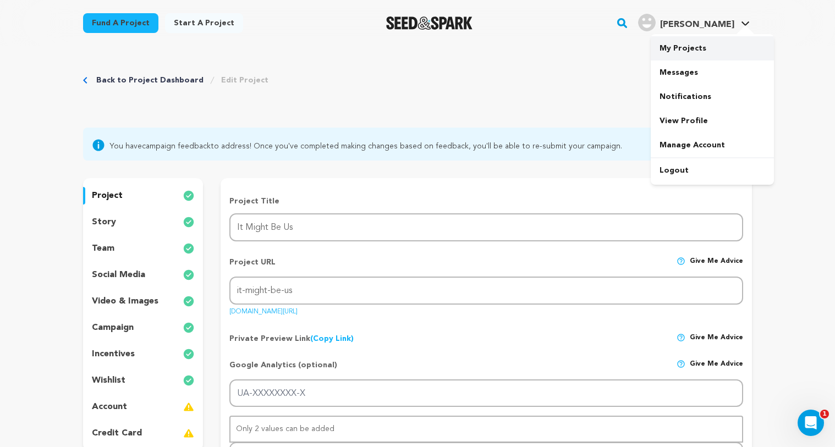
click at [691, 48] on link "My Projects" at bounding box center [712, 48] width 123 height 24
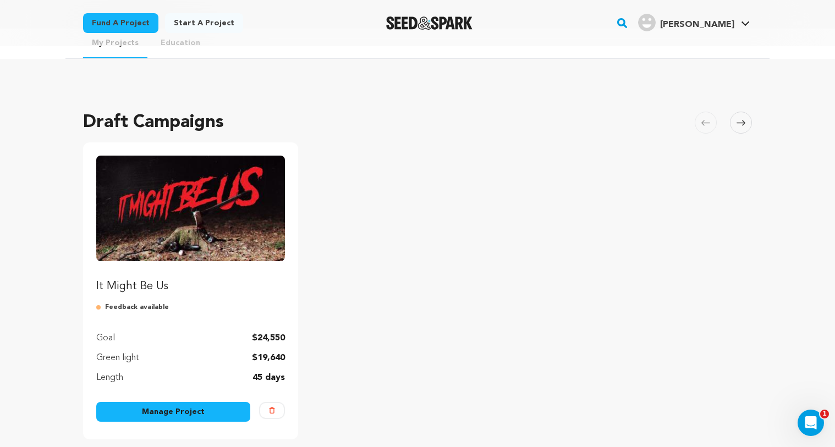
scroll to position [38, 0]
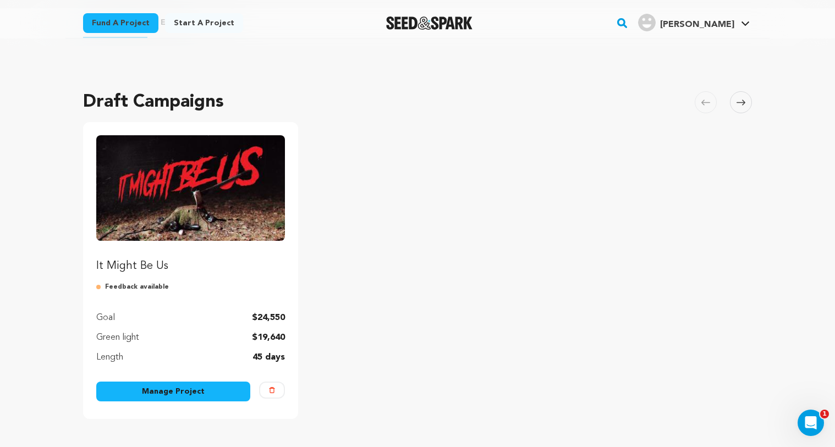
click at [205, 221] on img "Fund It Might Be Us" at bounding box center [190, 188] width 189 height 106
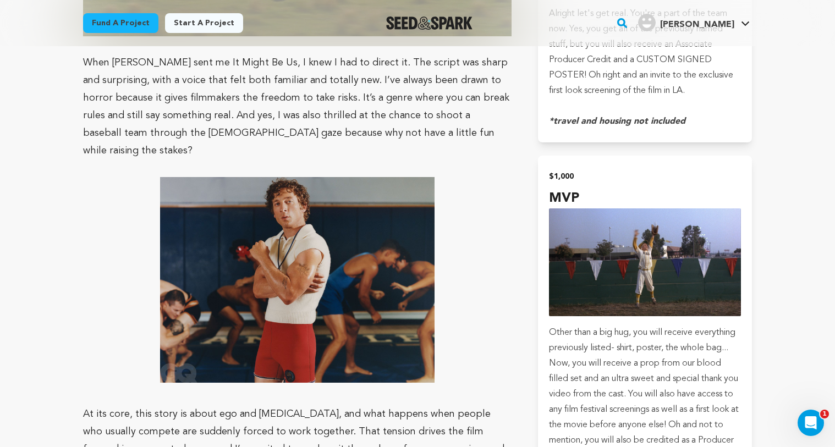
scroll to position [1793, 0]
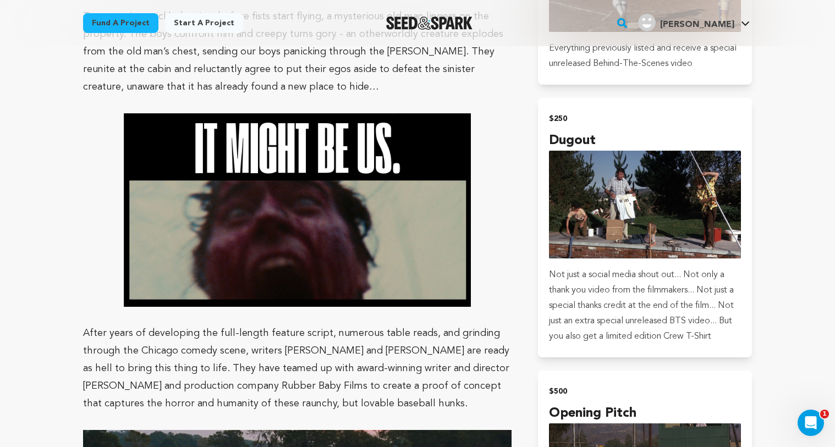
scroll to position [1639, 0]
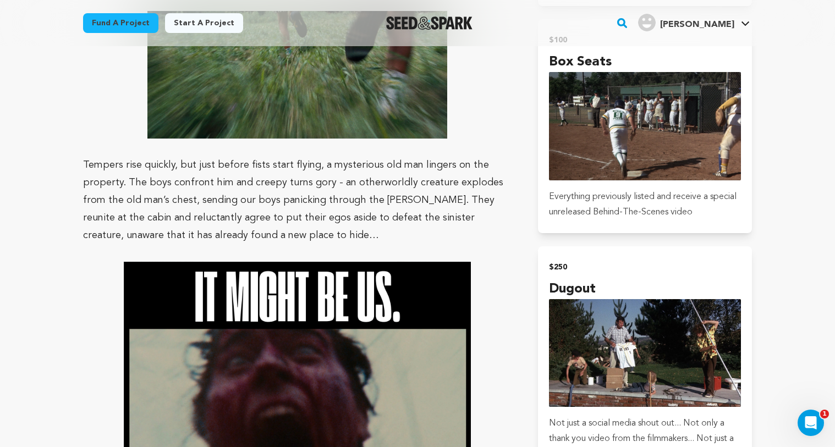
scroll to position [1109, 0]
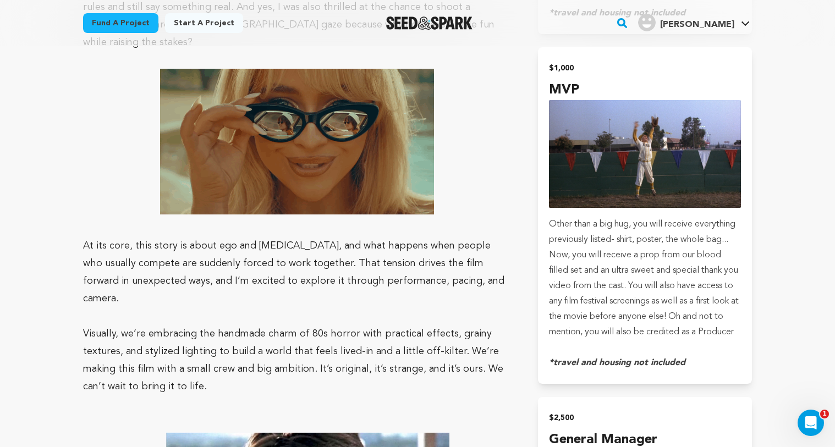
scroll to position [1912, 0]
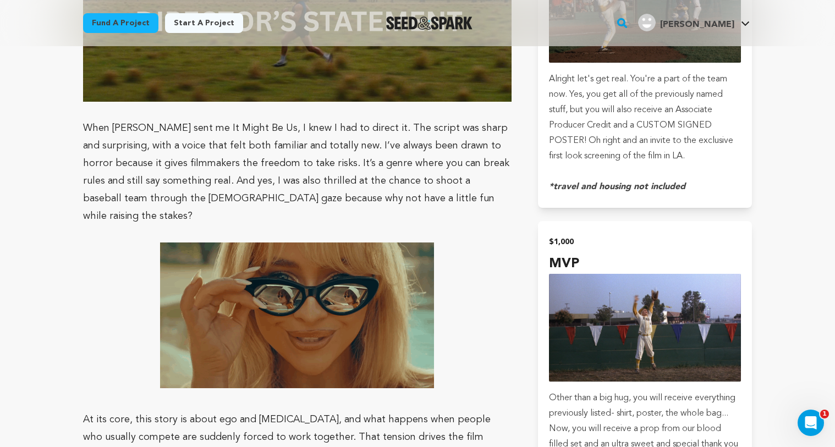
scroll to position [1725, 0]
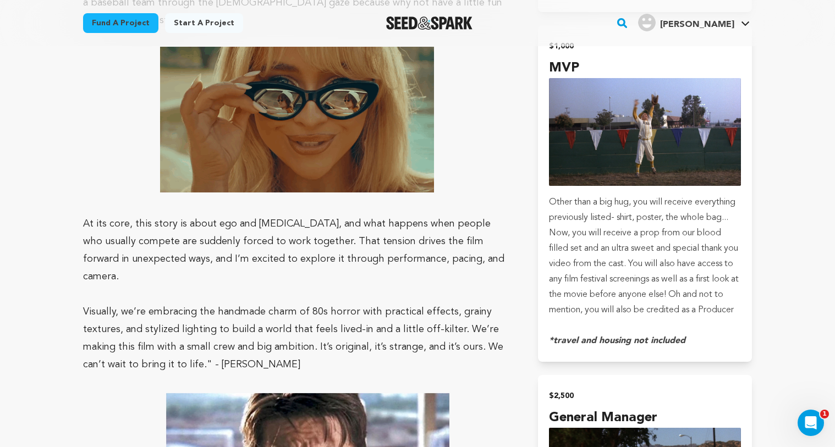
scroll to position [1867, 0]
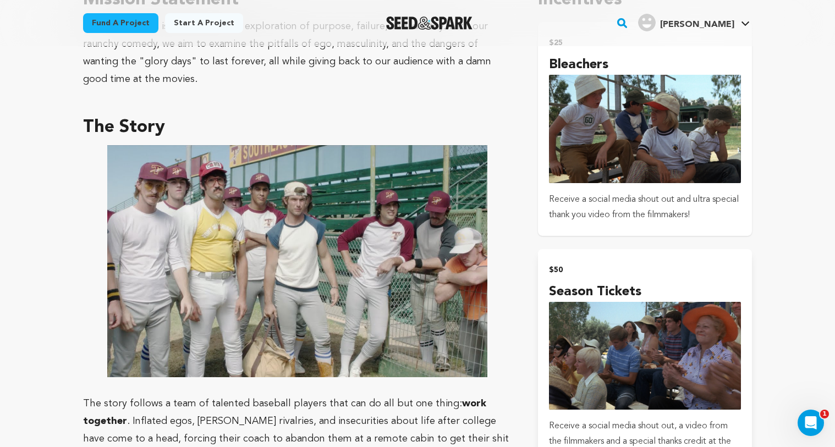
scroll to position [634, 0]
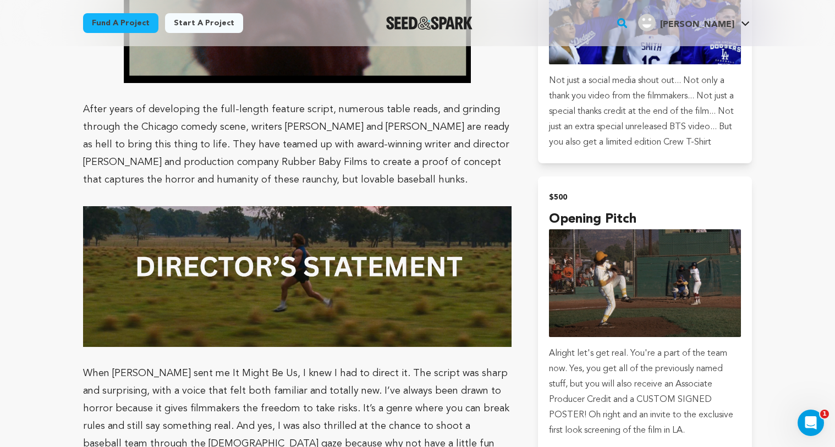
scroll to position [1483, 0]
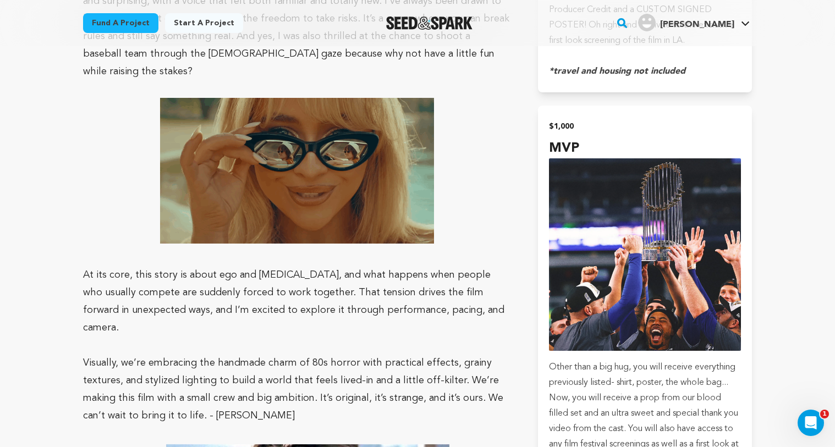
scroll to position [1877, 0]
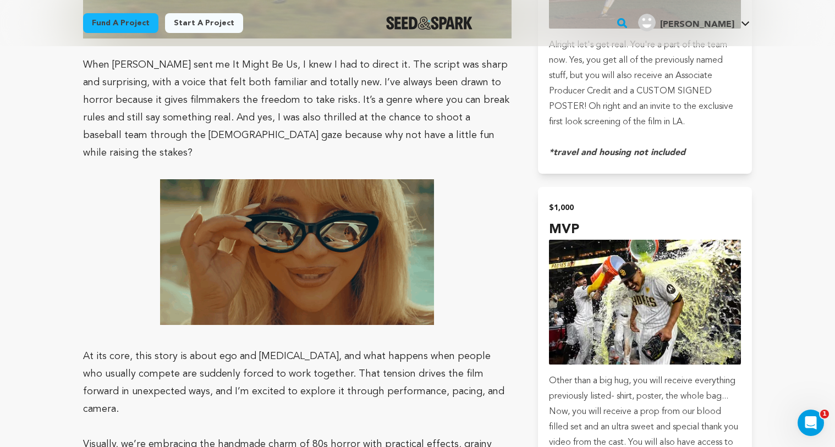
scroll to position [1792, 0]
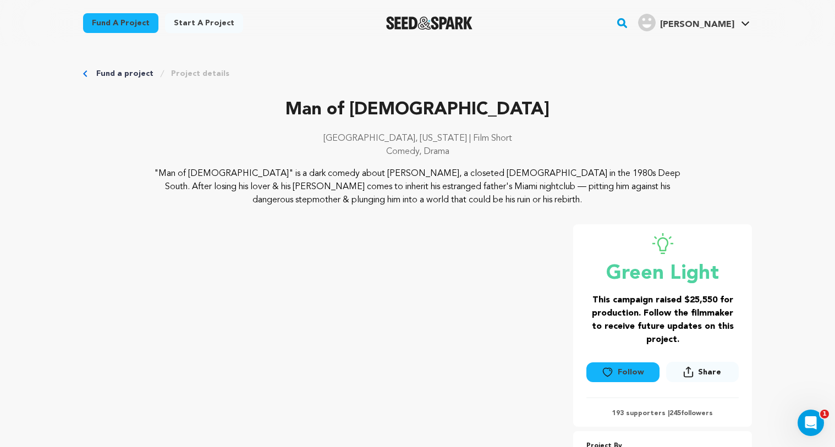
scroll to position [351, 0]
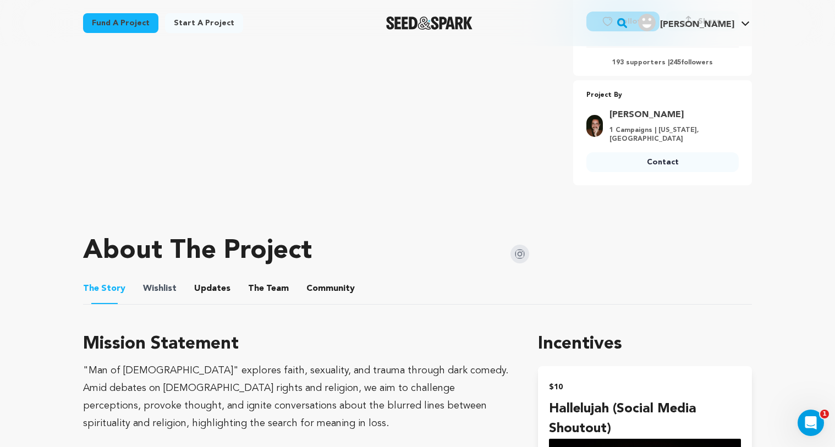
click at [171, 287] on span "Wishlist" at bounding box center [160, 288] width 34 height 13
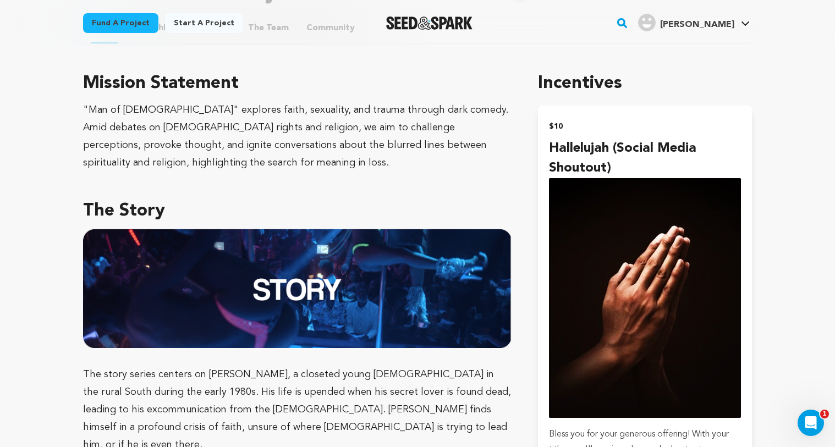
scroll to position [567, 0]
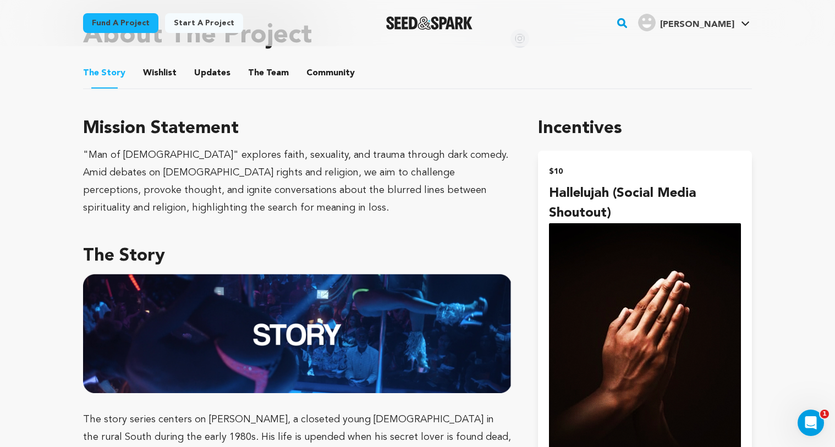
click at [154, 67] on button "Wishlist" at bounding box center [160, 75] width 26 height 26
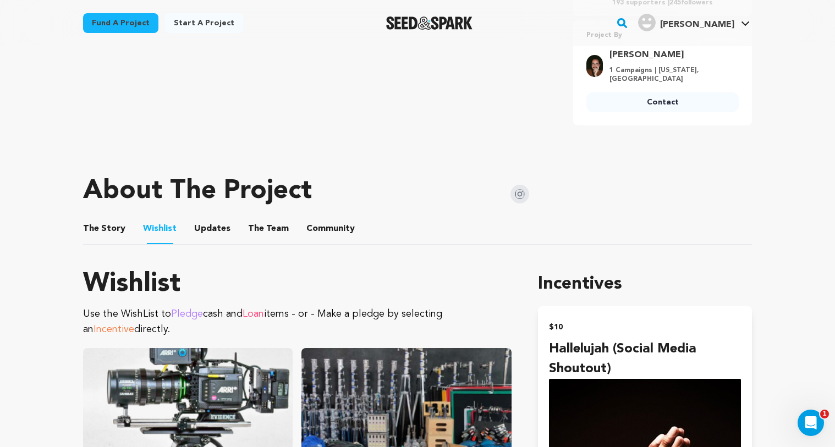
scroll to position [393, 0]
